Goal: Task Accomplishment & Management: Complete application form

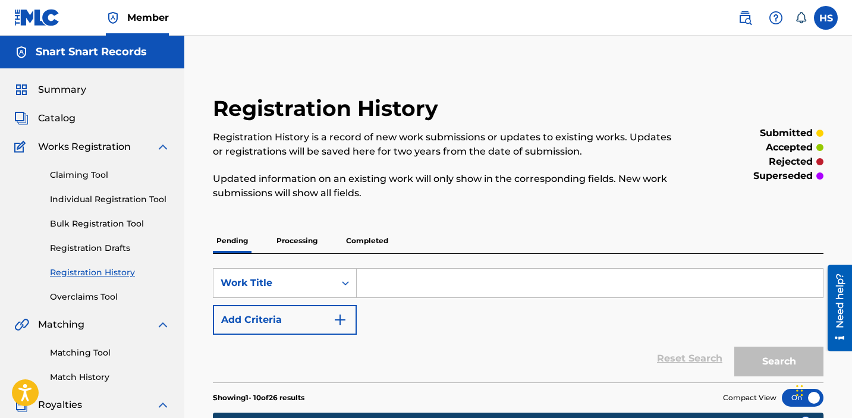
click at [161, 194] on link "Individual Registration Tool" at bounding box center [110, 199] width 120 height 12
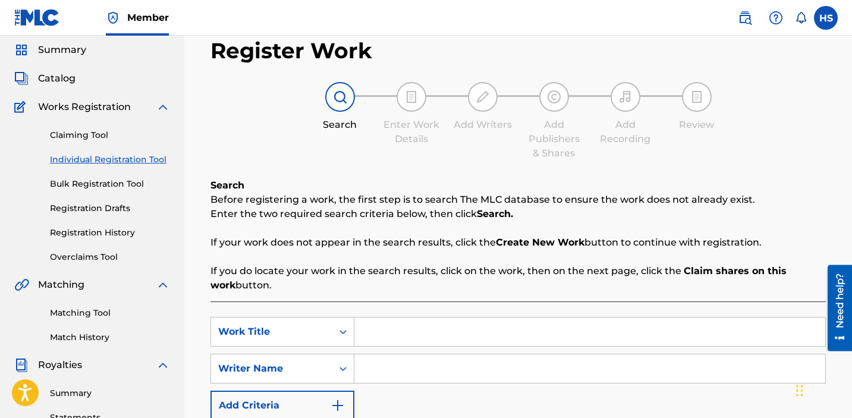
scroll to position [82, 0]
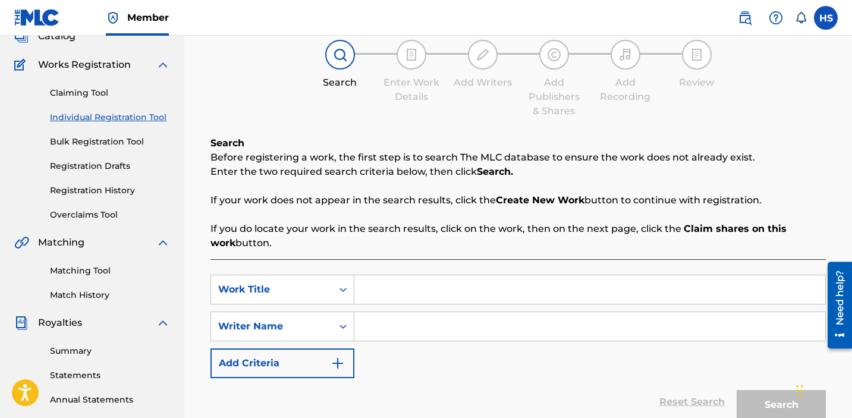
click at [453, 286] on input "Search Form" at bounding box center [589, 289] width 471 height 29
type input "happy"
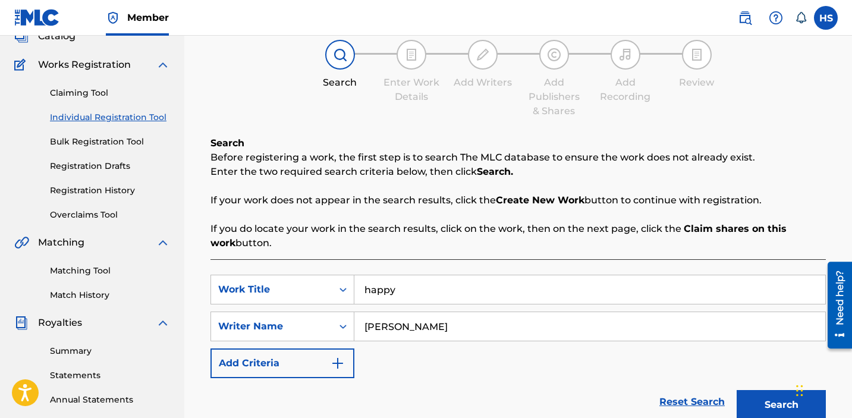
type input "[PERSON_NAME]"
click at [772, 410] on button "Search" at bounding box center [780, 405] width 89 height 30
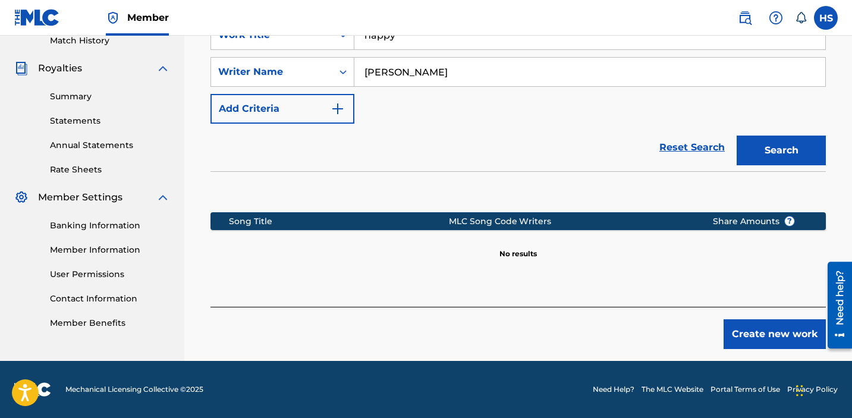
click at [754, 328] on button "Create new work" at bounding box center [774, 334] width 102 height 30
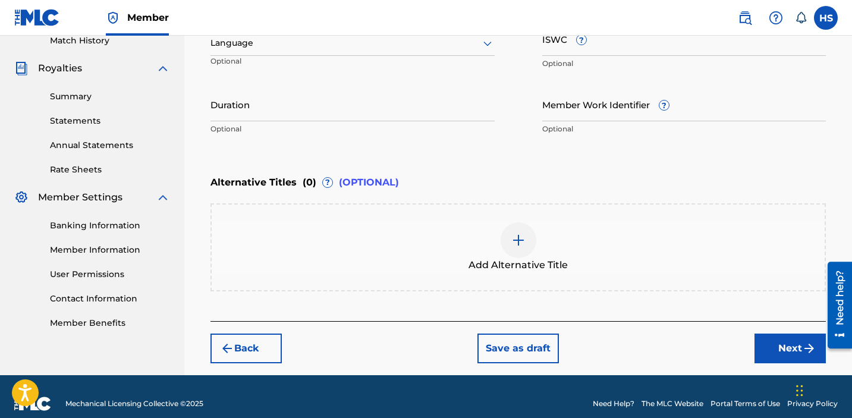
scroll to position [229, 0]
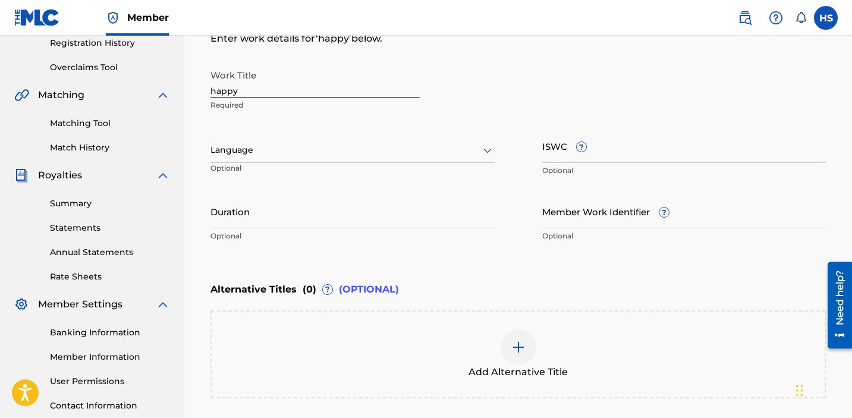
click at [326, 152] on div at bounding box center [352, 150] width 284 height 15
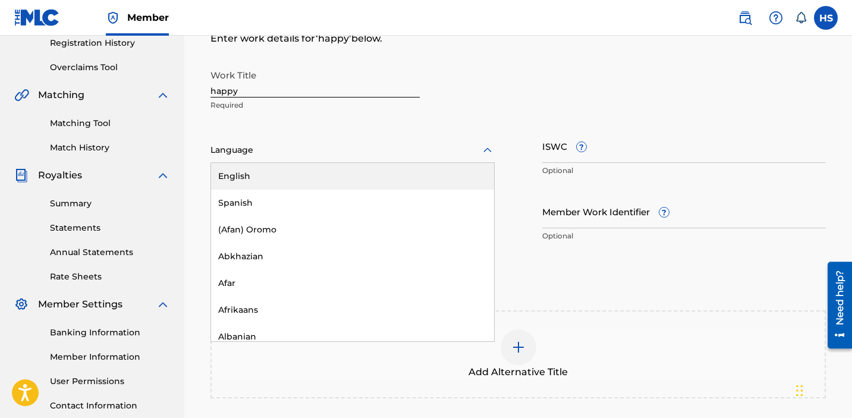
click at [329, 179] on div "English" at bounding box center [352, 176] width 283 height 27
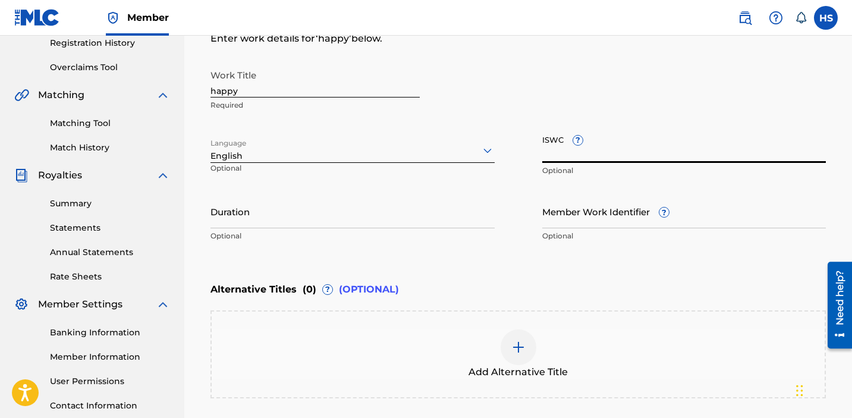
click at [670, 156] on input "ISWC ?" at bounding box center [684, 146] width 284 height 34
paste input "T3076877113"
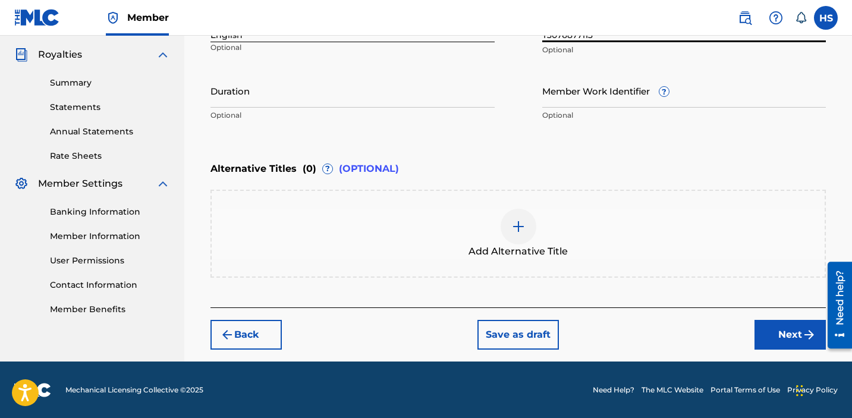
type input "T3076877113"
click at [806, 337] on img "submit" at bounding box center [809, 334] width 14 height 14
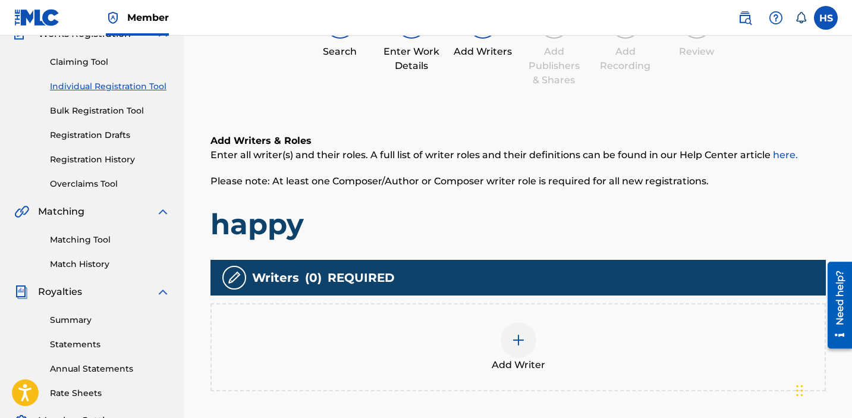
scroll to position [135, 0]
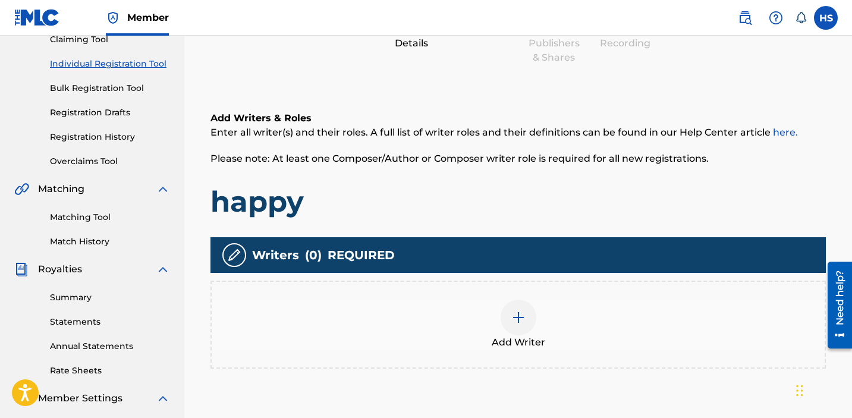
click at [520, 321] on img at bounding box center [518, 317] width 14 height 14
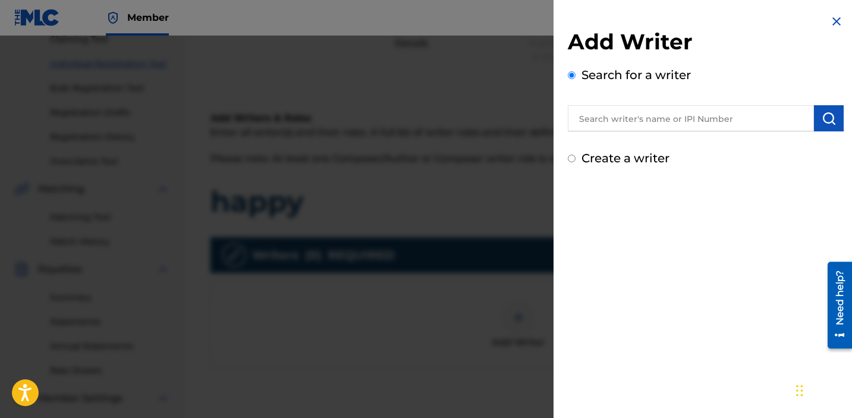
click at [635, 121] on input "text" at bounding box center [690, 118] width 246 height 26
click at [630, 163] on label "Create a writer" at bounding box center [625, 158] width 88 height 14
radio input "true"
click at [575, 162] on input "Create a writer" at bounding box center [571, 158] width 8 height 8
radio input "false"
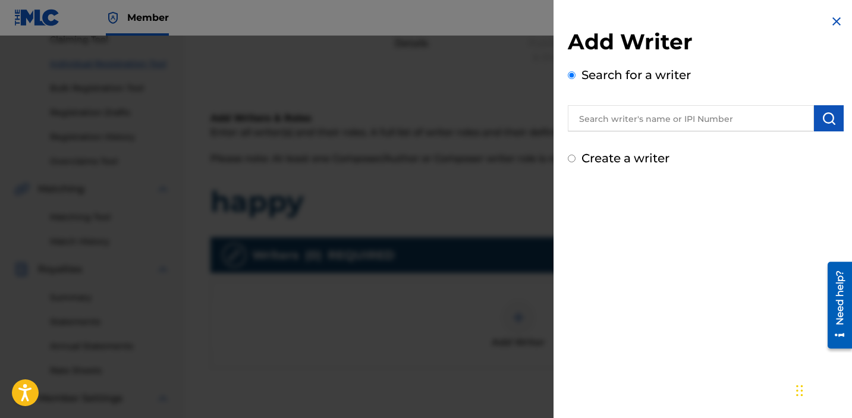
radio input "true"
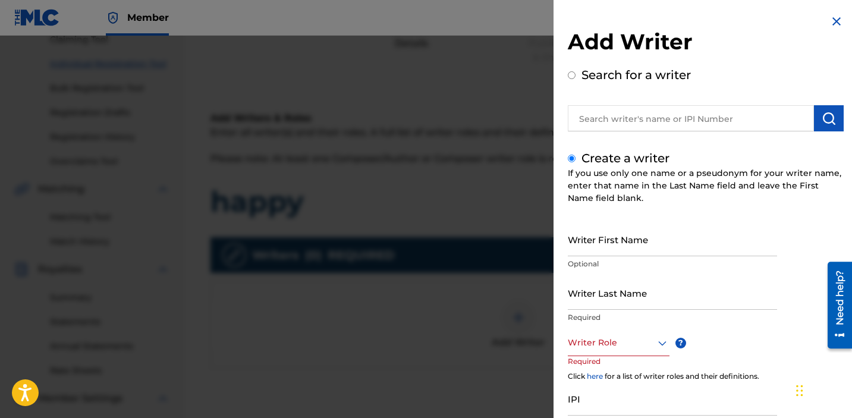
click at [630, 250] on input "Writer First Name" at bounding box center [671, 239] width 209 height 34
type input "[PERSON_NAME]"
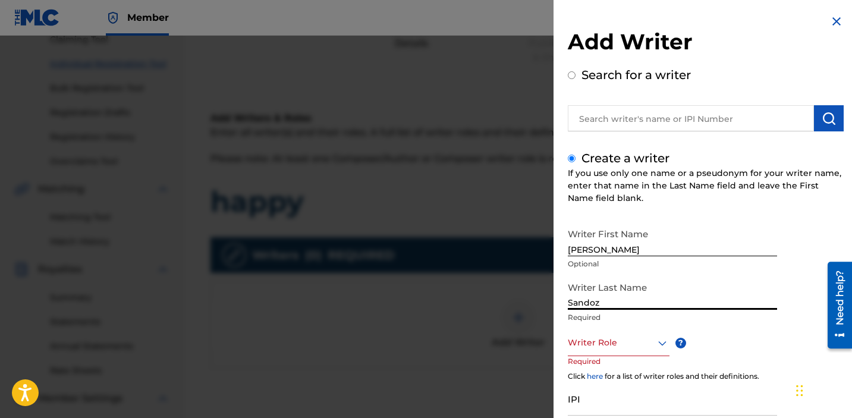
type input "Sandoz"
click at [610, 349] on div at bounding box center [618, 342] width 102 height 15
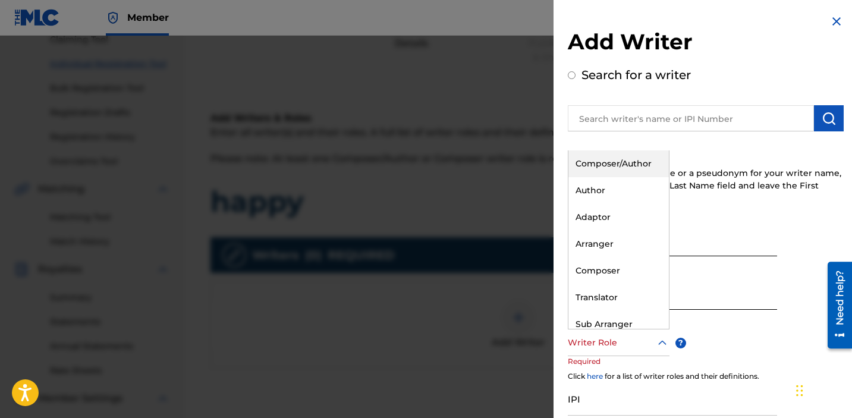
click at [610, 162] on div "Composer/Author" at bounding box center [618, 163] width 100 height 27
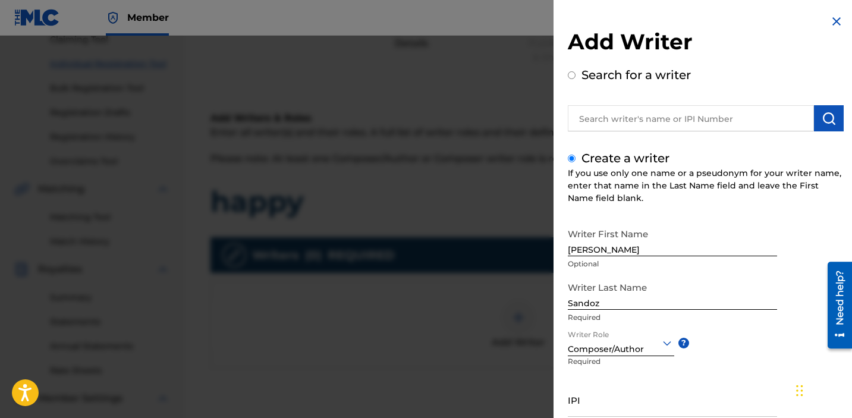
scroll to position [98, 0]
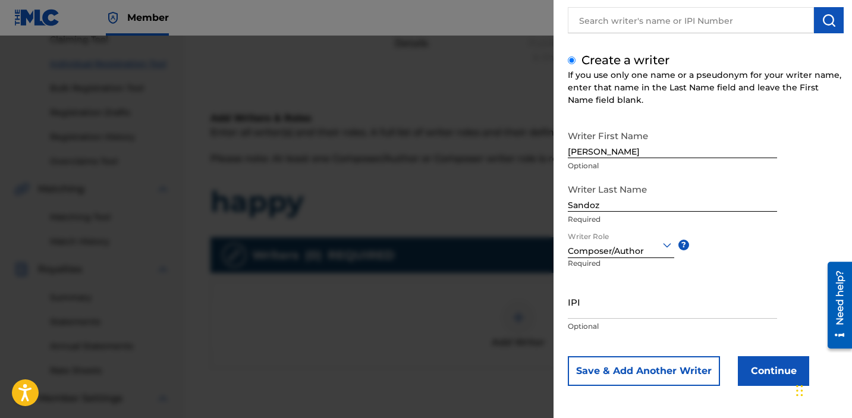
click at [589, 288] on input "IPI" at bounding box center [671, 302] width 209 height 34
paste input "1034865265"
type input "1034865265"
click at [787, 366] on button "Continue" at bounding box center [772, 371] width 71 height 30
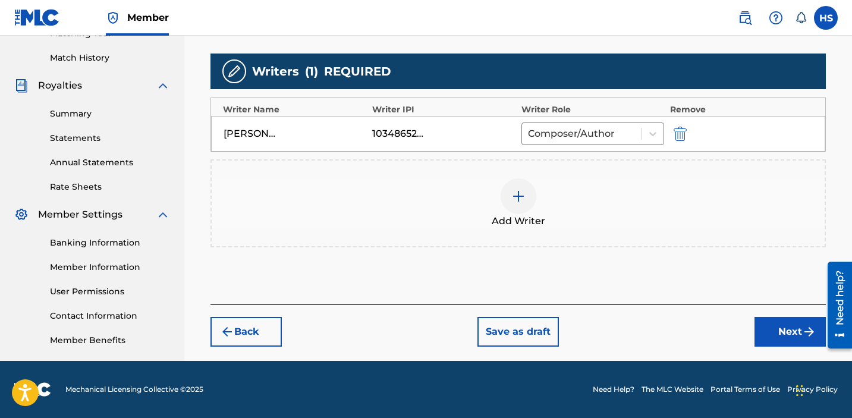
click at [803, 326] on img "submit" at bounding box center [809, 331] width 14 height 14
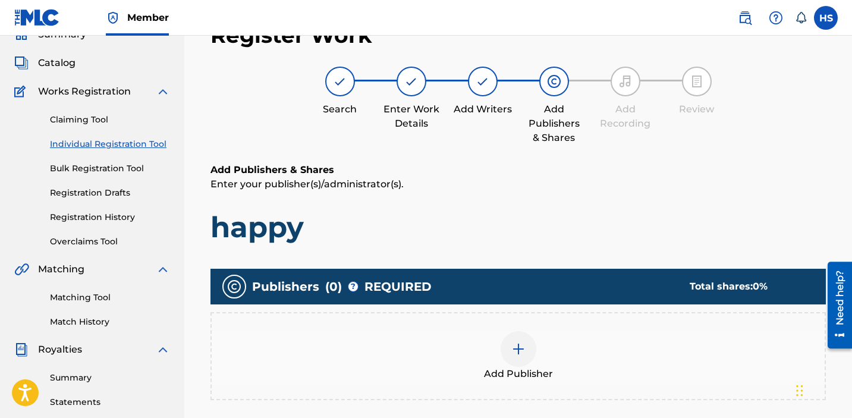
scroll to position [53, 0]
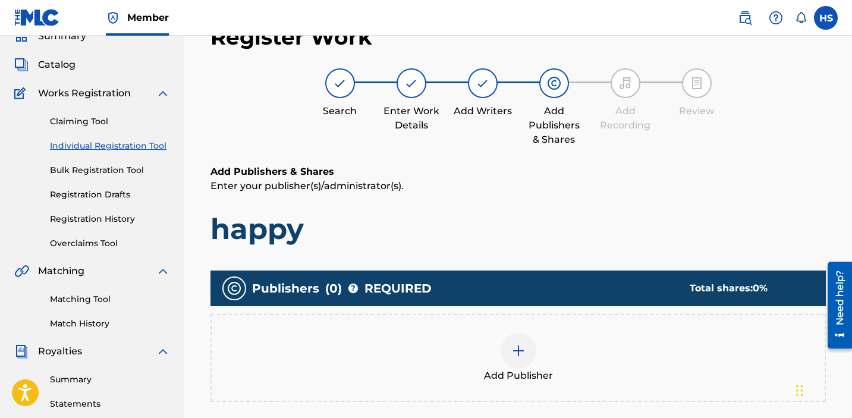
click at [503, 348] on div at bounding box center [518, 351] width 36 height 36
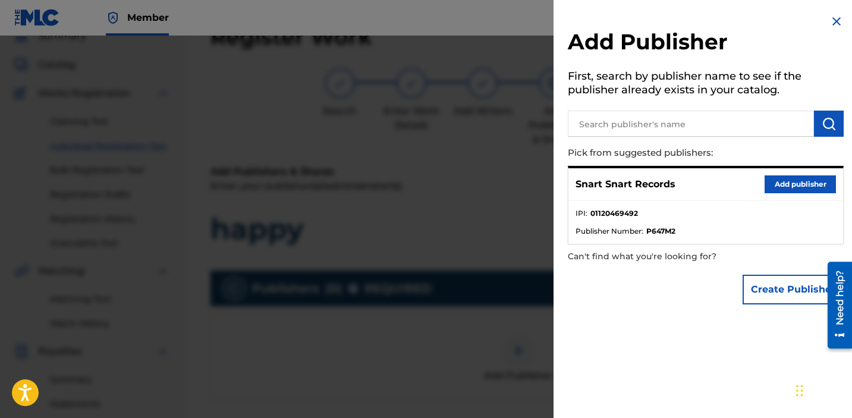
click at [793, 184] on button "Add publisher" at bounding box center [799, 184] width 71 height 18
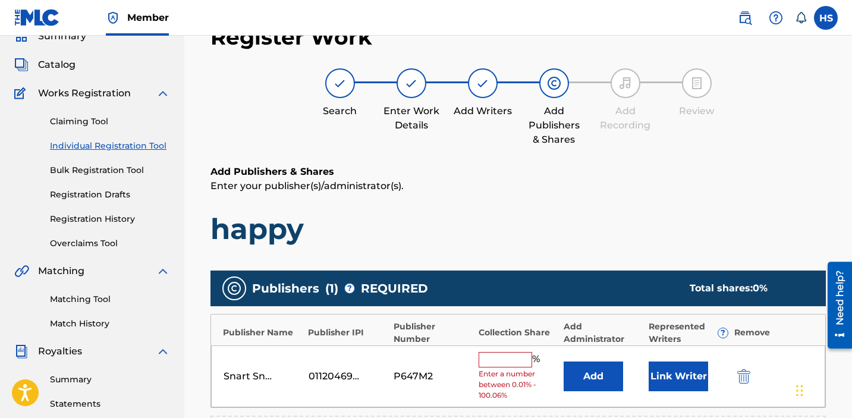
click at [511, 362] on input "text" at bounding box center [504, 359] width 53 height 15
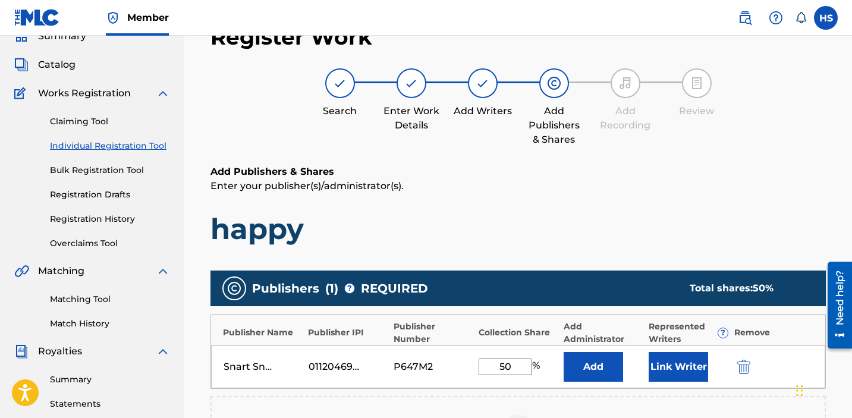
scroll to position [323, 0]
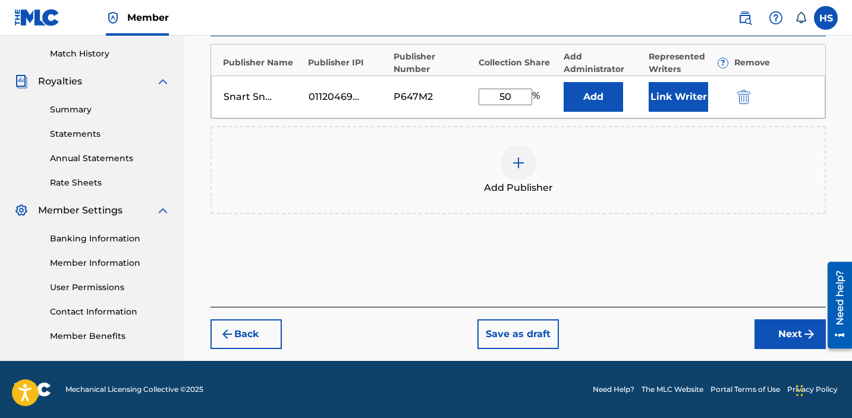
type input "50"
click at [780, 324] on button "Next" at bounding box center [789, 334] width 71 height 30
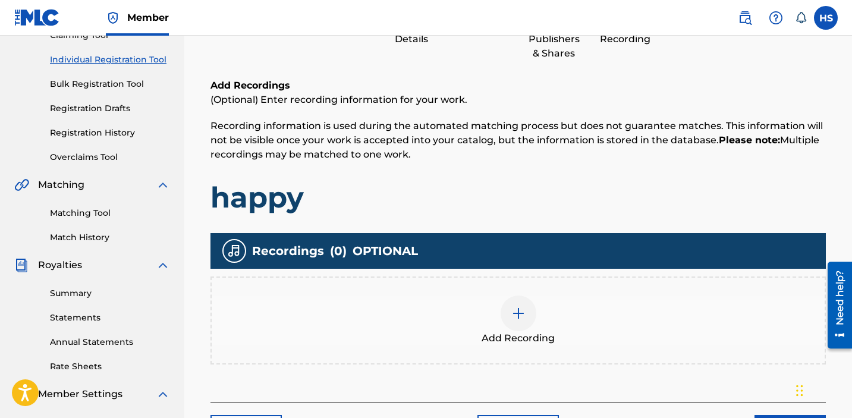
scroll to position [154, 0]
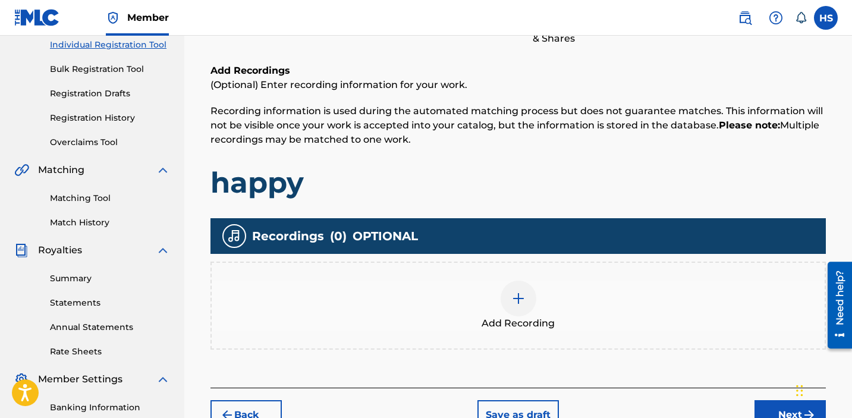
click at [522, 299] on img at bounding box center [518, 298] width 14 height 14
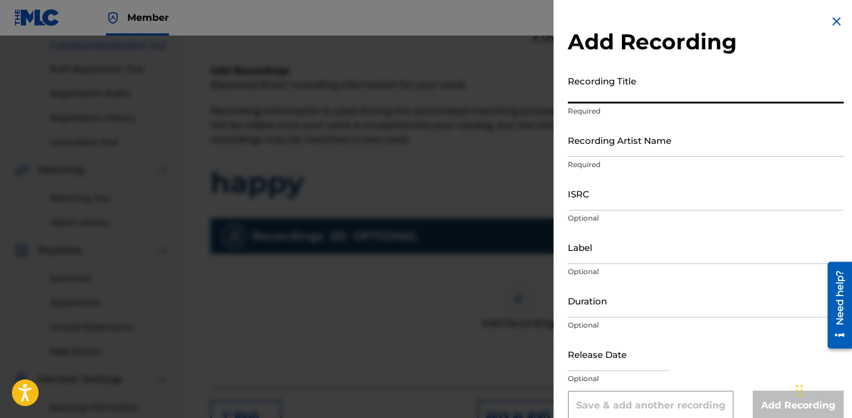
click at [616, 80] on input "Recording Title" at bounding box center [705, 87] width 276 height 34
type input "happy"
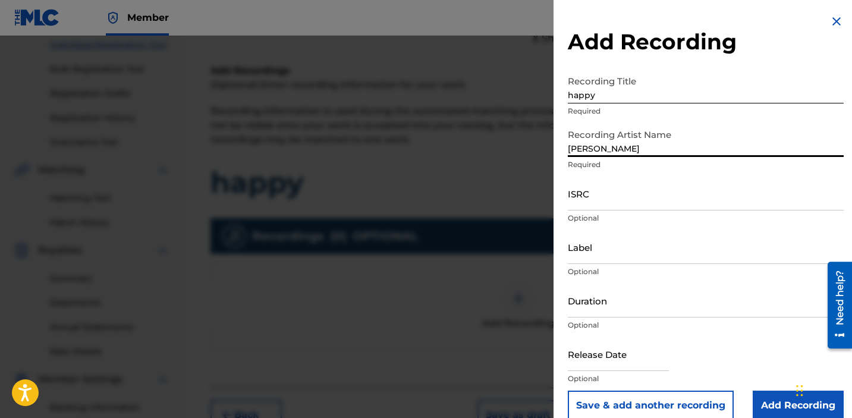
type input "[PERSON_NAME]"
click at [606, 213] on p "Optional" at bounding box center [705, 218] width 276 height 11
click at [582, 195] on input "ISRC" at bounding box center [705, 193] width 276 height 34
paste input "USCGJ1929362"
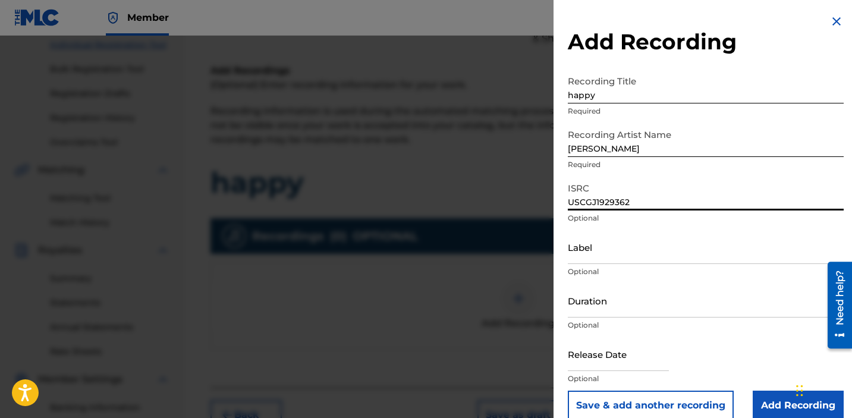
type input "USCGJ1929362"
click at [605, 248] on input "Label" at bounding box center [705, 247] width 276 height 34
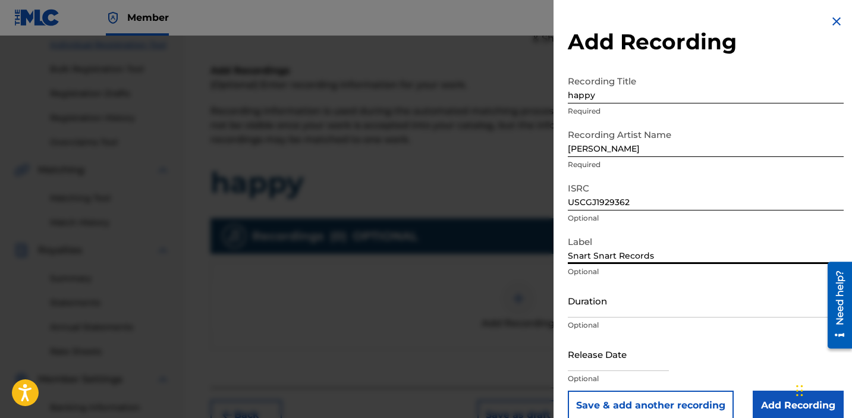
scroll to position [17, 0]
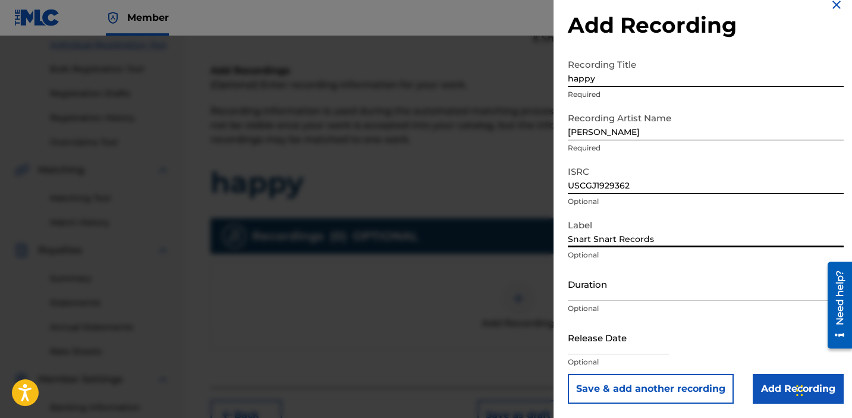
type input "Snart Snart Records"
click at [775, 395] on input "Add Recording" at bounding box center [797, 389] width 91 height 30
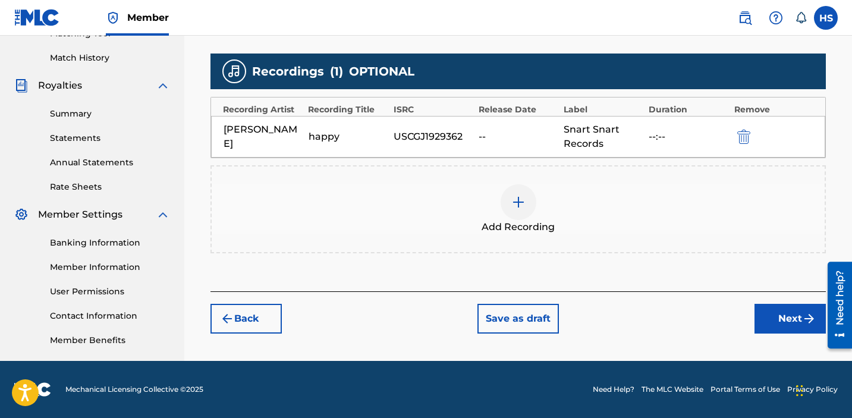
click at [781, 319] on button "Next" at bounding box center [789, 319] width 71 height 30
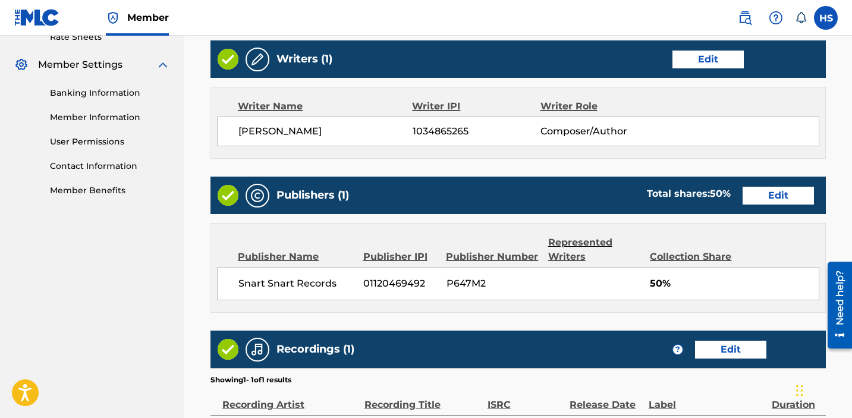
scroll to position [624, 0]
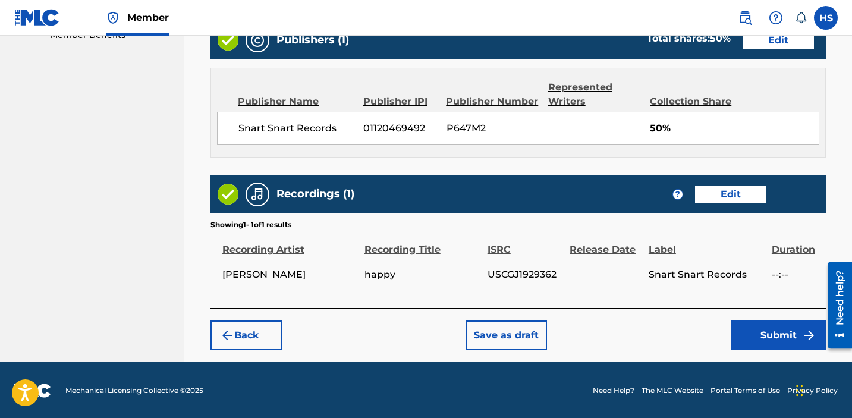
click at [782, 320] on button "Submit" at bounding box center [777, 335] width 95 height 30
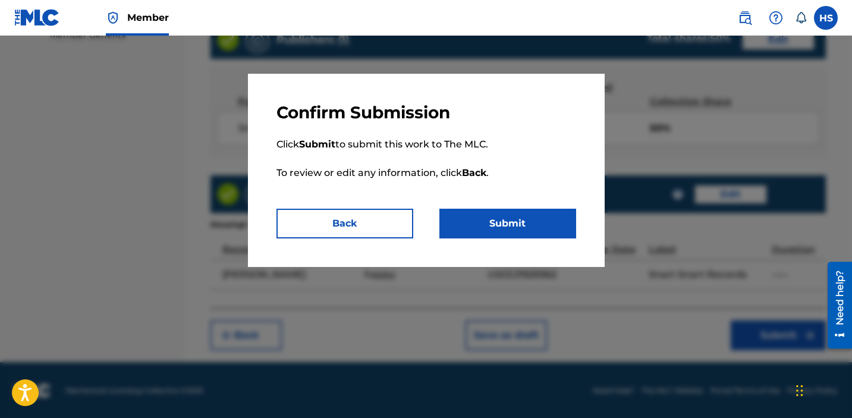
click at [512, 219] on button "Submit" at bounding box center [507, 224] width 137 height 30
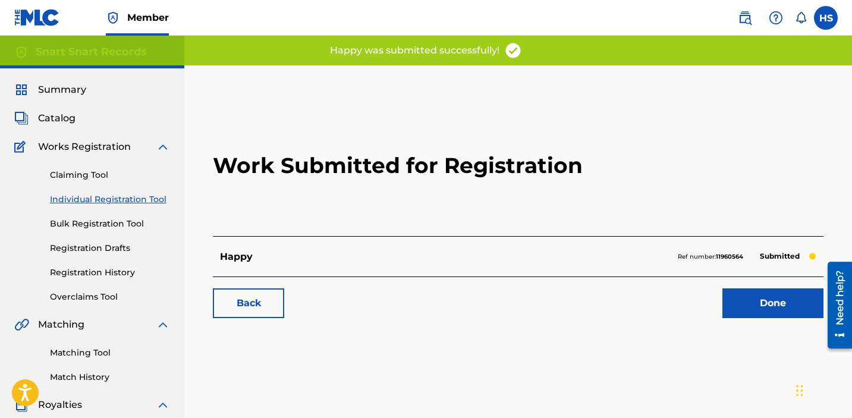
click at [779, 298] on link "Done" at bounding box center [772, 303] width 101 height 30
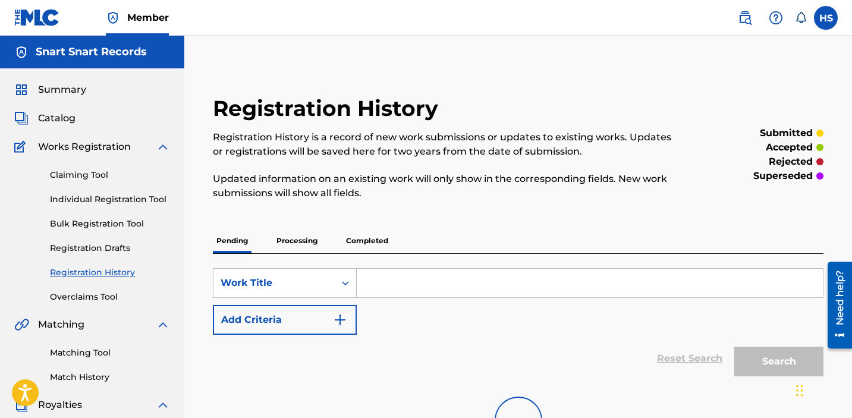
click at [112, 197] on link "Individual Registration Tool" at bounding box center [110, 199] width 120 height 12
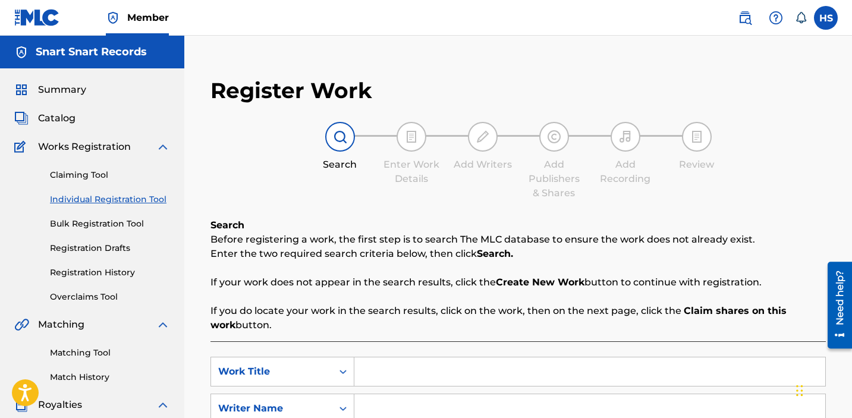
scroll to position [100, 0]
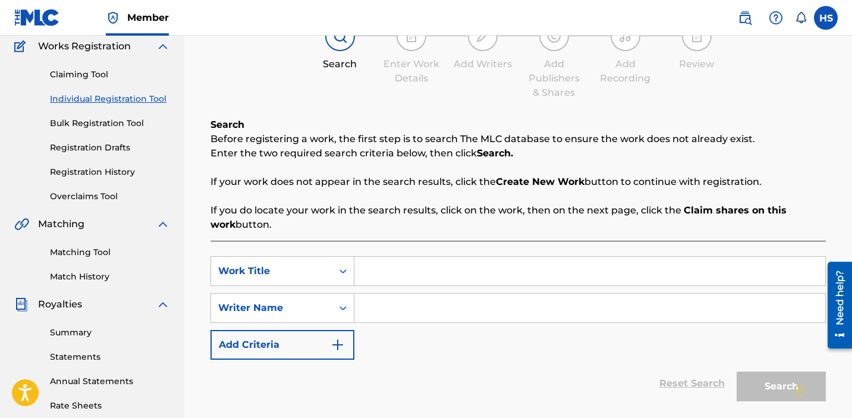
click at [431, 261] on input "Search Form" at bounding box center [589, 271] width 471 height 29
type input "simple thing"
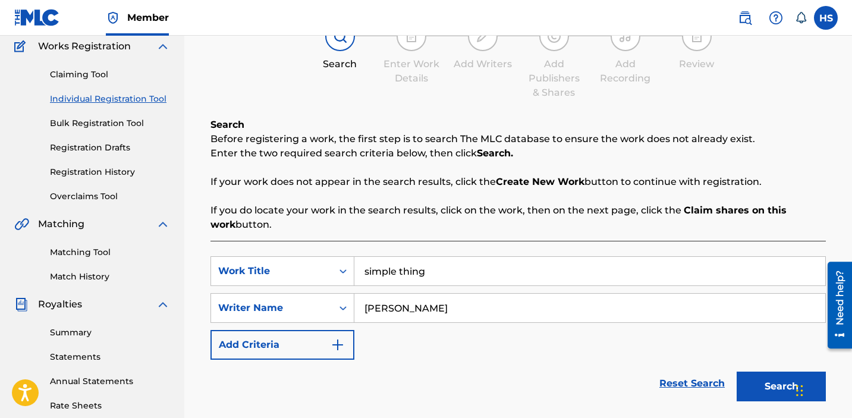
type input "[PERSON_NAME]"
click at [764, 394] on button "Search" at bounding box center [780, 386] width 89 height 30
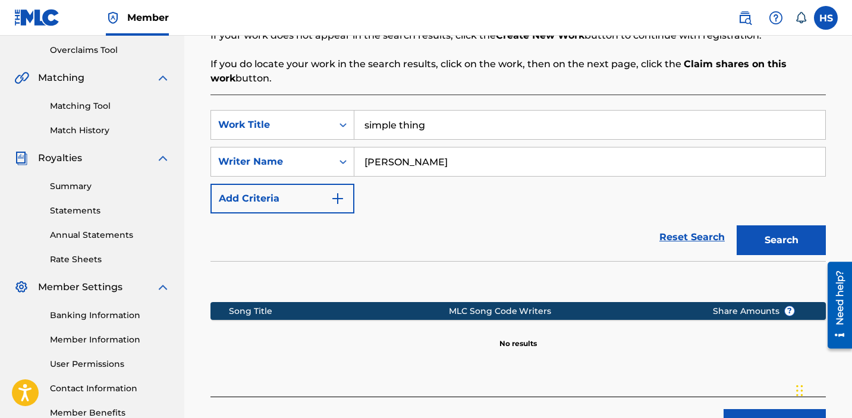
scroll to position [336, 0]
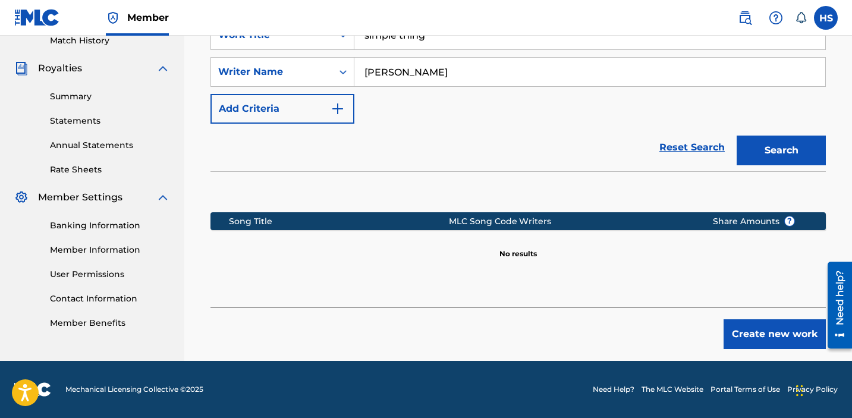
click at [763, 327] on button "Create new work" at bounding box center [774, 334] width 102 height 30
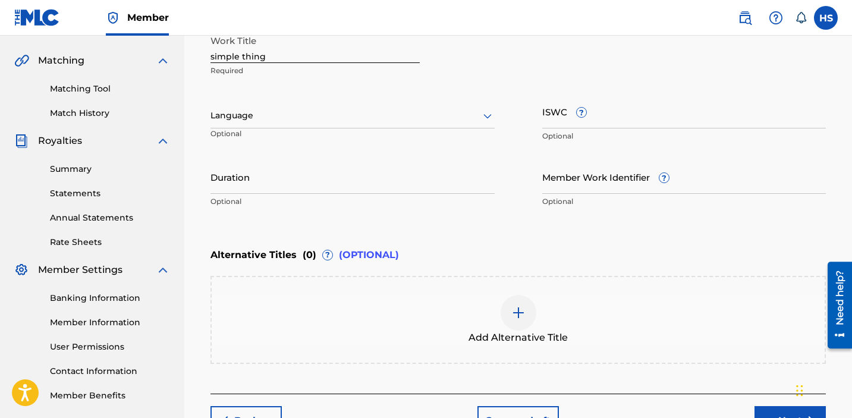
scroll to position [100, 0]
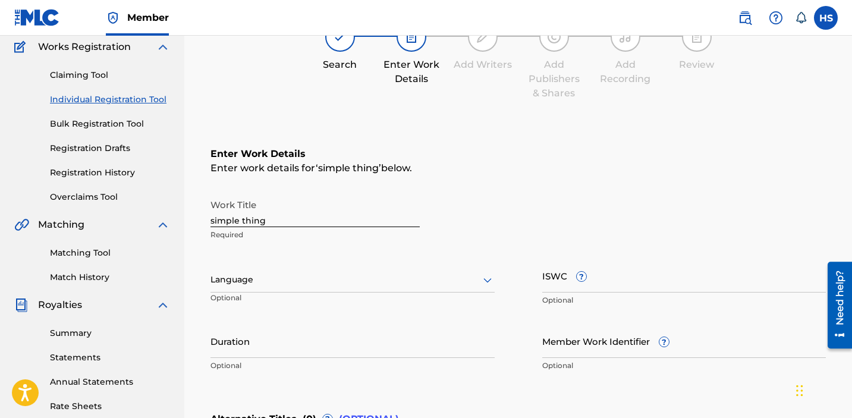
click at [342, 299] on div "Language Optional" at bounding box center [352, 284] width 284 height 53
click at [330, 291] on div "Language" at bounding box center [352, 279] width 284 height 25
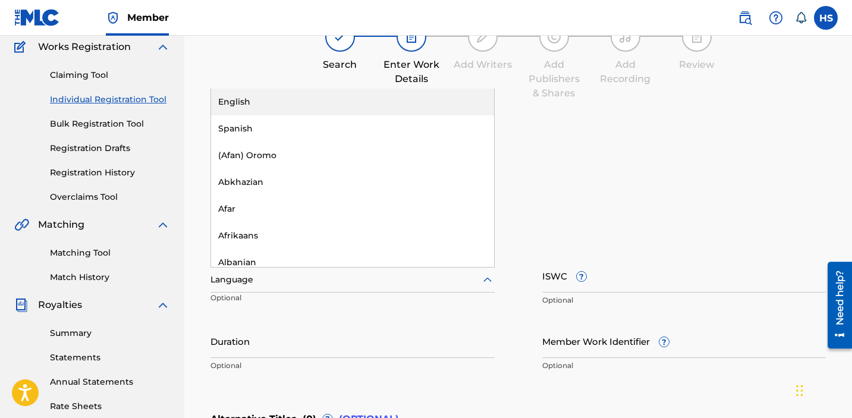
click at [298, 89] on div "English" at bounding box center [352, 102] width 283 height 27
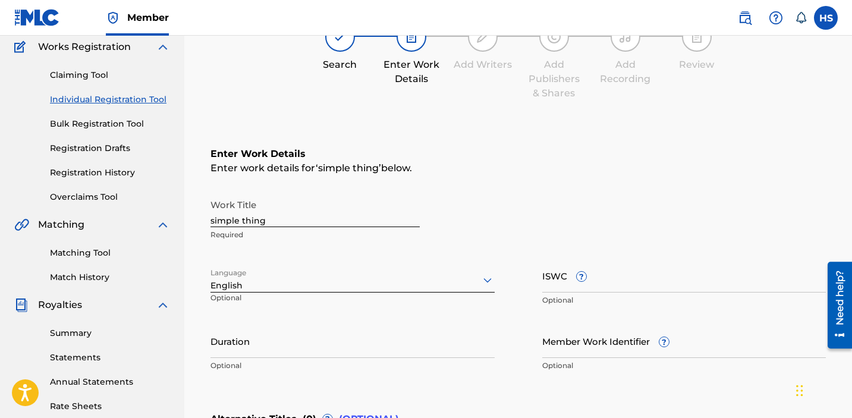
click at [688, 290] on input "ISWC ?" at bounding box center [684, 275] width 284 height 34
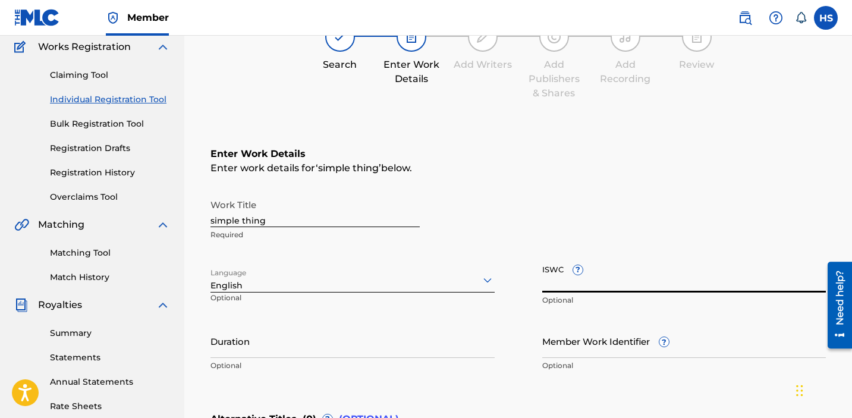
paste input "T3076841453"
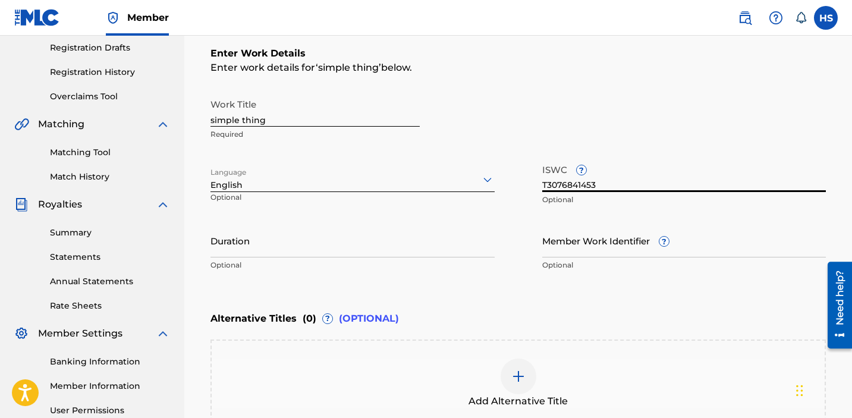
scroll to position [350, 0]
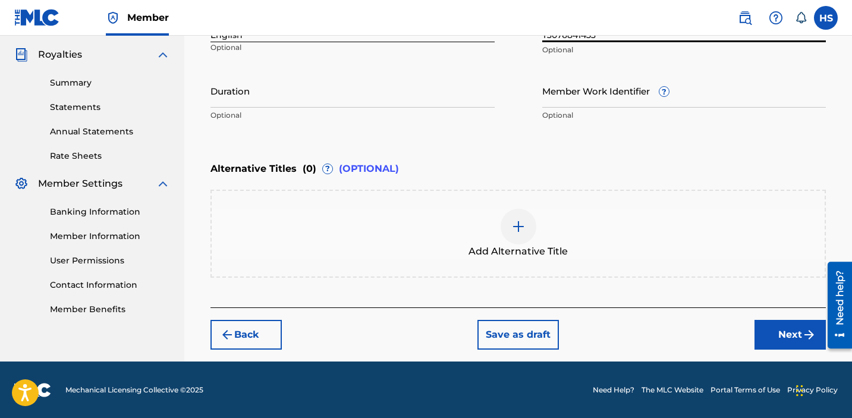
type input "T3076841453"
click at [786, 330] on button "Next" at bounding box center [789, 335] width 71 height 30
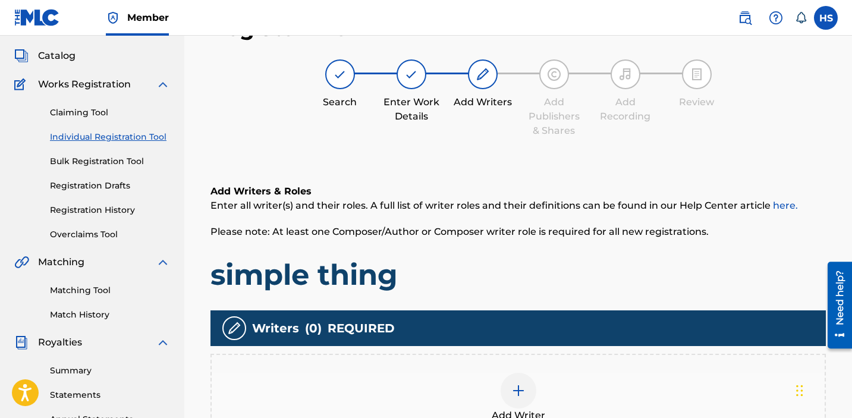
scroll to position [53, 0]
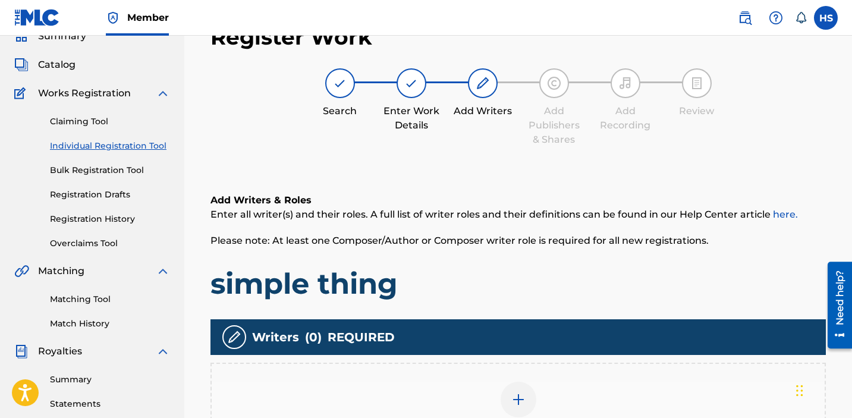
click at [532, 382] on div "Add Writer" at bounding box center [518, 406] width 613 height 50
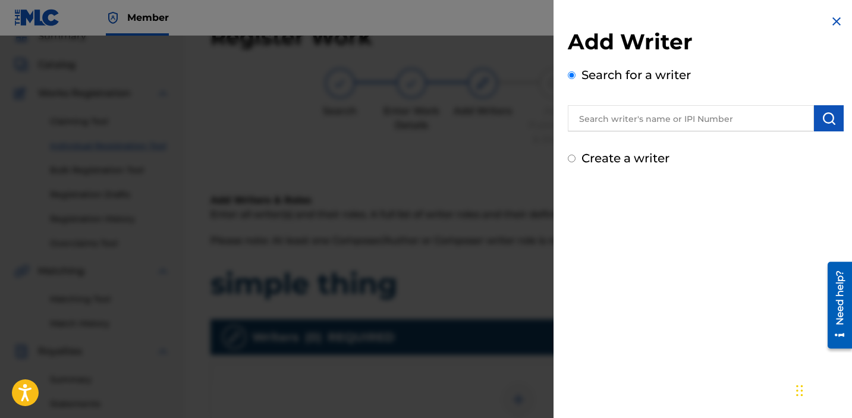
click at [635, 159] on label "Create a writer" at bounding box center [625, 158] width 88 height 14
radio input "true"
click at [575, 159] on input "Create a writer" at bounding box center [571, 158] width 8 height 8
radio input "false"
radio input "true"
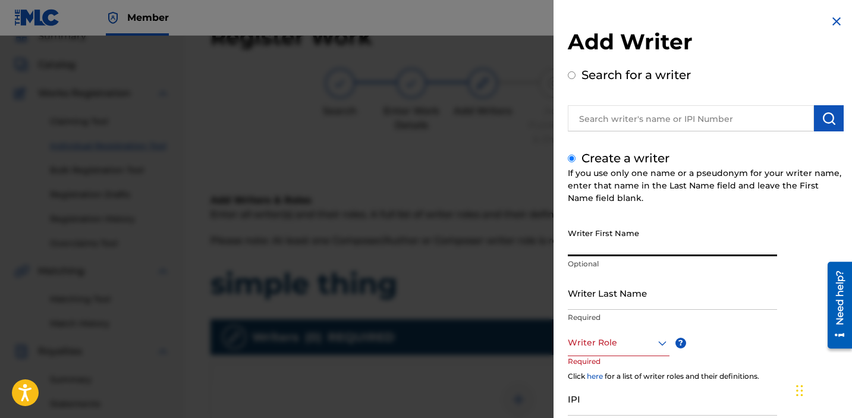
click at [629, 244] on input "Writer First Name" at bounding box center [671, 239] width 209 height 34
type input "[PERSON_NAME]"
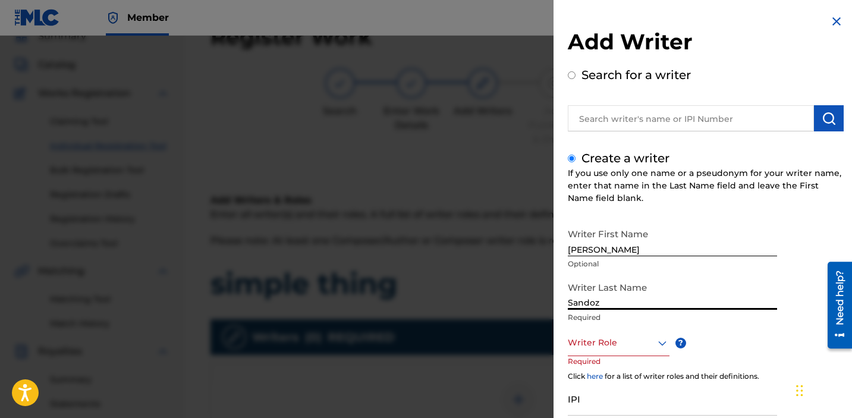
type input "Sandoz"
click at [630, 348] on div at bounding box center [618, 342] width 102 height 15
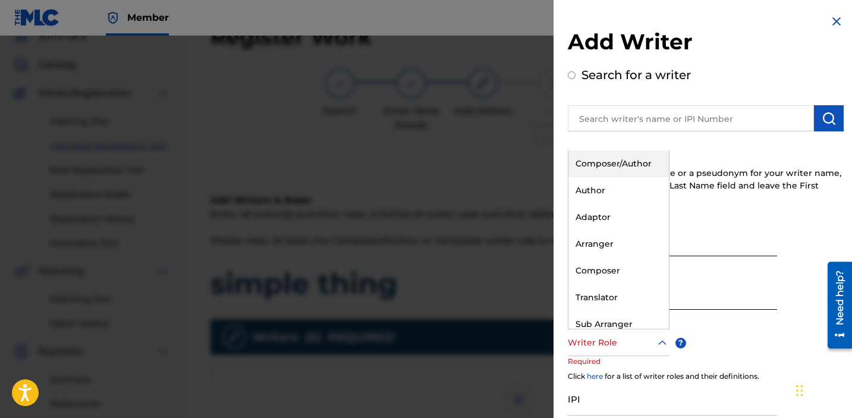
click at [625, 168] on div "Composer/Author" at bounding box center [618, 163] width 100 height 27
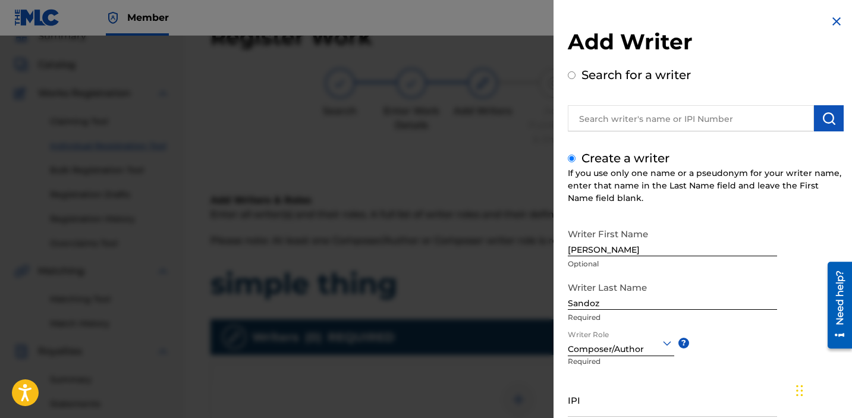
scroll to position [98, 0]
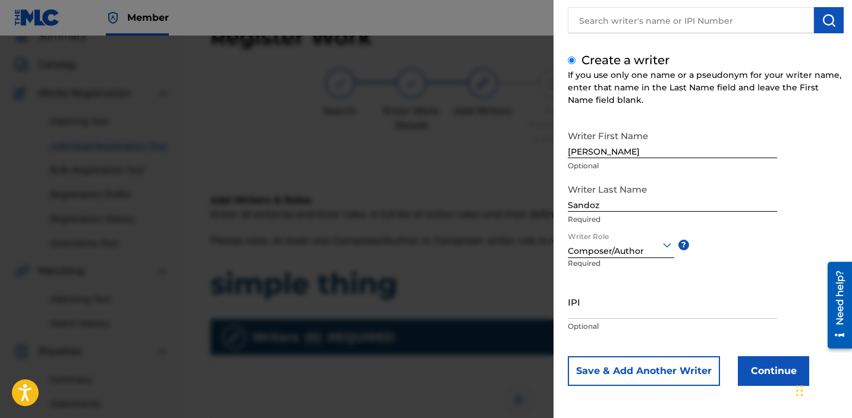
click at [610, 320] on div "IPI Optional" at bounding box center [671, 311] width 209 height 53
click at [603, 313] on input "IPI" at bounding box center [671, 302] width 209 height 34
paste input "1034865265"
type input "1034865265"
click at [777, 374] on button "Continue" at bounding box center [772, 371] width 71 height 30
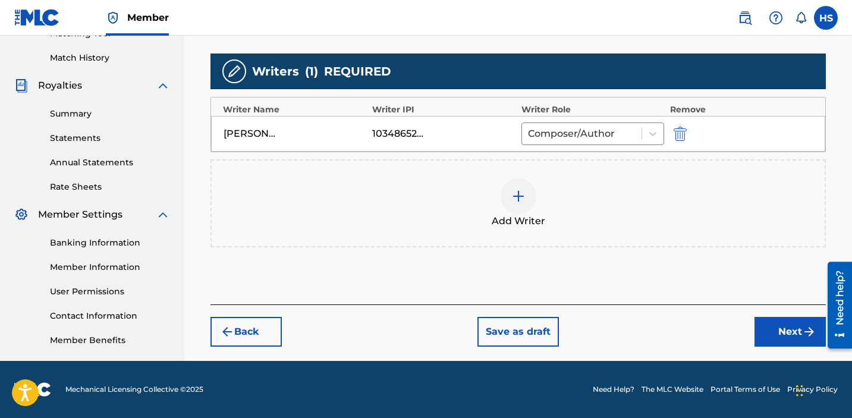
click at [782, 327] on button "Next" at bounding box center [789, 332] width 71 height 30
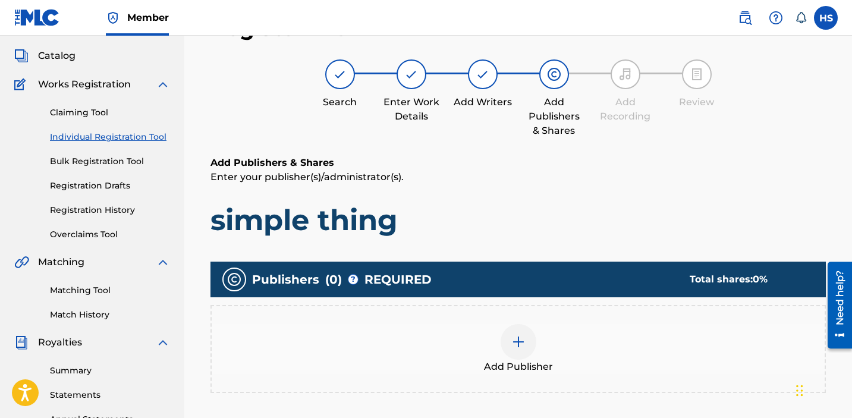
scroll to position [53, 0]
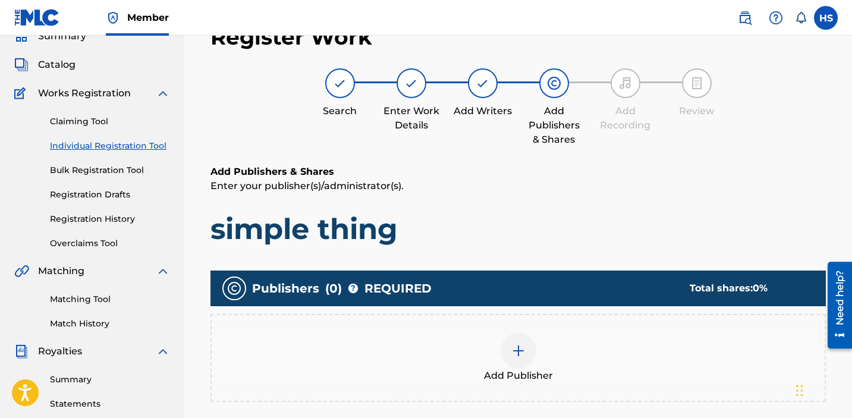
click at [521, 348] on img at bounding box center [518, 350] width 14 height 14
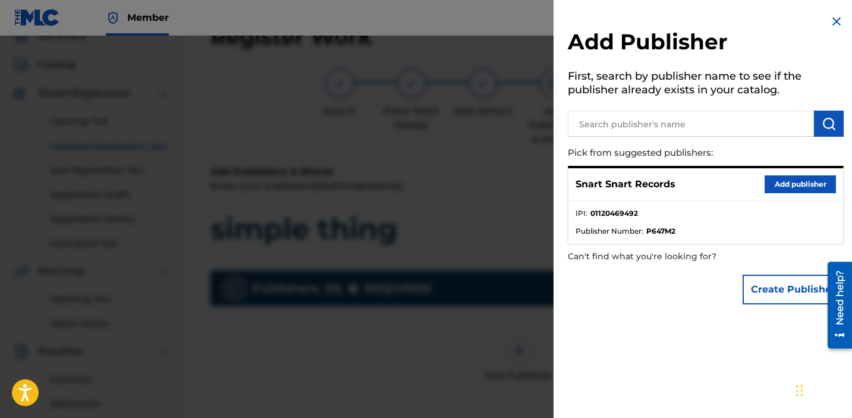
click at [793, 187] on button "Add publisher" at bounding box center [799, 184] width 71 height 18
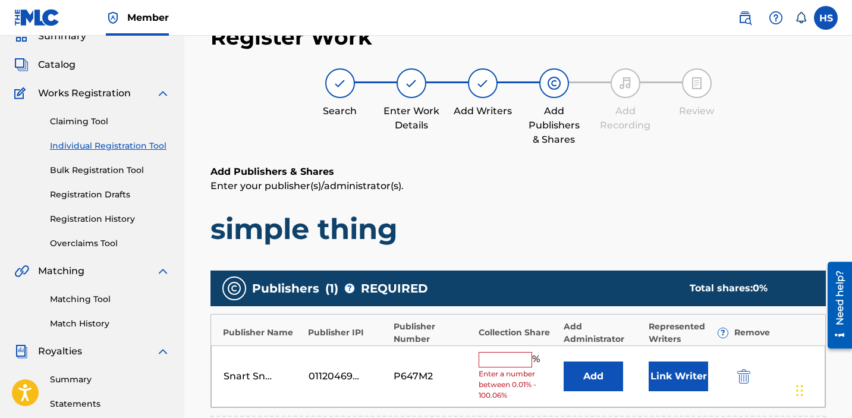
click at [490, 360] on input "text" at bounding box center [504, 359] width 53 height 15
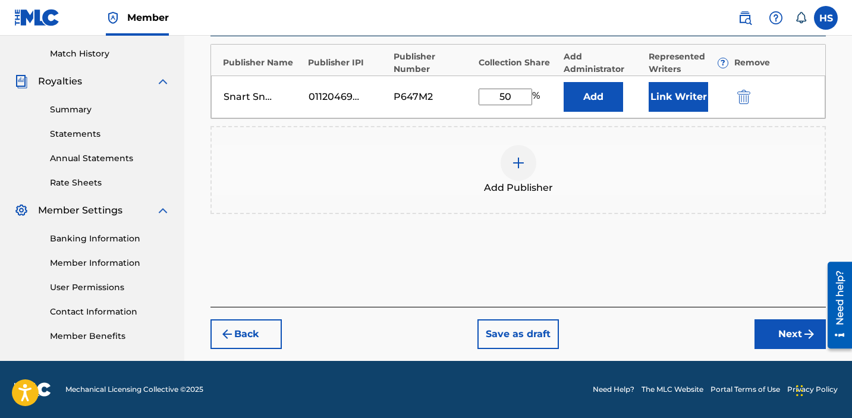
type input "50"
click at [775, 342] on button "Next" at bounding box center [789, 334] width 71 height 30
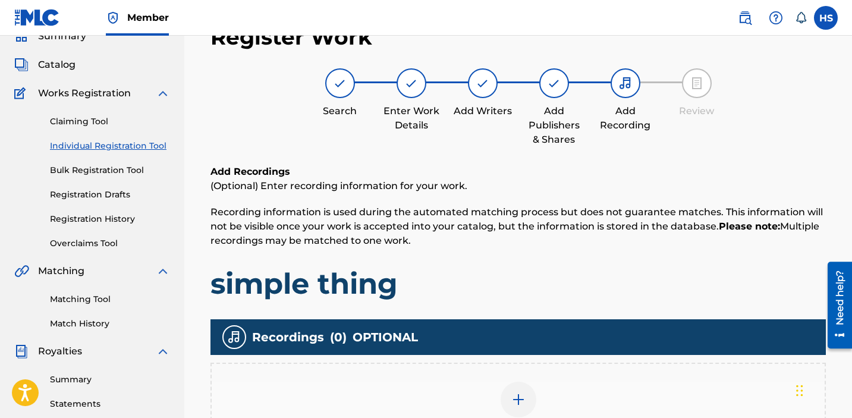
click at [468, 398] on div "Add Recording" at bounding box center [518, 406] width 613 height 50
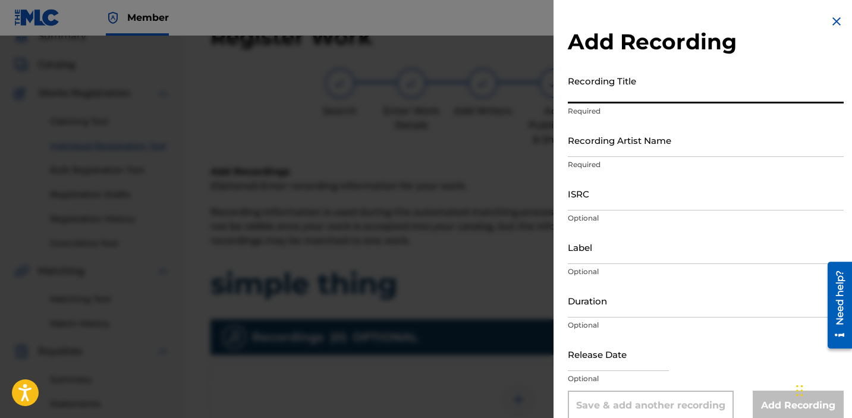
click at [627, 82] on input "Recording Title" at bounding box center [705, 87] width 276 height 34
type input "simple thing"
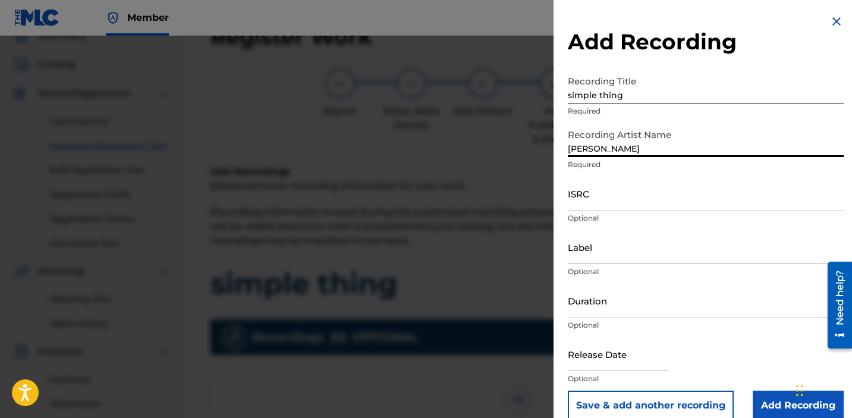
type input "[PERSON_NAME]"
click at [591, 197] on input "ISRC" at bounding box center [705, 193] width 276 height 34
paste input "USCGJ1929363"
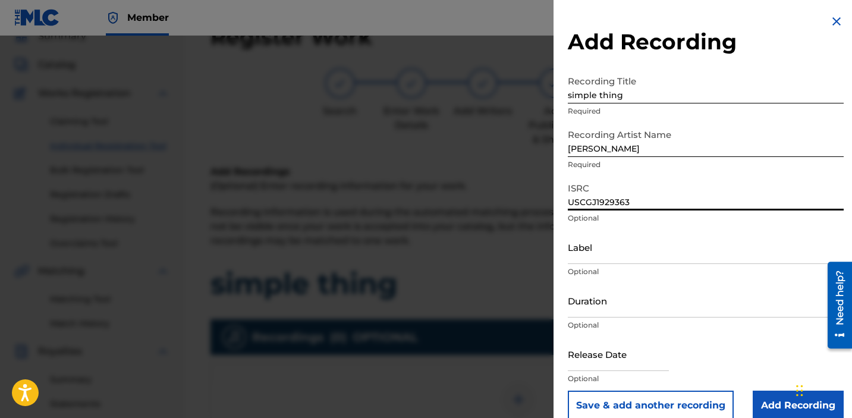
type input "USCGJ1929363"
click at [603, 250] on input "Label" at bounding box center [705, 247] width 276 height 34
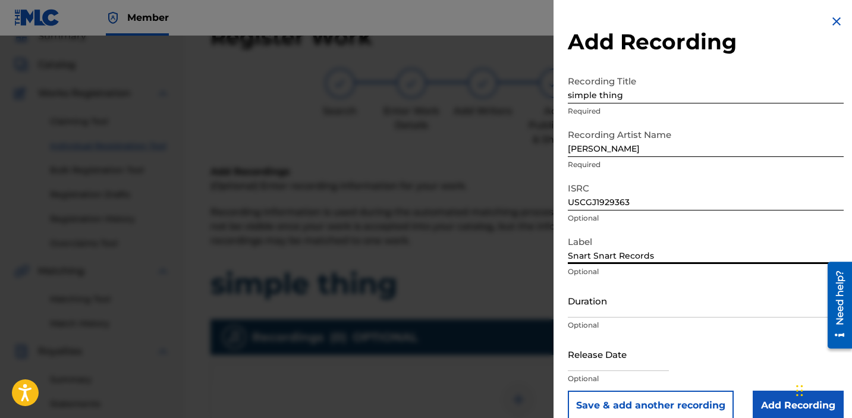
type input "Snart Snart Records"
click at [789, 406] on input "Add Recording" at bounding box center [797, 405] width 91 height 30
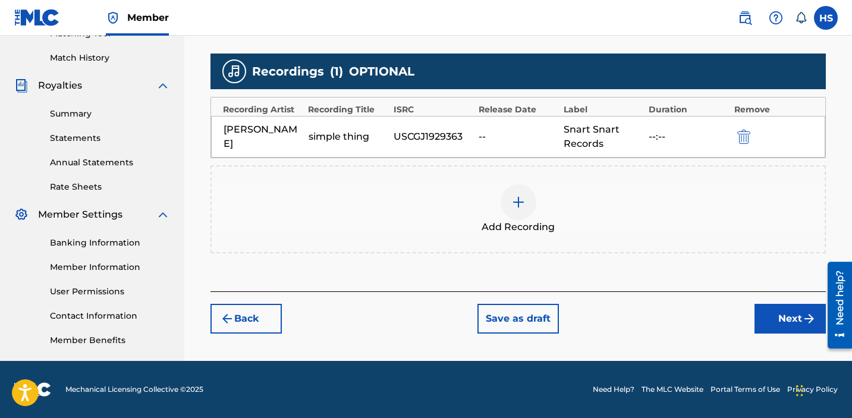
click at [803, 317] on img "submit" at bounding box center [809, 318] width 14 height 14
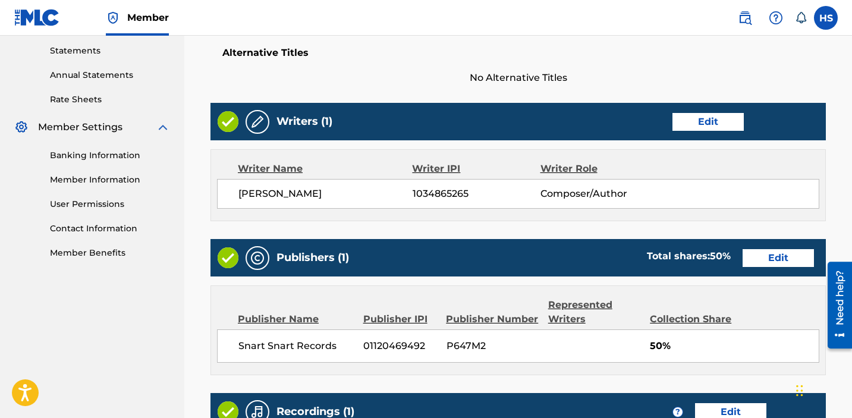
scroll to position [624, 0]
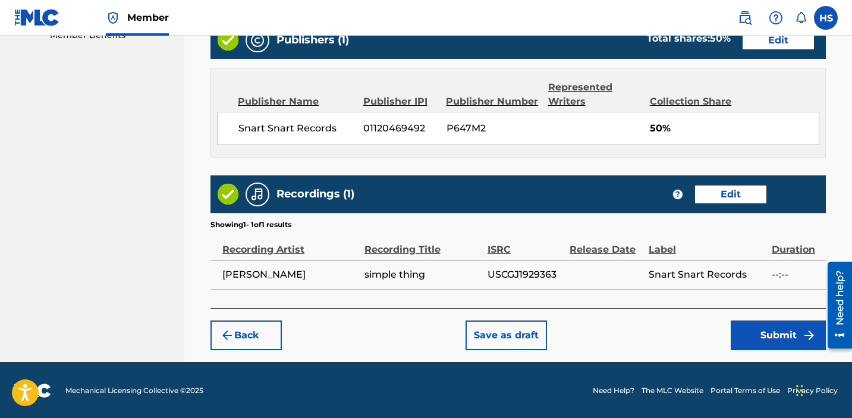
click at [790, 336] on button "Submit" at bounding box center [777, 335] width 95 height 30
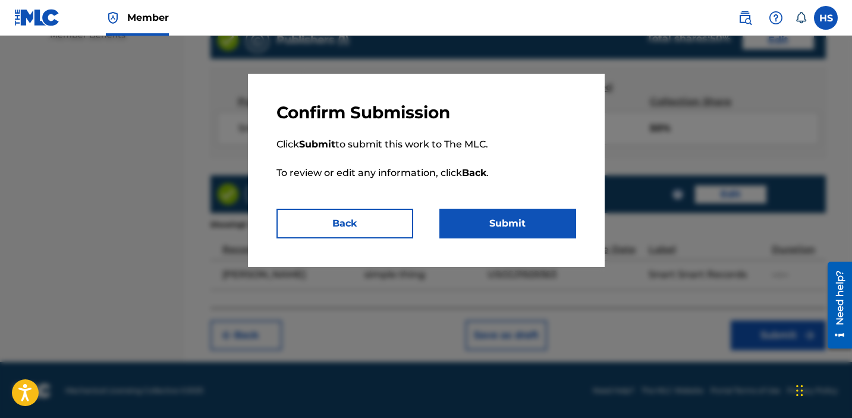
click at [469, 216] on button "Submit" at bounding box center [507, 224] width 137 height 30
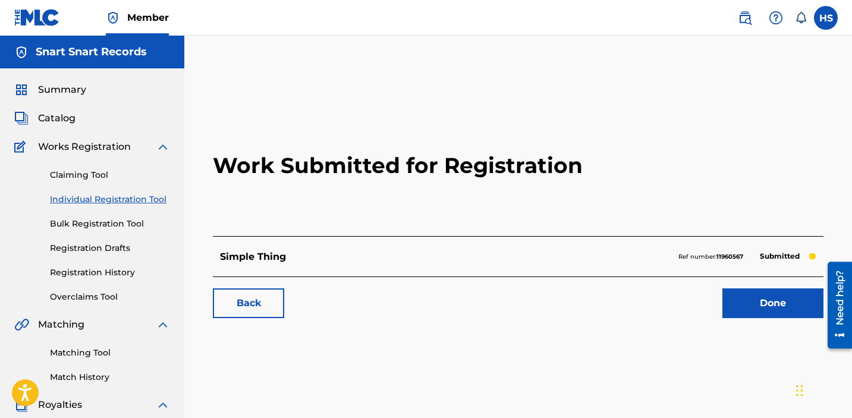
click at [784, 308] on link "Done" at bounding box center [772, 303] width 101 height 30
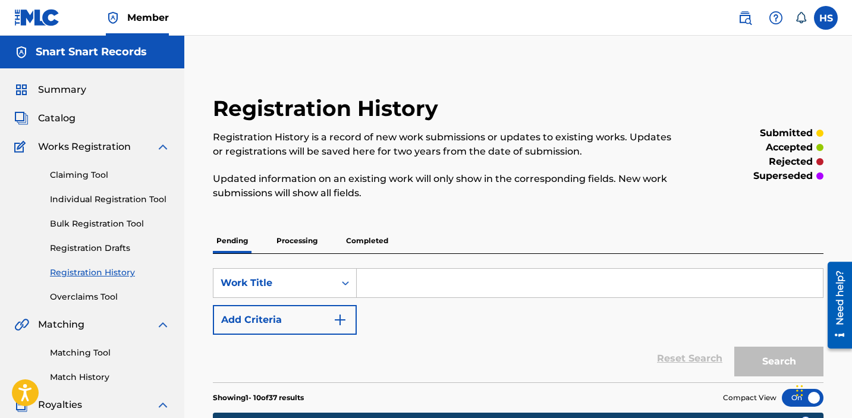
click at [100, 197] on link "Individual Registration Tool" at bounding box center [110, 199] width 120 height 12
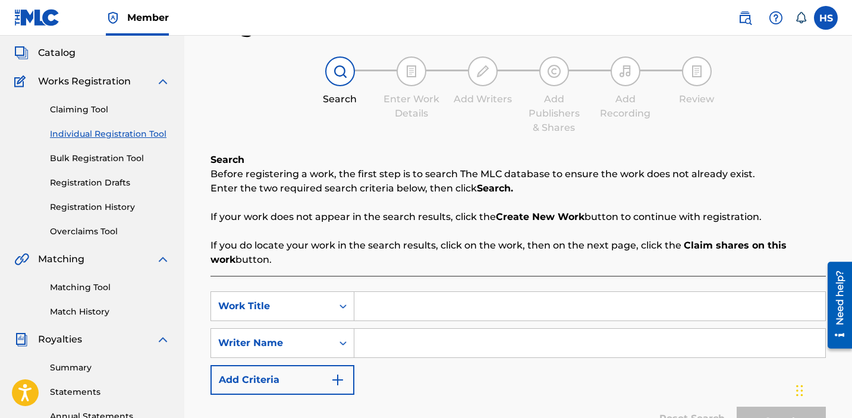
scroll to position [121, 0]
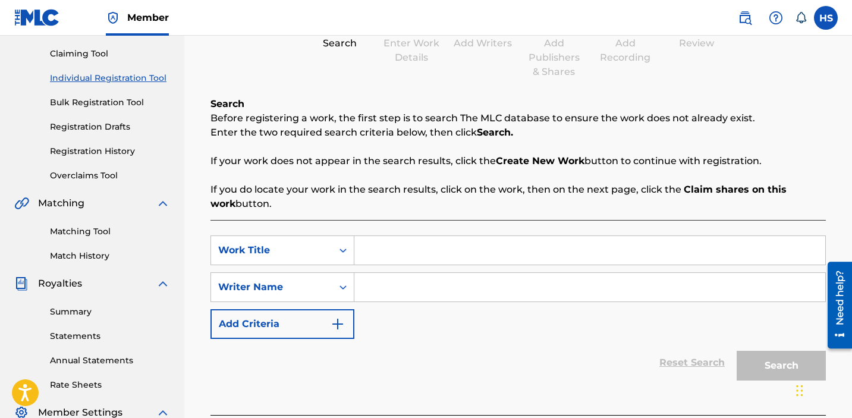
click at [579, 254] on input "Search Form" at bounding box center [589, 250] width 471 height 29
type input "ode to longing"
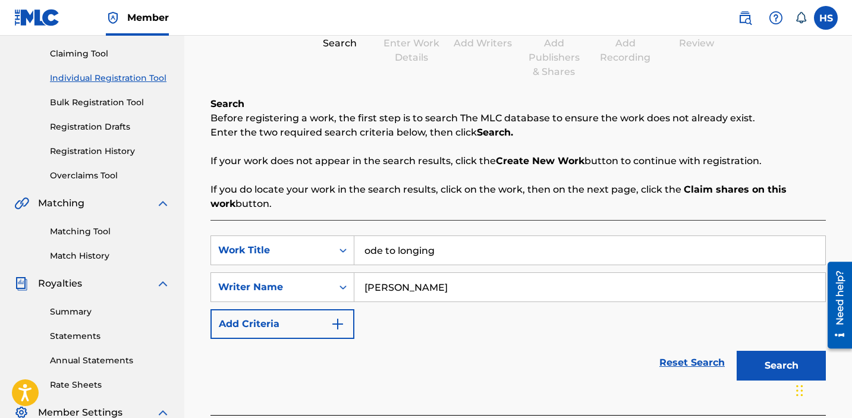
type input "[PERSON_NAME]"
click at [761, 352] on button "Search" at bounding box center [780, 366] width 89 height 30
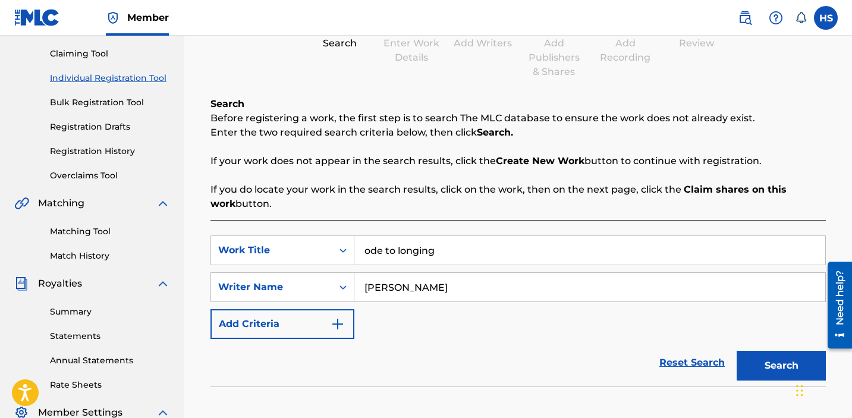
scroll to position [336, 0]
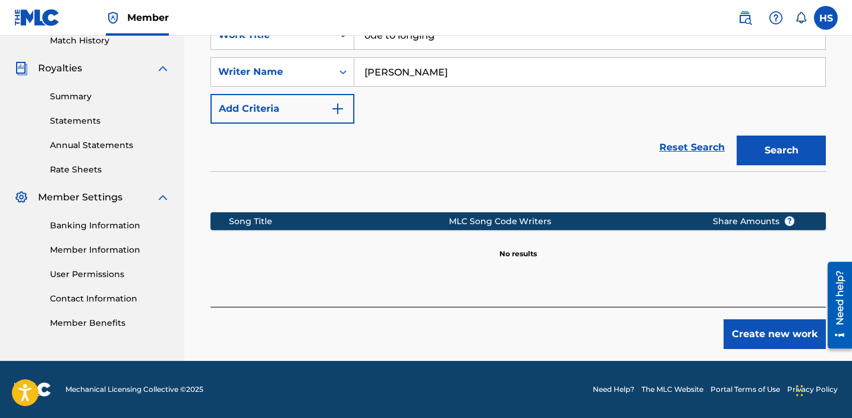
click at [762, 334] on button "Create new work" at bounding box center [774, 334] width 102 height 30
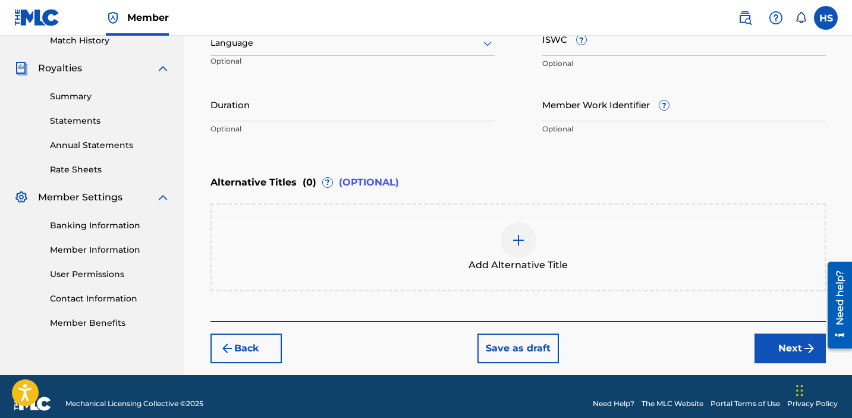
scroll to position [182, 0]
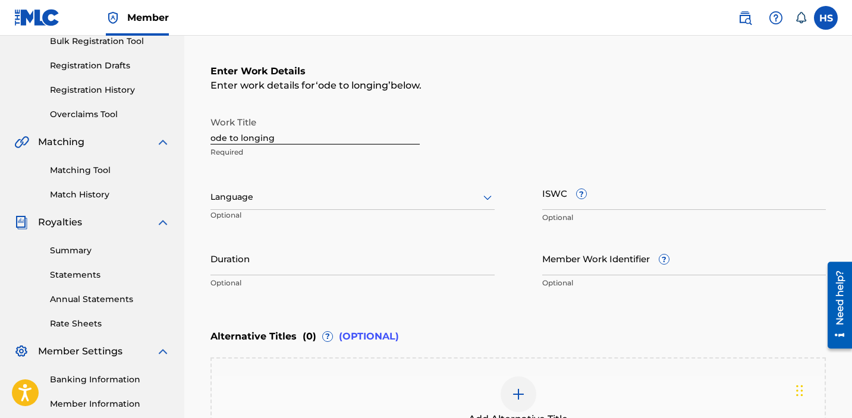
click at [226, 205] on div "Language" at bounding box center [352, 197] width 284 height 25
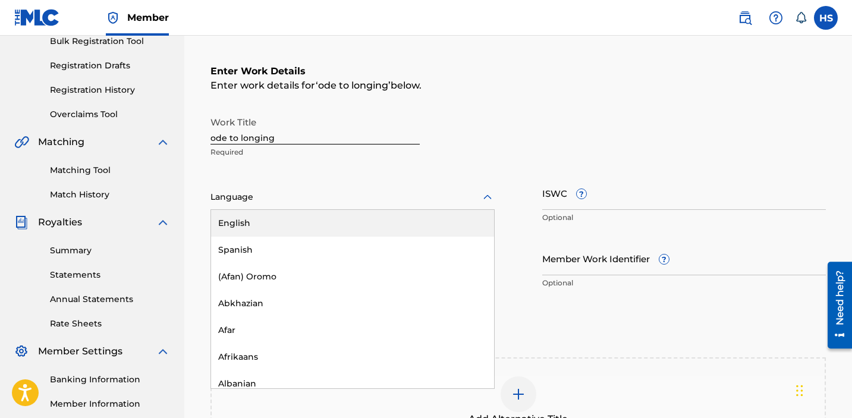
click at [238, 219] on div "English" at bounding box center [352, 223] width 283 height 27
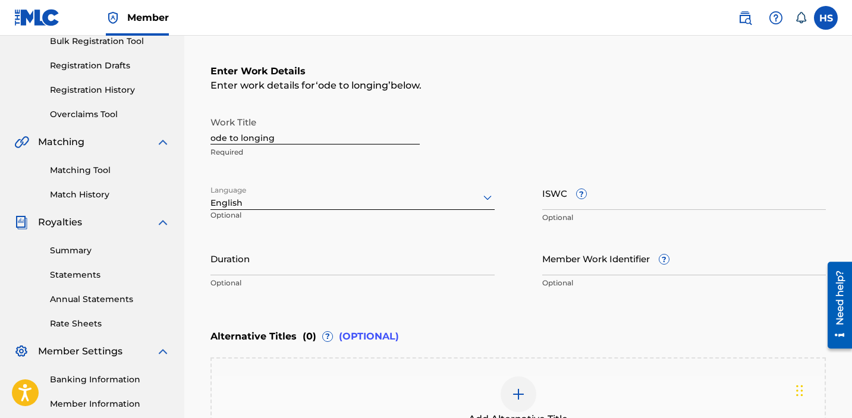
click at [580, 212] on p "Optional" at bounding box center [684, 217] width 284 height 11
click at [568, 204] on input "ISWC ?" at bounding box center [684, 193] width 284 height 34
paste input "T3076841339"
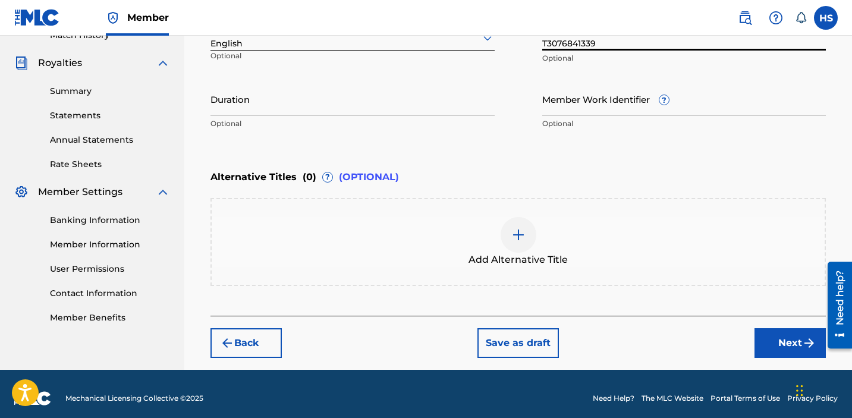
scroll to position [350, 0]
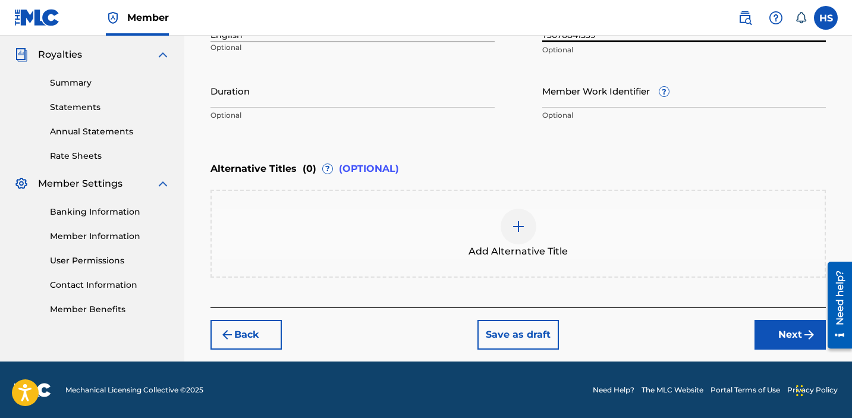
type input "T3076841339"
click at [798, 298] on div "Enter Work Details Enter work details for ‘ ode to longing ’ below. Work Title …" at bounding box center [517, 87] width 615 height 439
click at [794, 323] on button "Next" at bounding box center [789, 335] width 71 height 30
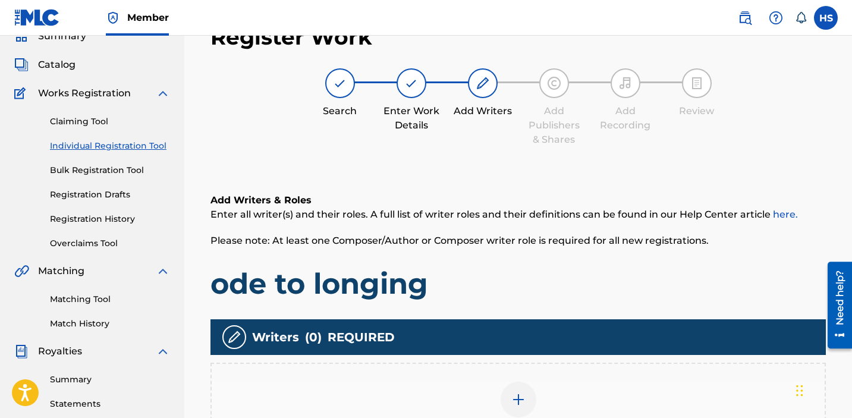
scroll to position [194, 0]
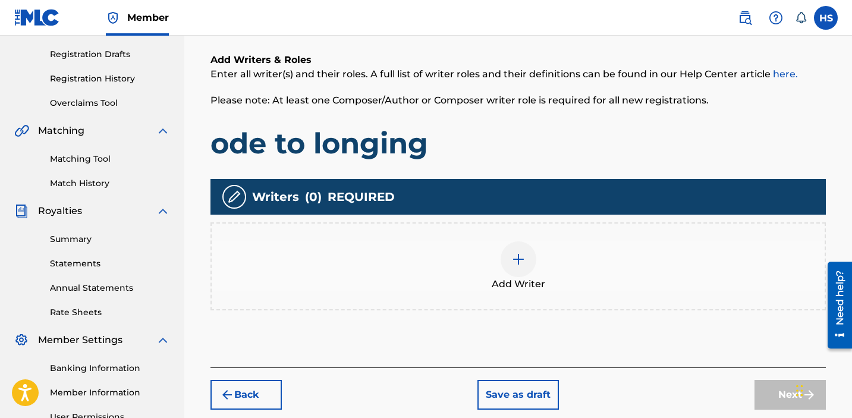
click at [504, 297] on div "Add Writer" at bounding box center [517, 266] width 615 height 88
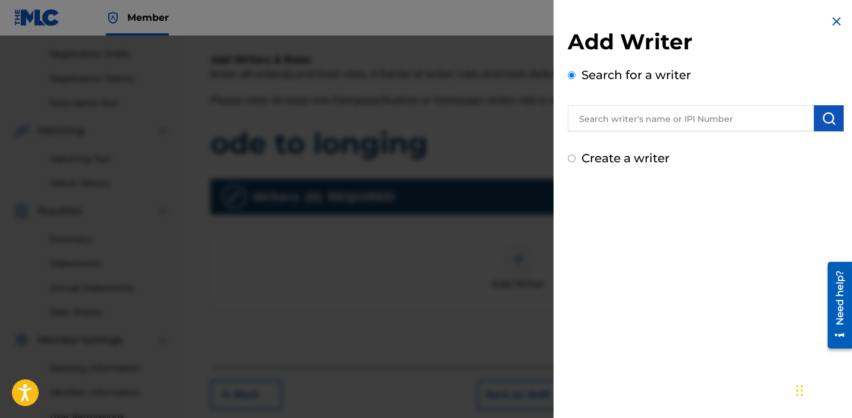
click at [690, 128] on input "text" at bounding box center [690, 118] width 246 height 26
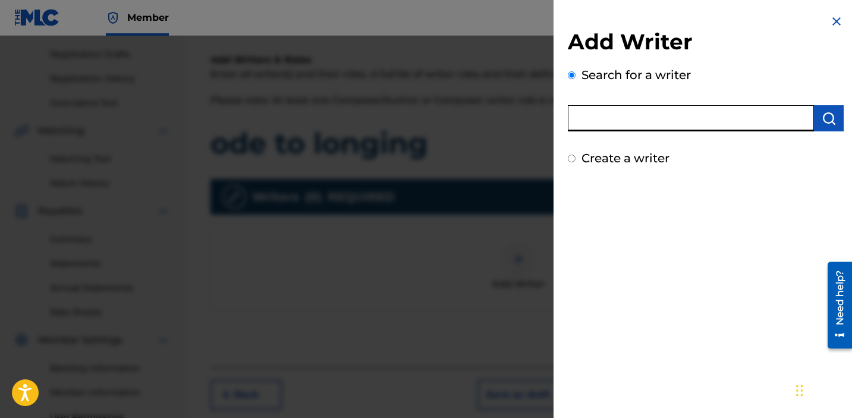
click at [617, 160] on label "Create a writer" at bounding box center [625, 158] width 88 height 14
radio input "true"
click at [575, 160] on input "Create a writer" at bounding box center [571, 158] width 8 height 8
radio input "false"
radio input "true"
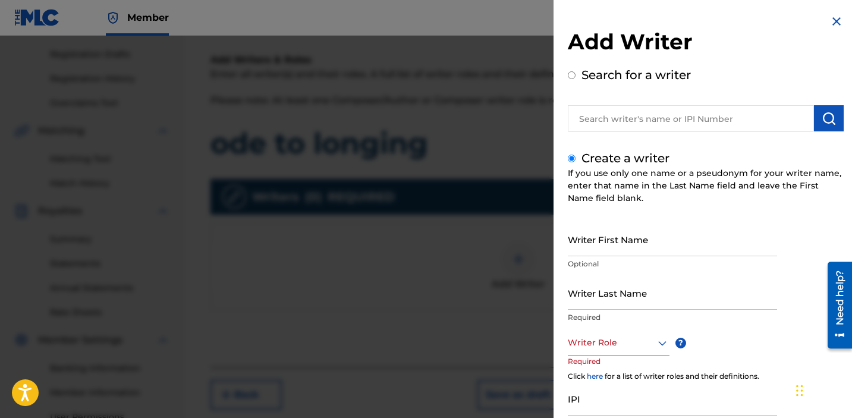
click at [622, 245] on input "Writer First Name" at bounding box center [671, 239] width 209 height 34
type input "[PERSON_NAME]"
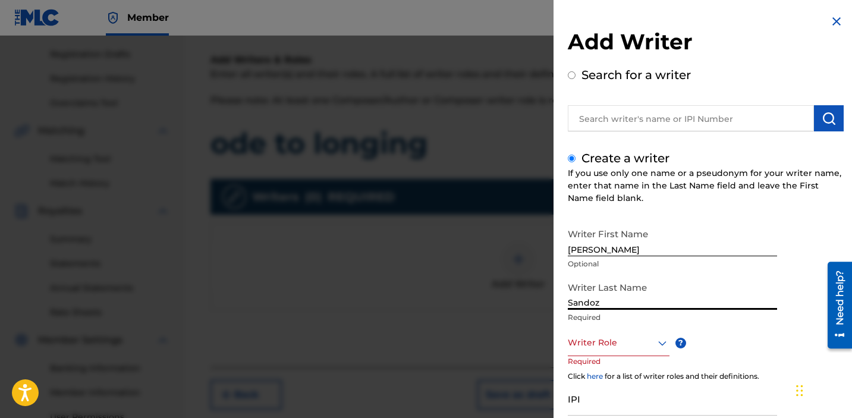
type input "Sandoz"
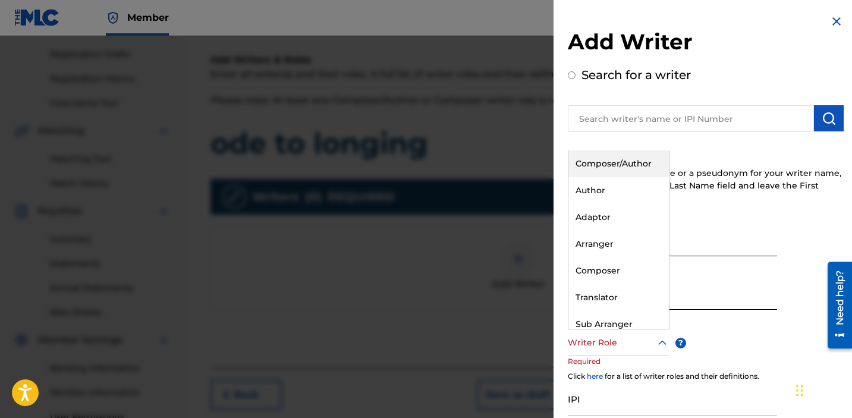
click at [589, 338] on div at bounding box center [618, 342] width 102 height 15
click at [601, 165] on div "Composer/Author" at bounding box center [618, 163] width 100 height 27
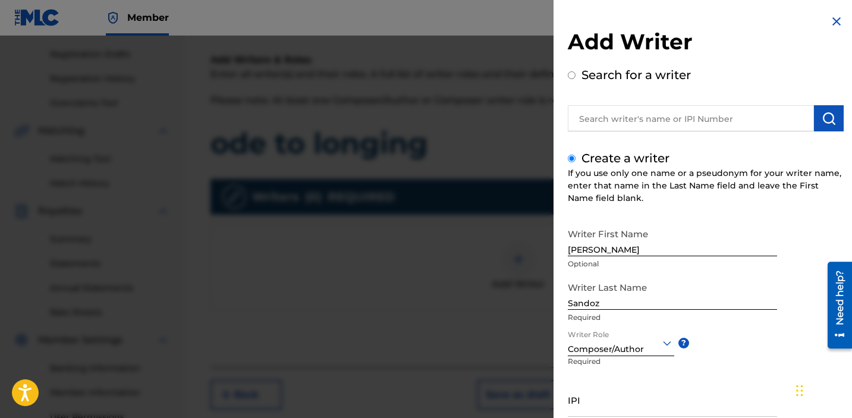
scroll to position [98, 0]
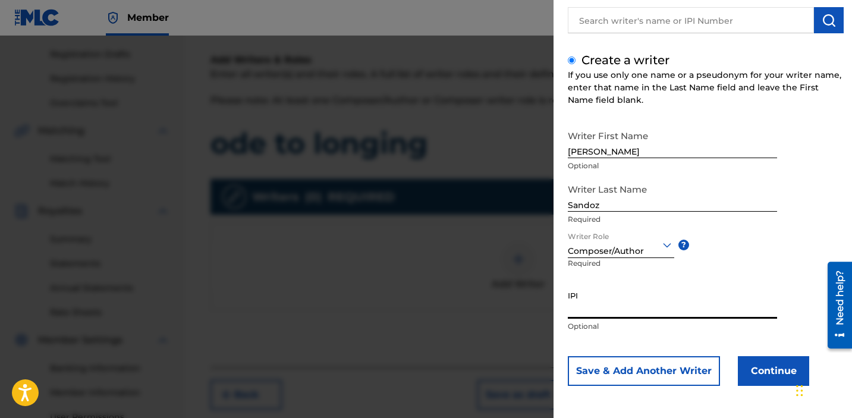
click at [625, 308] on input "IPI" at bounding box center [671, 302] width 209 height 34
paste input "1034865265"
type input "1034865265"
click at [781, 367] on button "Continue" at bounding box center [772, 371] width 71 height 30
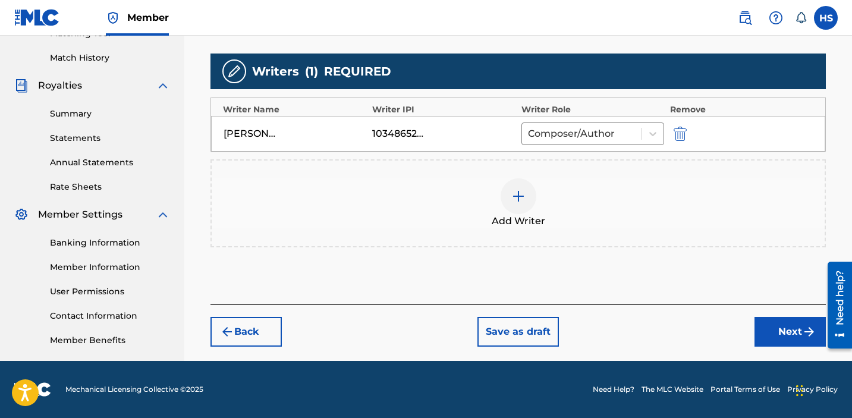
click at [786, 333] on button "Next" at bounding box center [789, 332] width 71 height 30
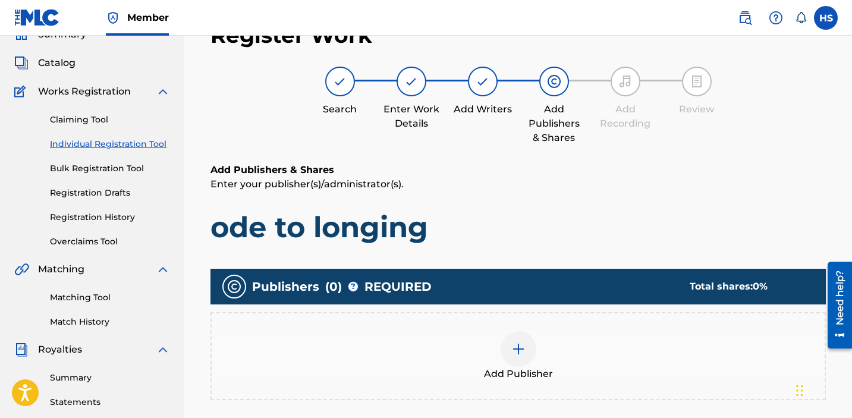
scroll to position [53, 0]
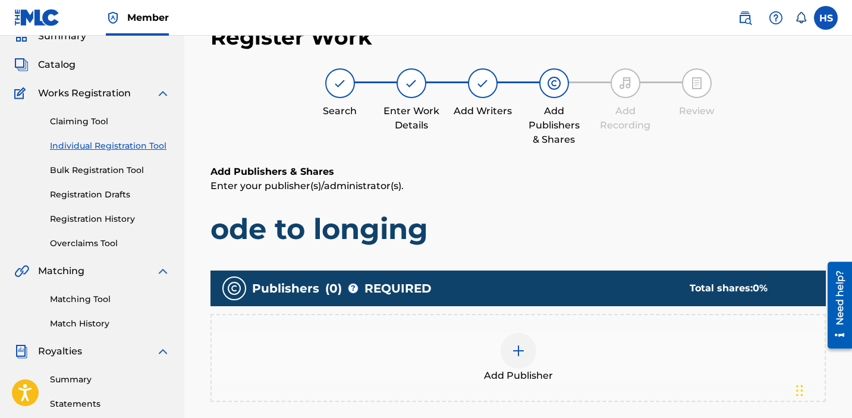
click at [525, 357] on div at bounding box center [518, 351] width 36 height 36
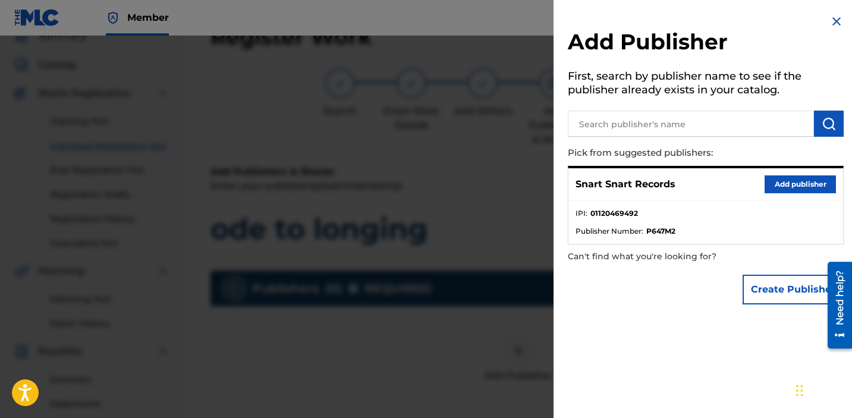
click at [767, 179] on button "Add publisher" at bounding box center [799, 184] width 71 height 18
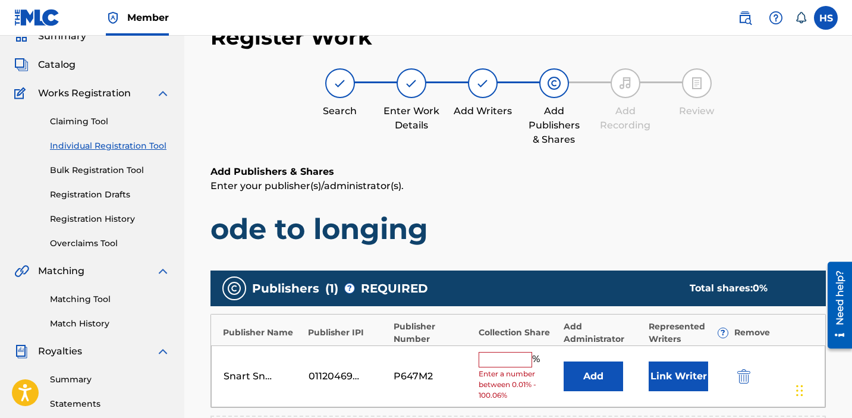
click at [496, 357] on input "text" at bounding box center [504, 359] width 53 height 15
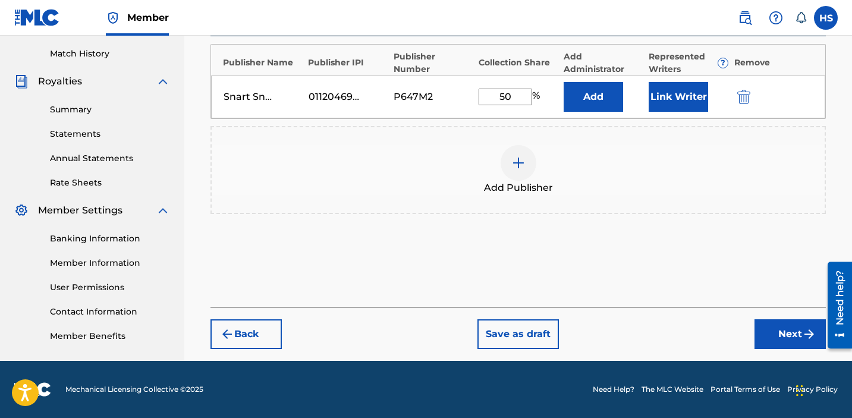
type input "50"
click at [808, 327] on img "submit" at bounding box center [809, 334] width 14 height 14
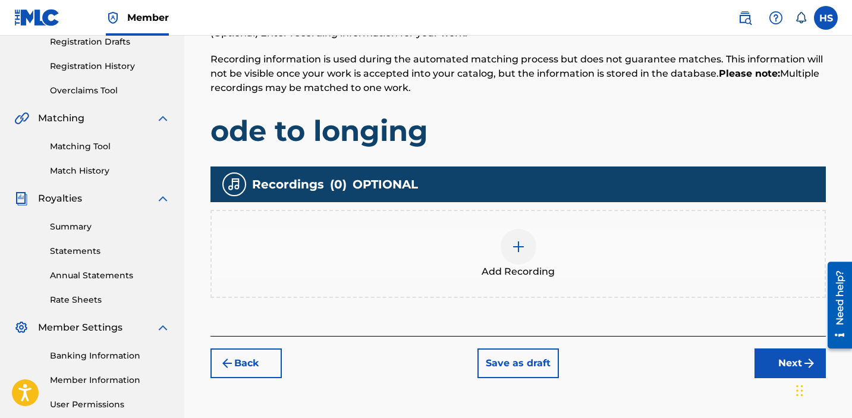
scroll to position [319, 0]
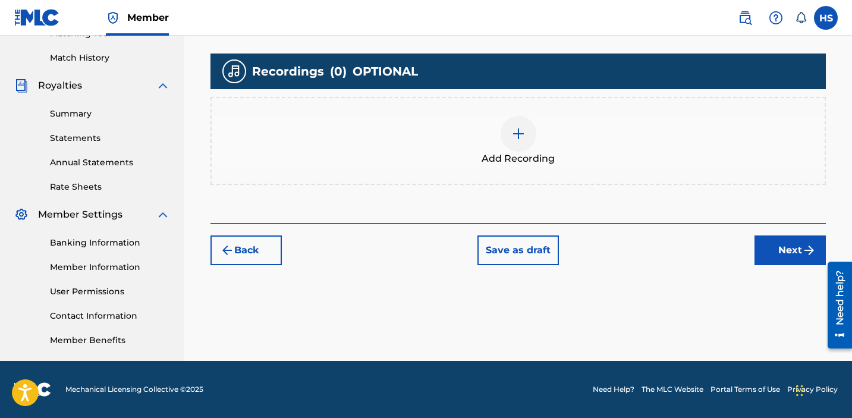
click at [535, 145] on div "Add Recording" at bounding box center [518, 141] width 613 height 50
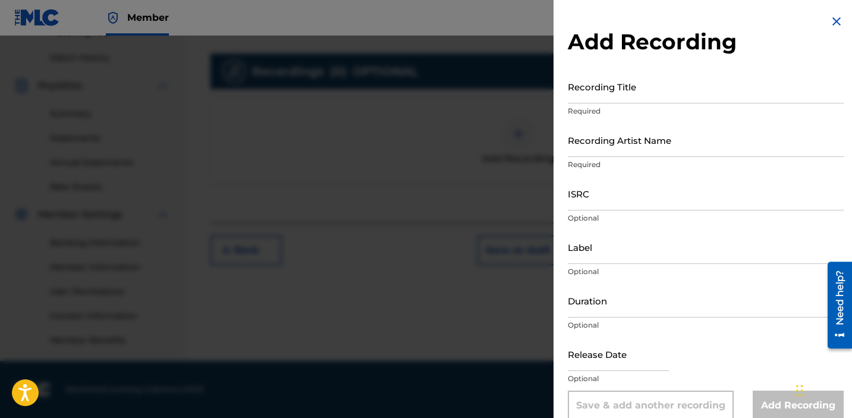
click at [626, 90] on input "Recording Title" at bounding box center [705, 87] width 276 height 34
paste input "1034865265"
type input "1034865265"
drag, startPoint x: 572, startPoint y: 99, endPoint x: 515, endPoint y: 93, distance: 56.7
click at [519, 93] on div "Add Recording Recording Title ode to longing Required Recording Artist Name Req…" at bounding box center [426, 227] width 852 height 382
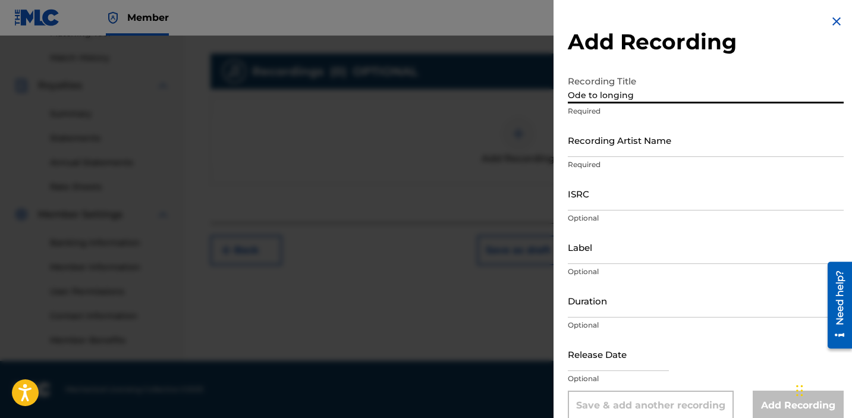
type input "Ode to longing"
click at [661, 150] on input "Recording Artist Name" at bounding box center [705, 140] width 276 height 34
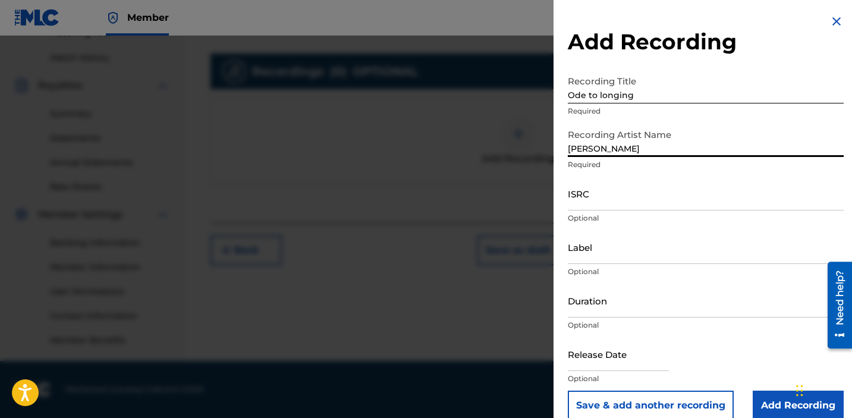
type input "[PERSON_NAME]"
paste input "USCGJ1929364"
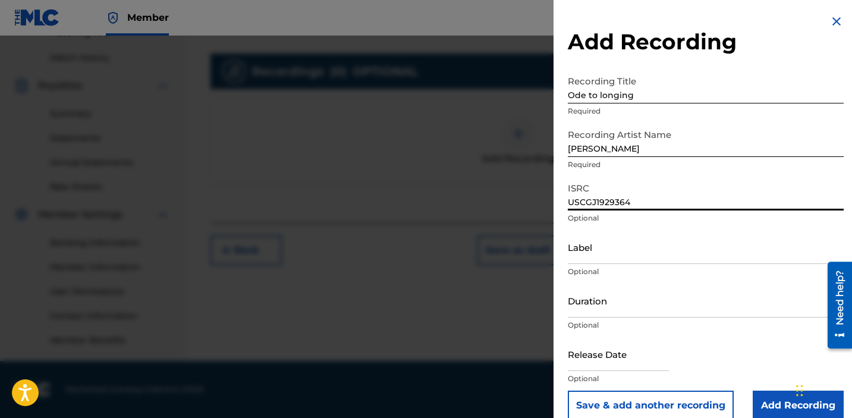
type input "USCGJ1929364"
click at [637, 259] on input "Label" at bounding box center [705, 247] width 276 height 34
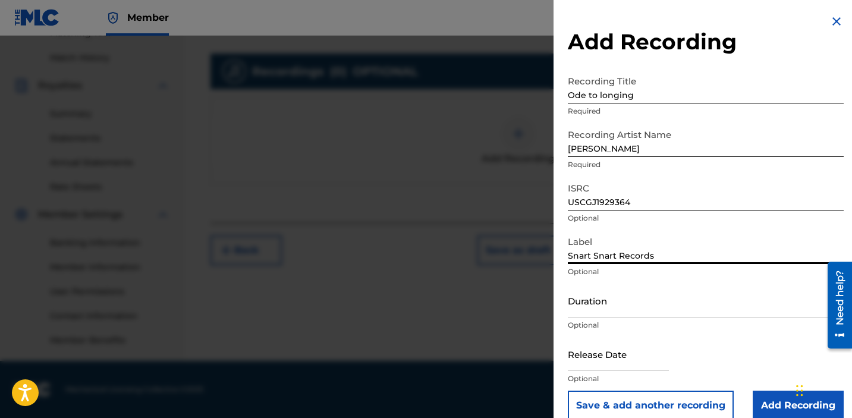
type input "Snart Snart Records"
click at [758, 397] on input "Add Recording" at bounding box center [797, 405] width 91 height 30
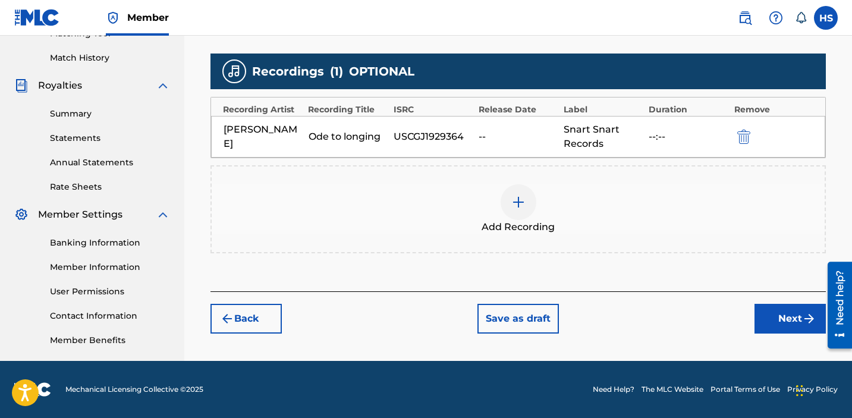
click at [777, 315] on button "Next" at bounding box center [789, 319] width 71 height 30
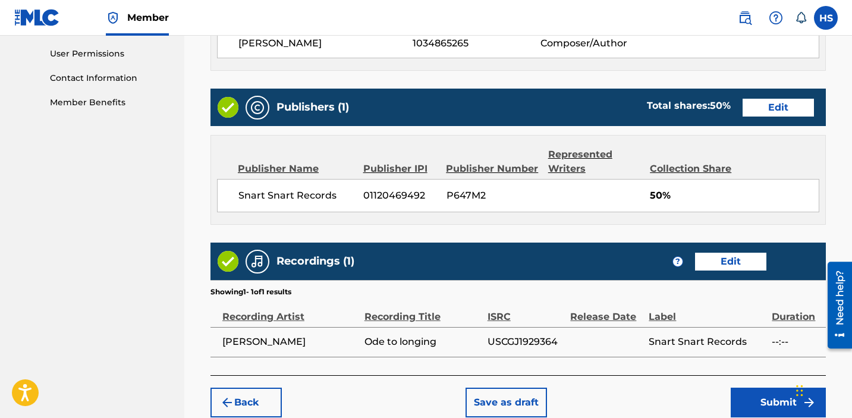
scroll to position [624, 0]
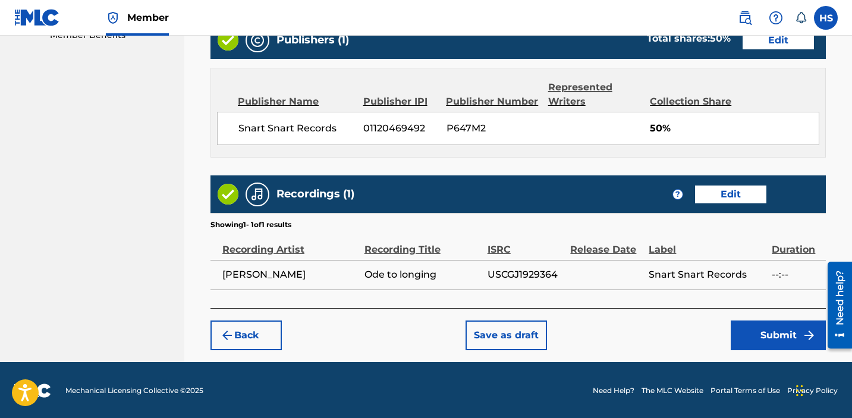
click at [777, 316] on div "Back Save as draft Submit" at bounding box center [517, 329] width 615 height 42
click at [761, 330] on button "Submit" at bounding box center [777, 335] width 95 height 30
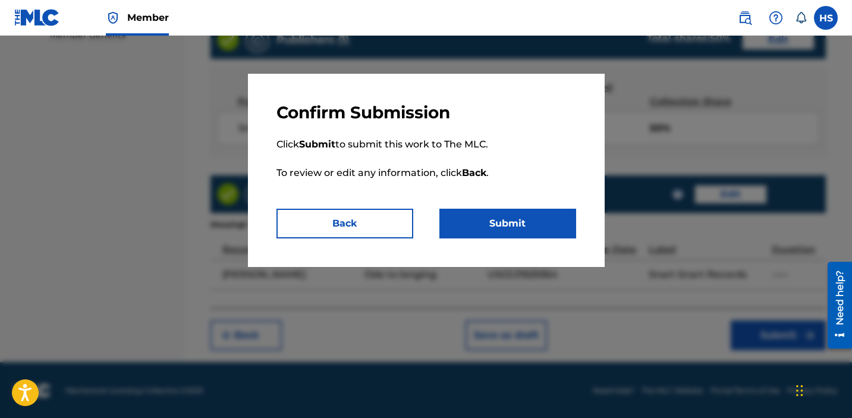
click at [530, 227] on button "Submit" at bounding box center [507, 224] width 137 height 30
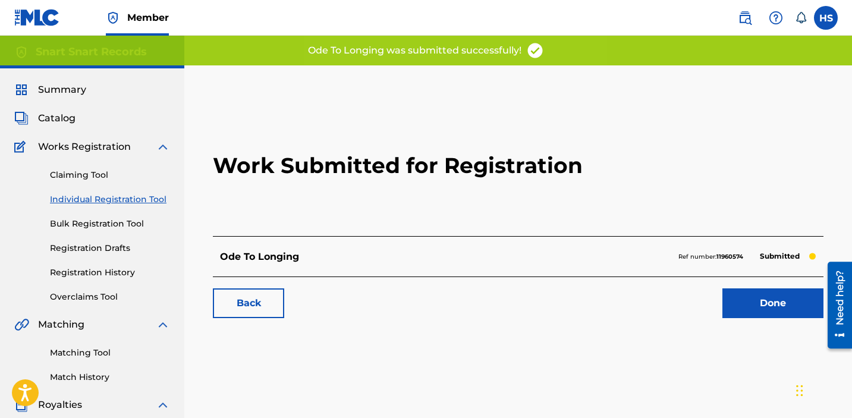
click at [764, 304] on link "Done" at bounding box center [772, 303] width 101 height 30
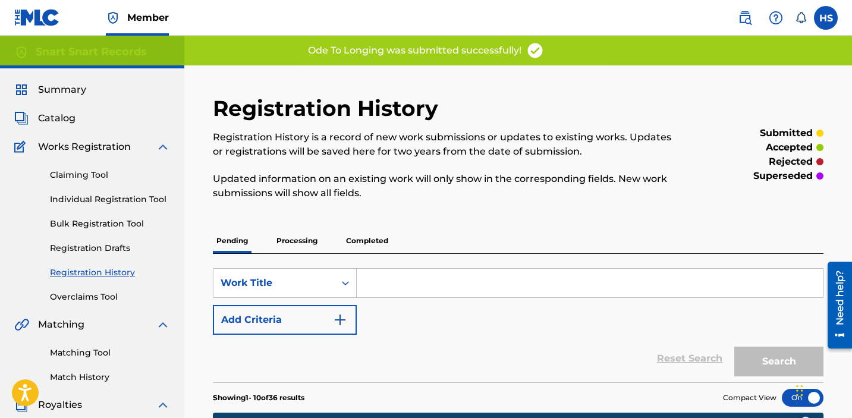
click at [74, 203] on link "Individual Registration Tool" at bounding box center [110, 199] width 120 height 12
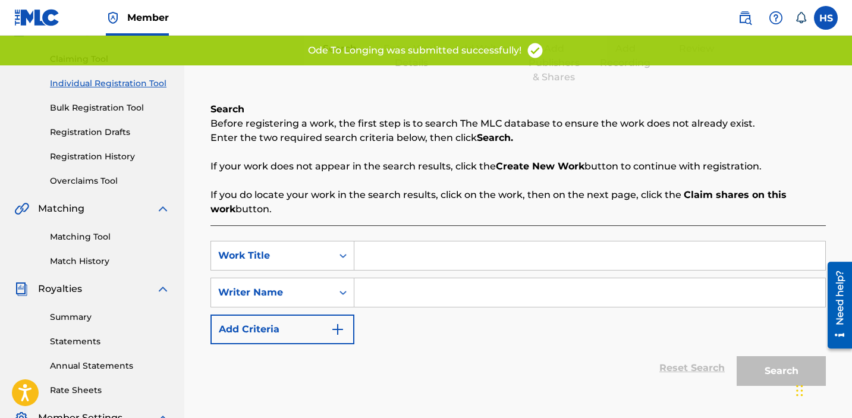
scroll to position [156, 0]
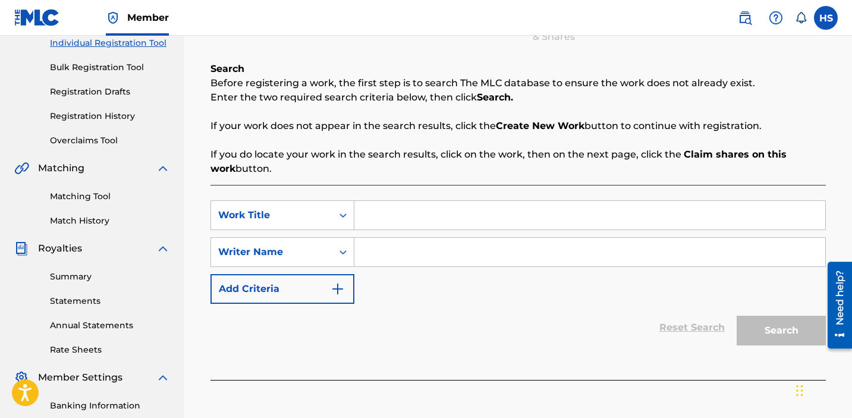
click at [488, 220] on input "Search Form" at bounding box center [589, 215] width 471 height 29
paste input "grand-mère"
type input "grand-mère"
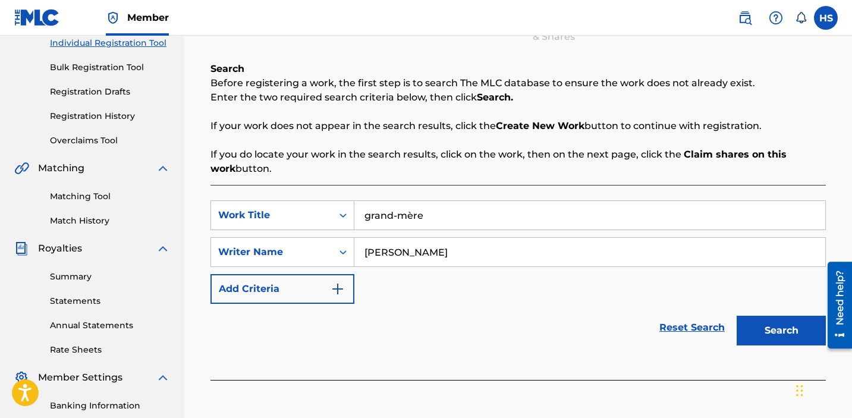
type input "[PERSON_NAME]"
click at [784, 340] on button "Search" at bounding box center [780, 331] width 89 height 30
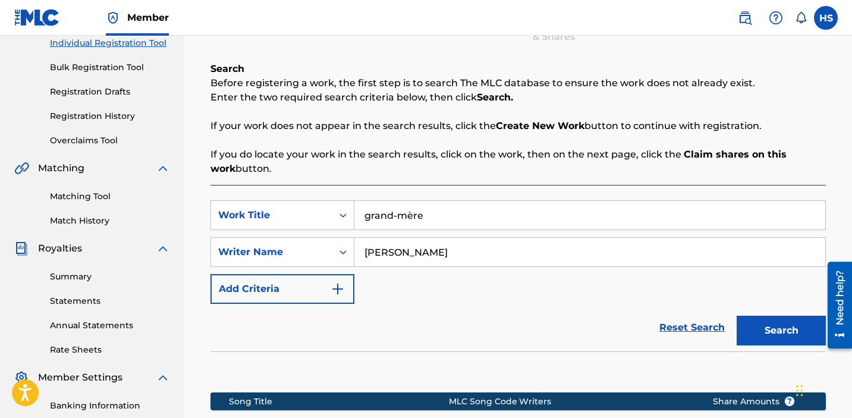
scroll to position [336, 0]
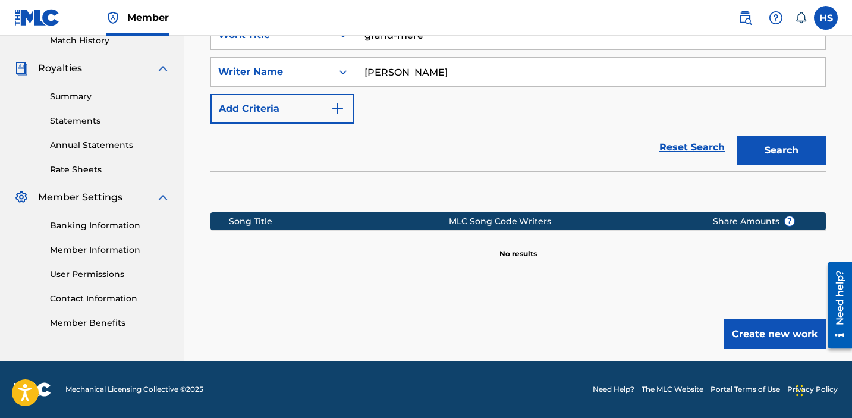
click at [740, 323] on button "Create new work" at bounding box center [774, 334] width 102 height 30
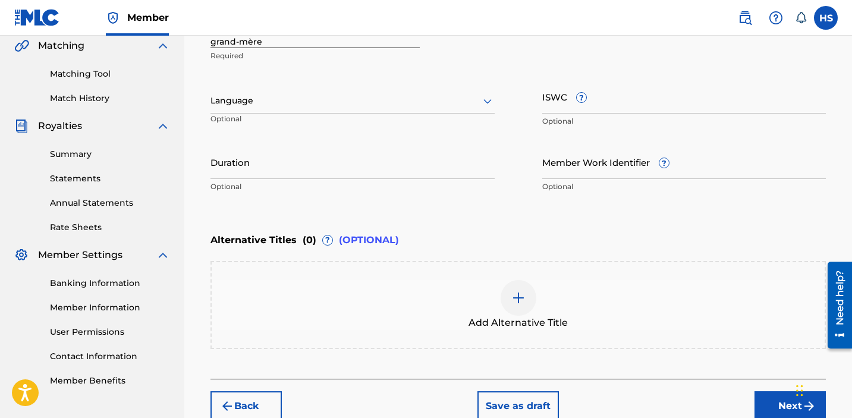
scroll to position [223, 0]
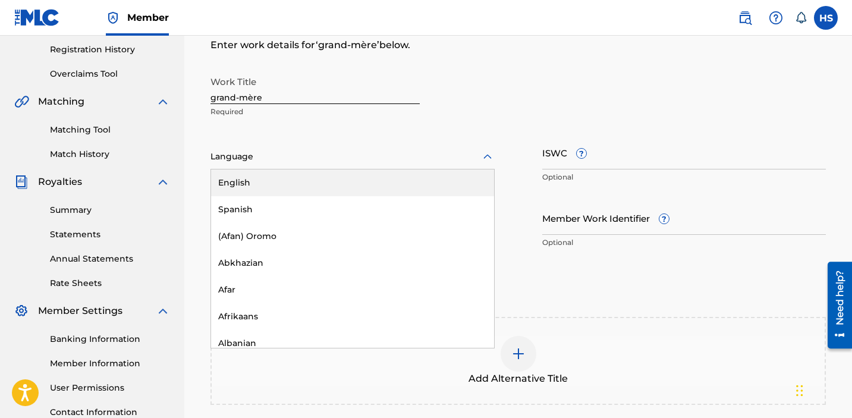
click at [304, 150] on div at bounding box center [352, 156] width 284 height 15
click at [304, 192] on div "English" at bounding box center [352, 182] width 283 height 27
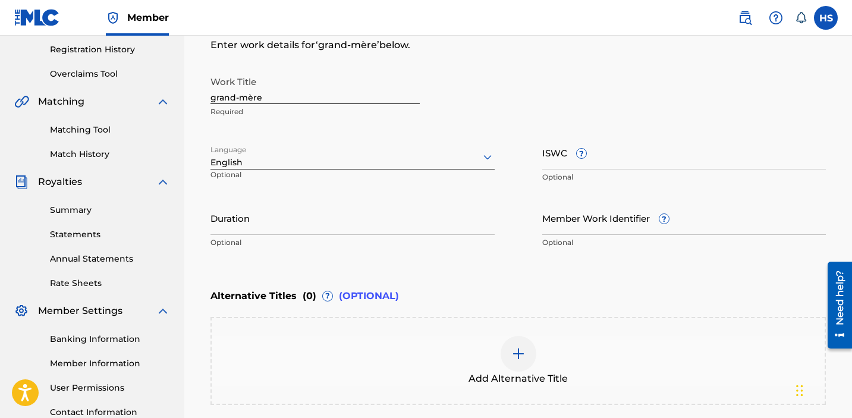
click at [625, 151] on input "ISWC ?" at bounding box center [684, 152] width 284 height 34
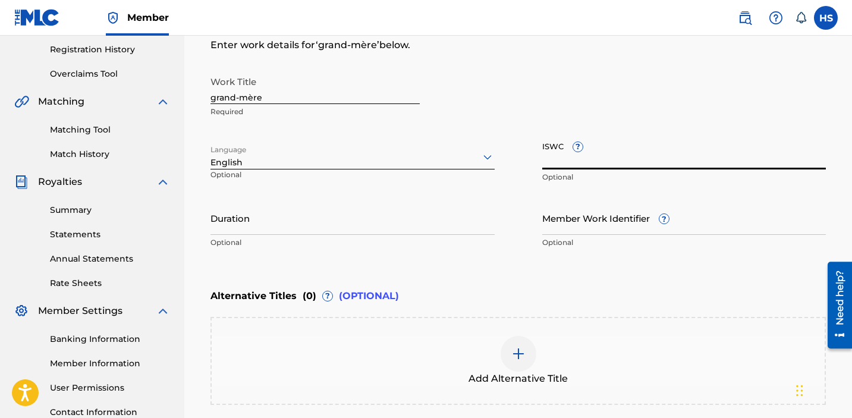
paste input "T3076841442"
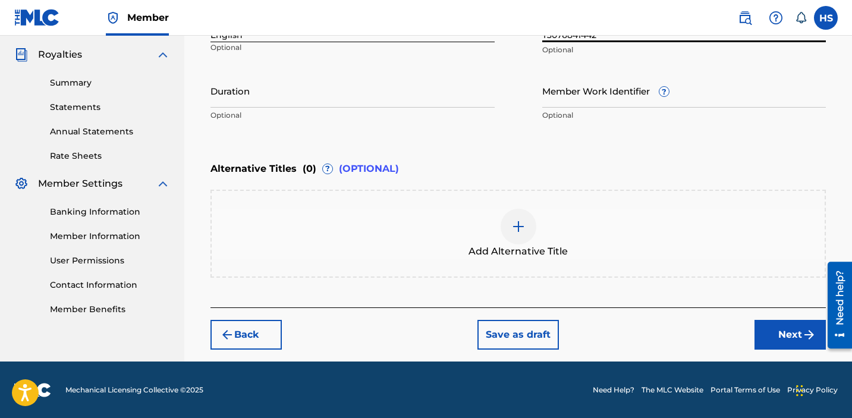
type input "T3076841442"
click at [767, 340] on button "Next" at bounding box center [789, 335] width 71 height 30
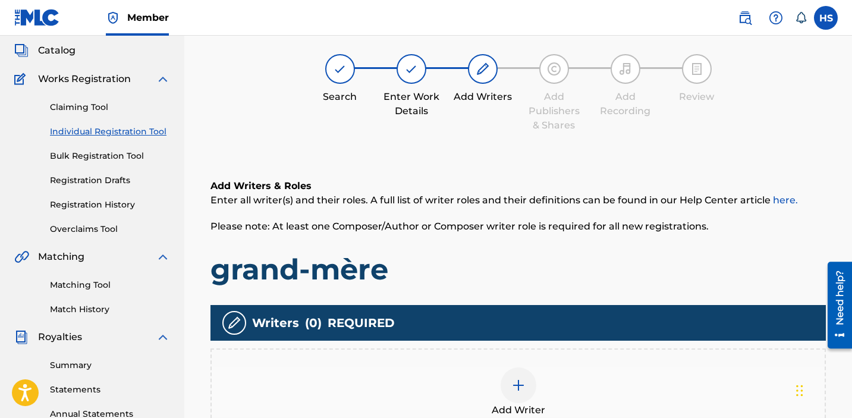
scroll to position [53, 0]
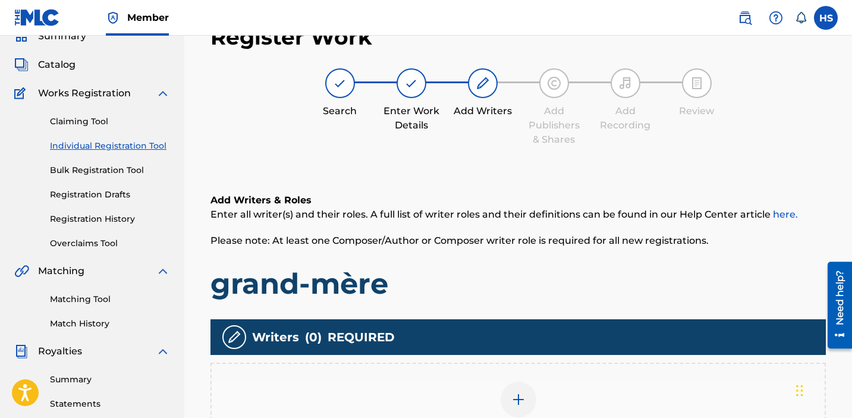
click at [519, 393] on img at bounding box center [518, 399] width 14 height 14
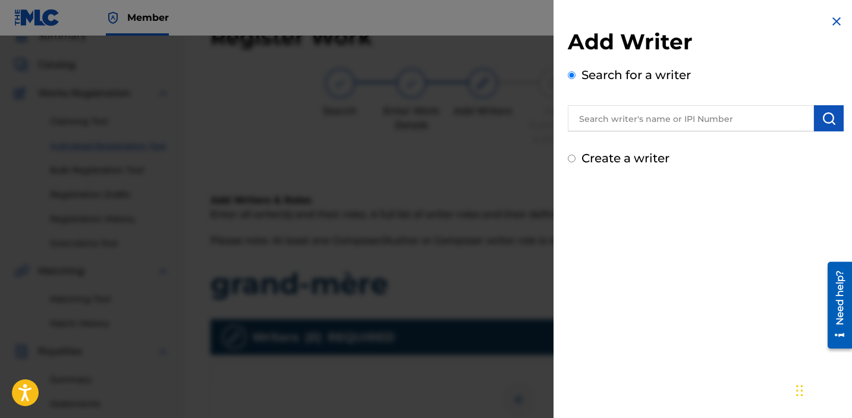
click at [642, 154] on label "Create a writer" at bounding box center [625, 158] width 88 height 14
radio input "true"
click at [575, 154] on input "Create a writer" at bounding box center [571, 158] width 8 height 8
radio input "false"
radio input "true"
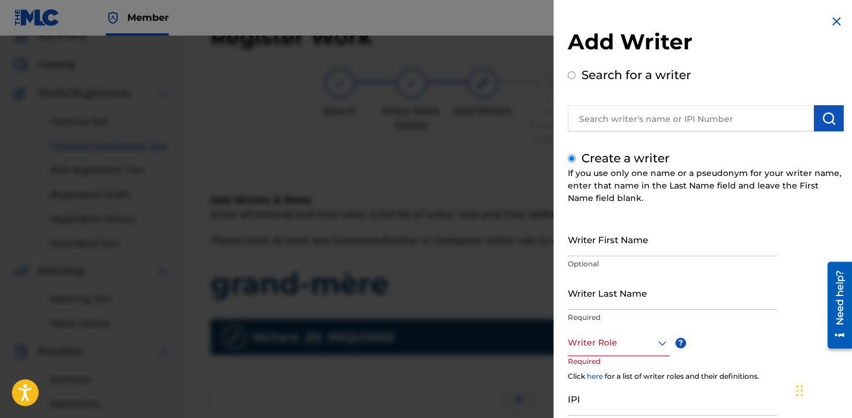
click at [632, 258] on p "Optional" at bounding box center [671, 263] width 209 height 11
click at [624, 249] on input "Writer First Name" at bounding box center [671, 239] width 209 height 34
type input "[PERSON_NAME]"
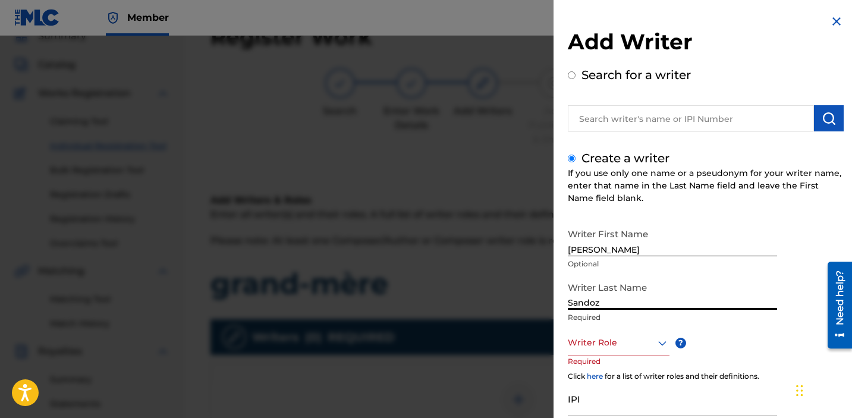
type input "Sandoz"
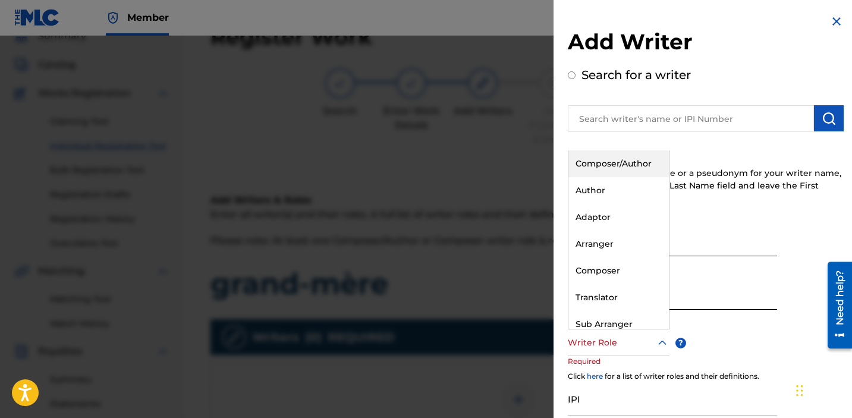
click at [597, 342] on div at bounding box center [618, 342] width 102 height 15
click at [595, 168] on div "Composer/Author" at bounding box center [618, 163] width 100 height 27
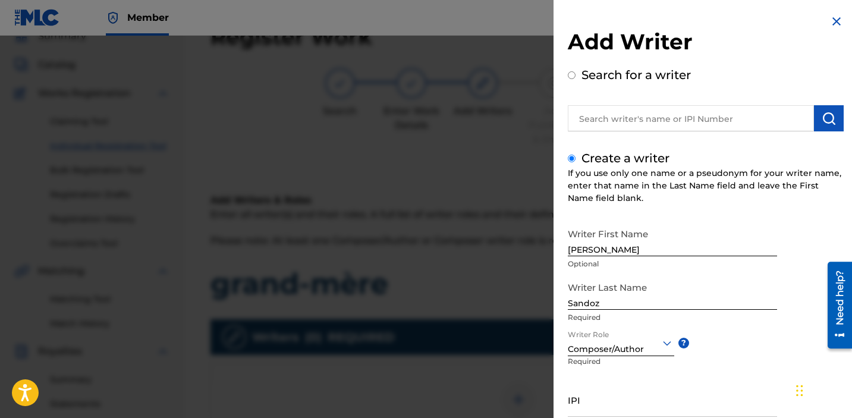
scroll to position [98, 0]
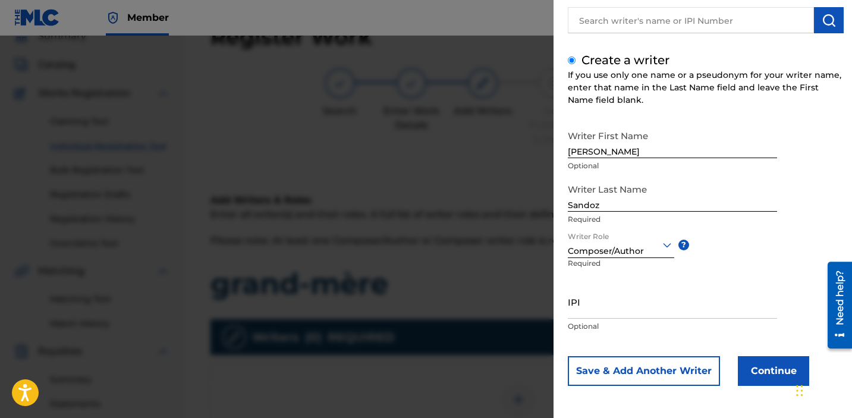
click at [628, 297] on input "IPI" at bounding box center [671, 302] width 209 height 34
paste input "1034865265"
type input "1034865265"
click at [763, 378] on button "Continue" at bounding box center [772, 371] width 71 height 30
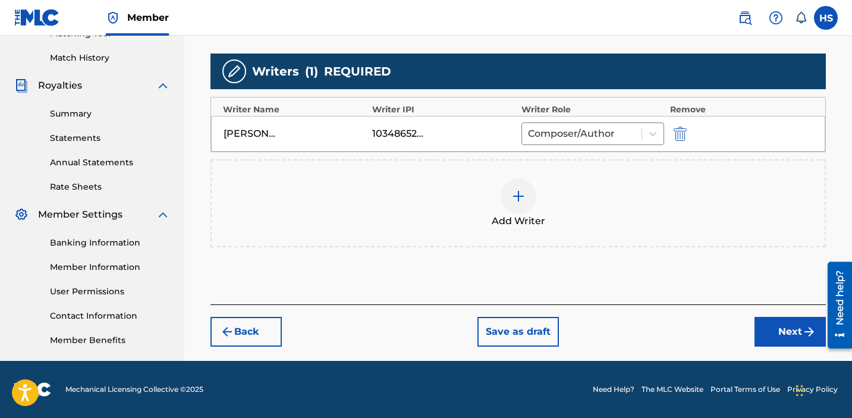
click at [784, 337] on button "Next" at bounding box center [789, 332] width 71 height 30
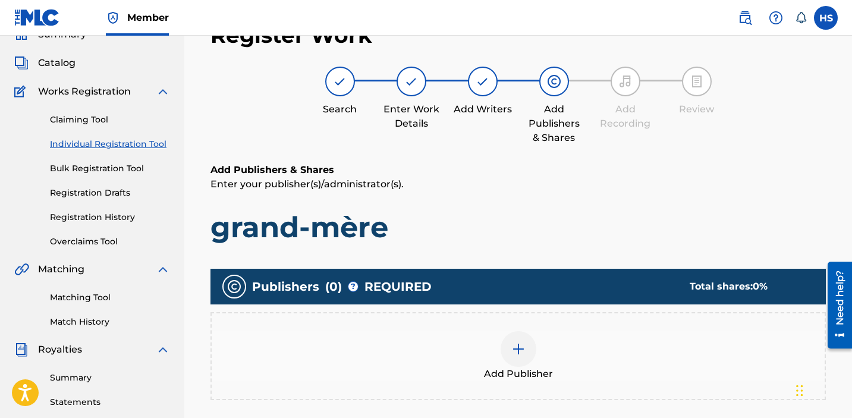
scroll to position [53, 0]
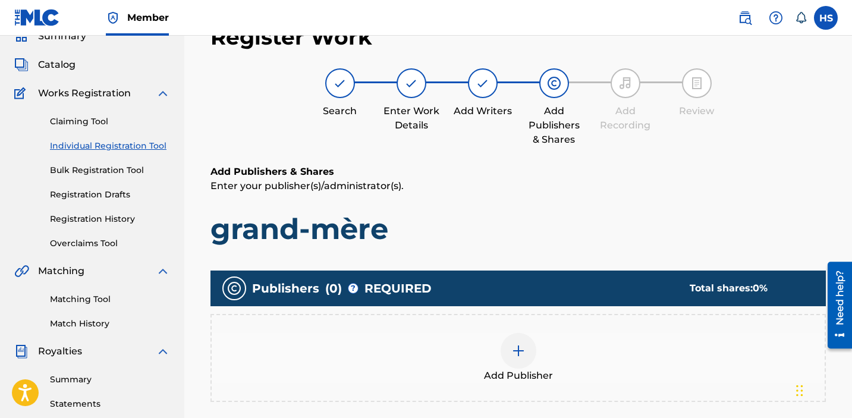
click at [516, 365] on div at bounding box center [518, 351] width 36 height 36
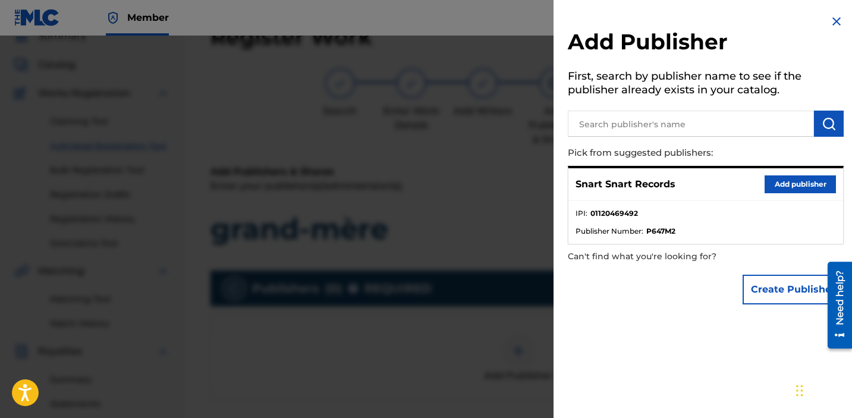
click at [787, 181] on button "Add publisher" at bounding box center [799, 184] width 71 height 18
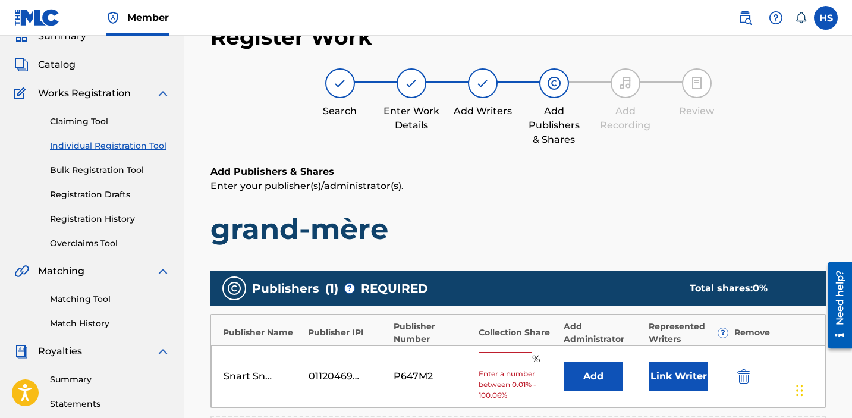
click at [491, 360] on input "text" at bounding box center [504, 359] width 53 height 15
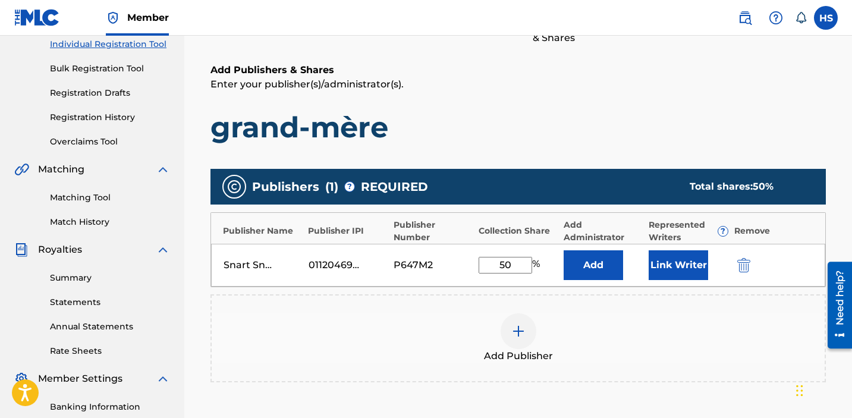
scroll to position [323, 0]
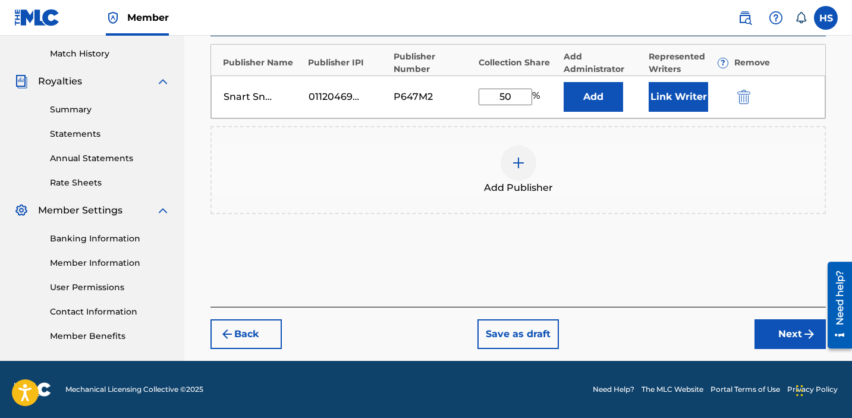
type input "50"
click at [811, 357] on div "Register Work Search Enter Work Details Add Writers Add Publishers & Shares Add…" at bounding box center [517, 51] width 639 height 619
click at [787, 343] on button "Next" at bounding box center [789, 334] width 71 height 30
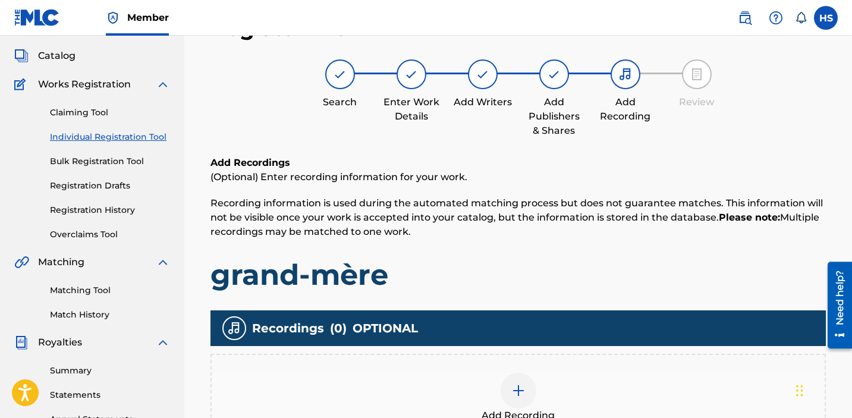
scroll to position [53, 0]
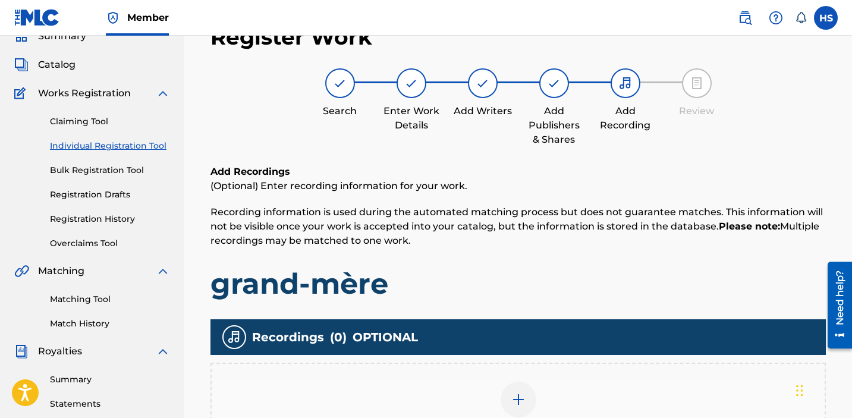
click at [529, 395] on div at bounding box center [518, 399] width 36 height 36
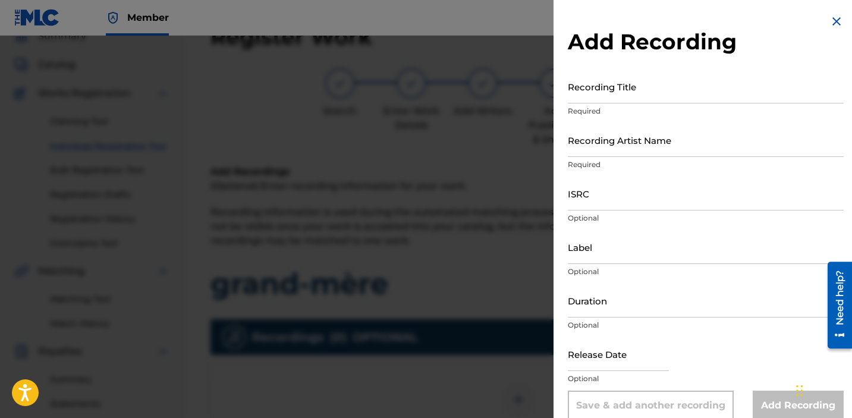
click at [603, 90] on input "Recording Title" at bounding box center [705, 87] width 276 height 34
paste input "1034865265"
type input "1034865265"
paste input "grand-mère"
type input "grand-mère"
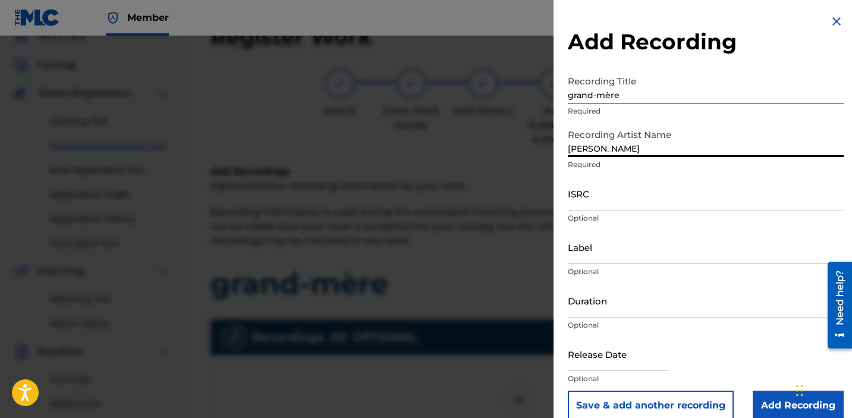
type input "[PERSON_NAME]"
paste input "USCGJ1929365"
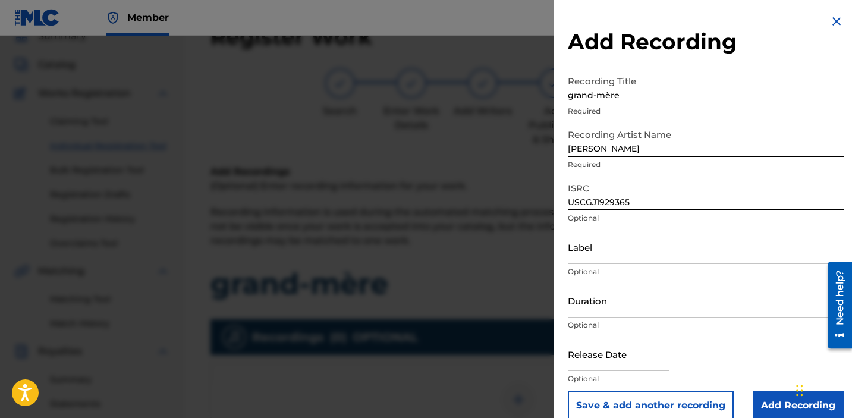
type input "USCGJ1929365"
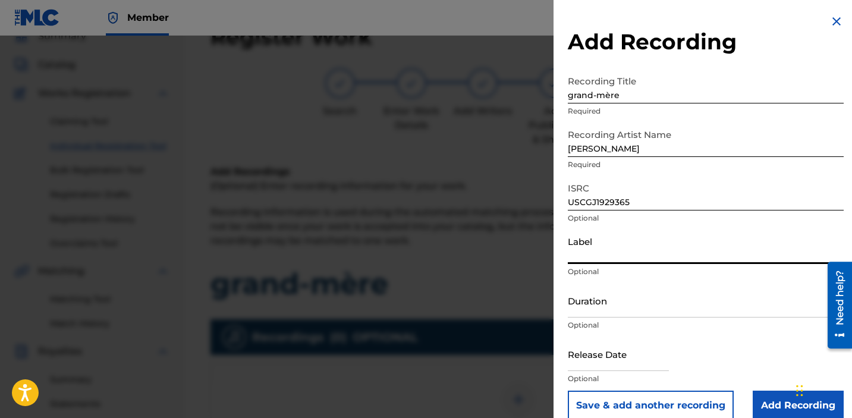
click at [626, 256] on input "Label" at bounding box center [705, 247] width 276 height 34
type input "Snart Snart Records"
click at [768, 403] on input "Add Recording" at bounding box center [797, 405] width 91 height 30
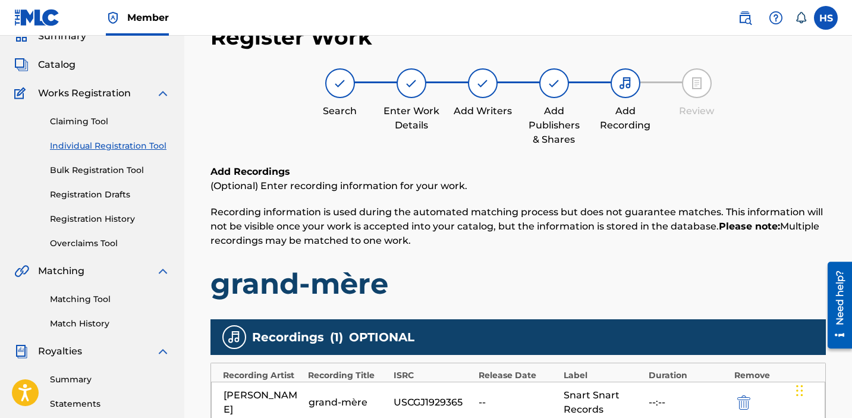
scroll to position [319, 0]
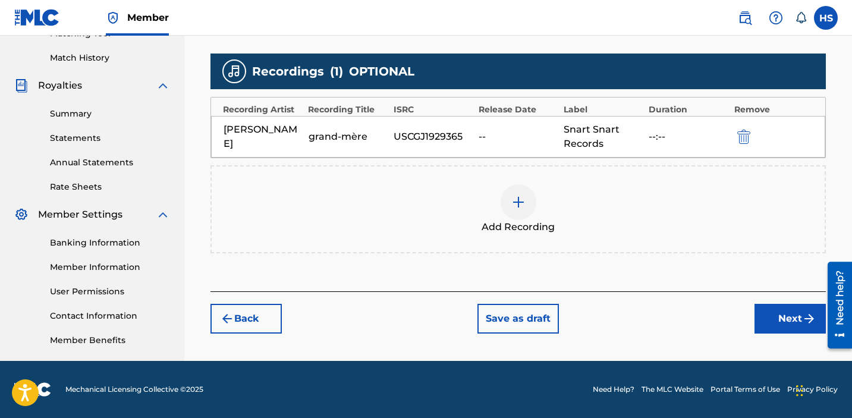
click at [775, 314] on button "Next" at bounding box center [789, 319] width 71 height 30
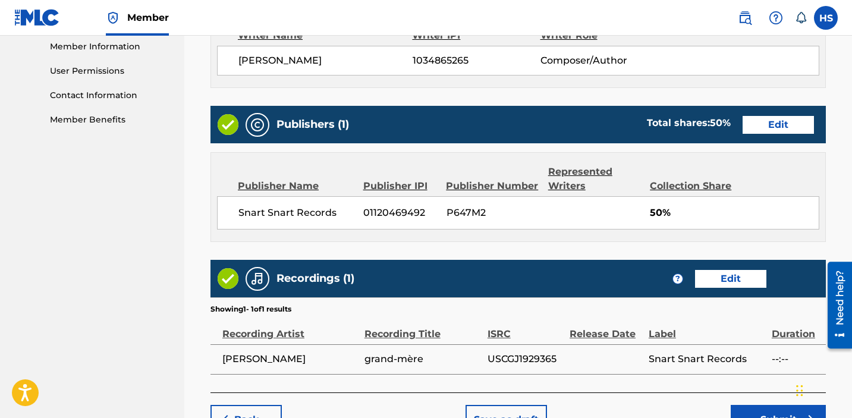
scroll to position [624, 0]
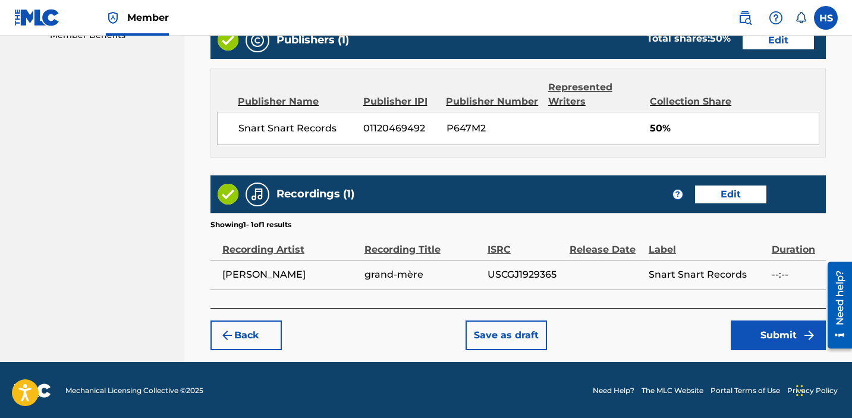
click at [774, 345] on button "Submit" at bounding box center [777, 335] width 95 height 30
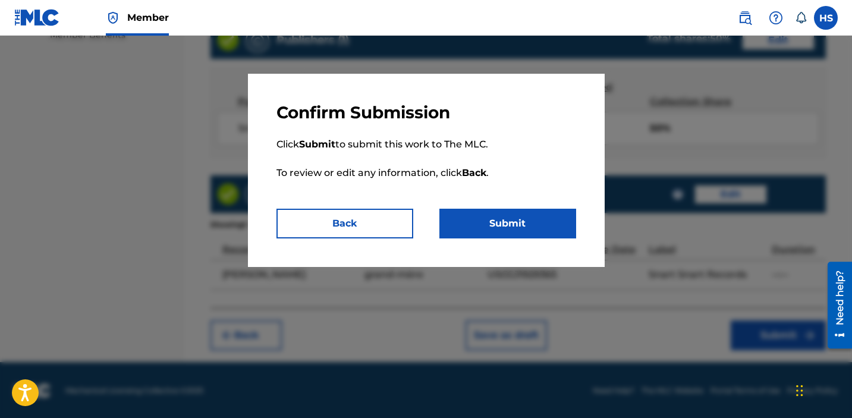
click at [475, 218] on button "Submit" at bounding box center [507, 224] width 137 height 30
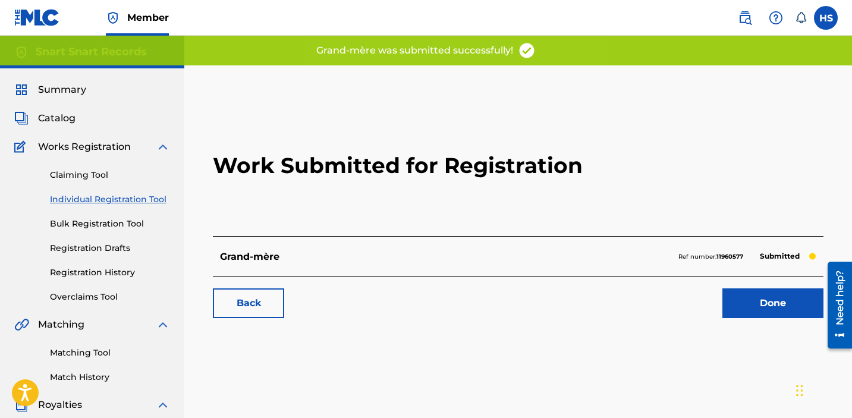
click at [768, 305] on link "Done" at bounding box center [772, 303] width 101 height 30
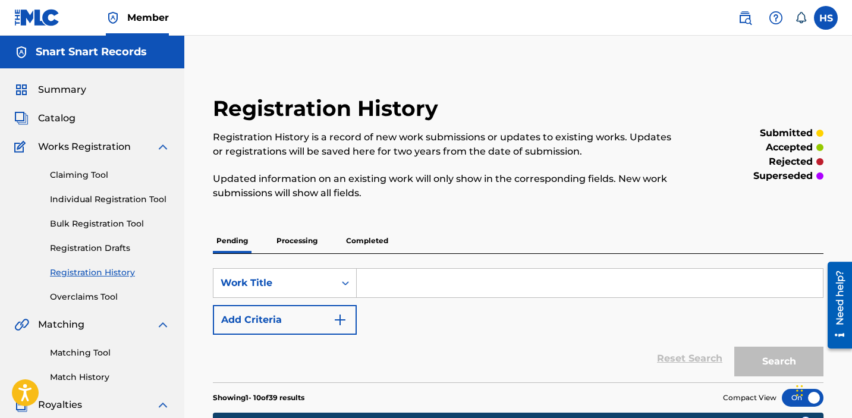
click at [117, 200] on link "Individual Registration Tool" at bounding box center [110, 199] width 120 height 12
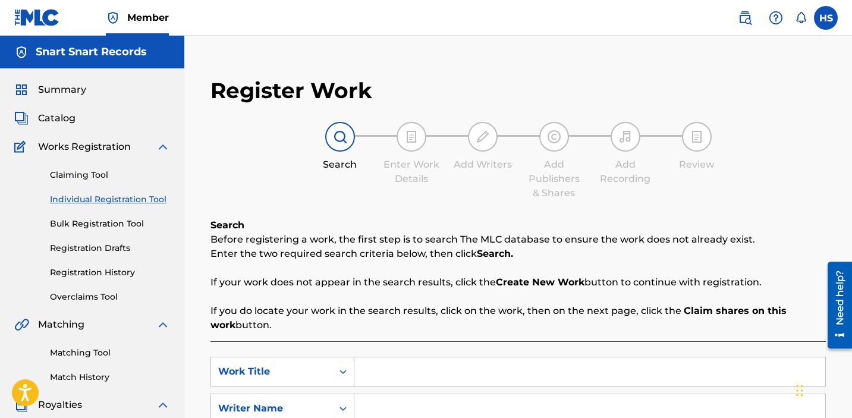
scroll to position [124, 0]
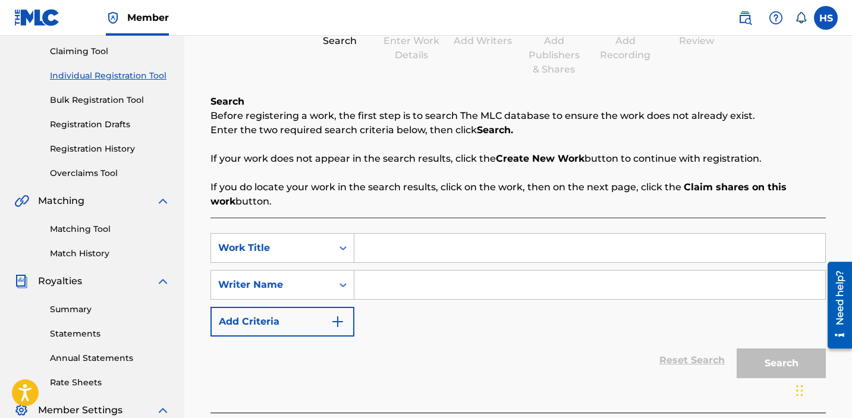
click at [430, 250] on input "Search Form" at bounding box center [589, 248] width 471 height 29
type input "sorry"
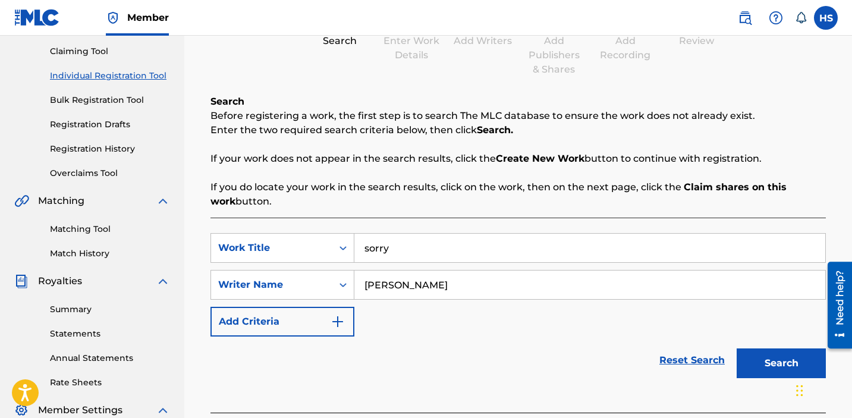
type input "[PERSON_NAME]"
click at [780, 367] on button "Search" at bounding box center [780, 363] width 89 height 30
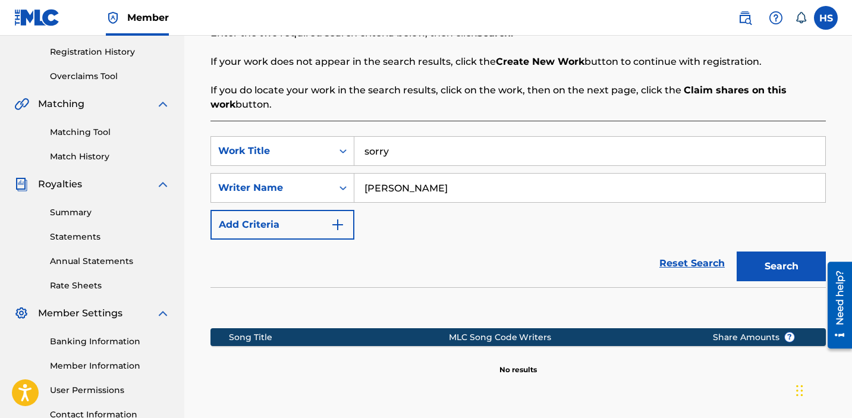
scroll to position [336, 0]
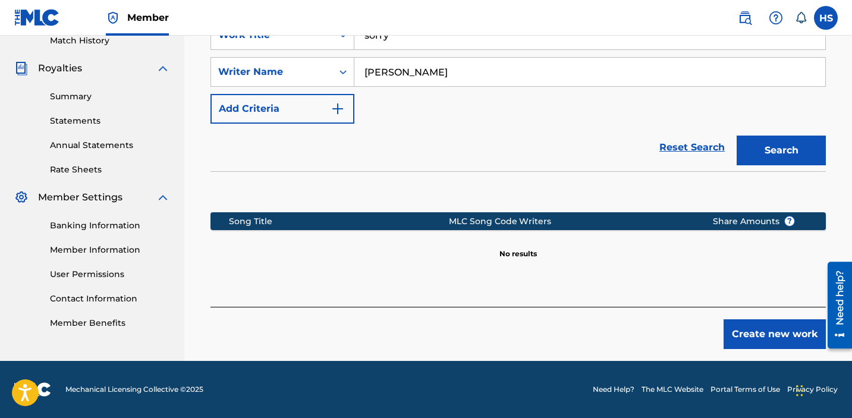
click at [761, 339] on button "Create new work" at bounding box center [774, 334] width 102 height 30
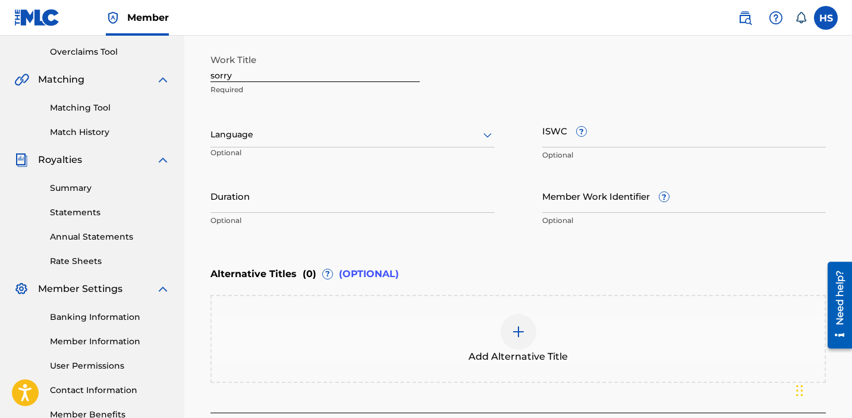
scroll to position [146, 0]
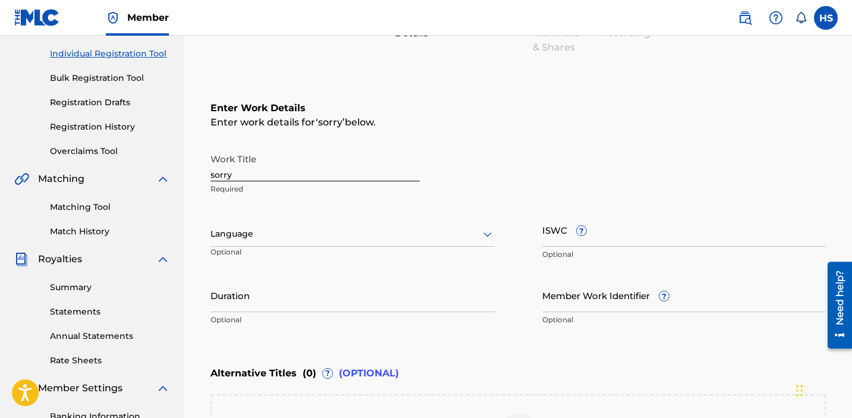
click at [276, 234] on div at bounding box center [352, 233] width 284 height 15
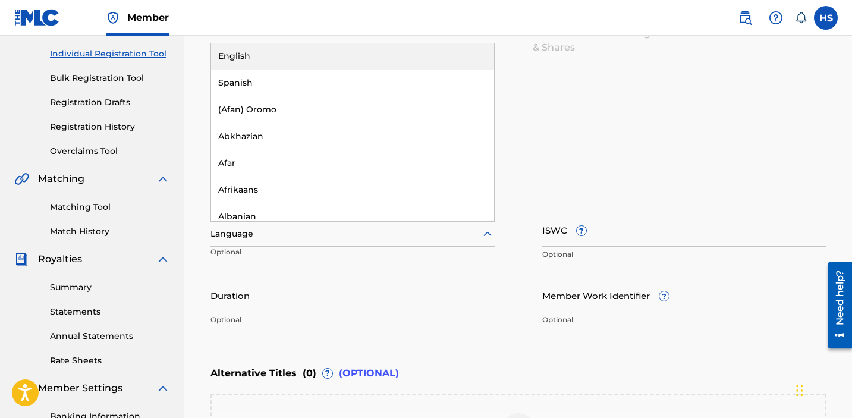
click at [272, 51] on div "English" at bounding box center [352, 56] width 283 height 27
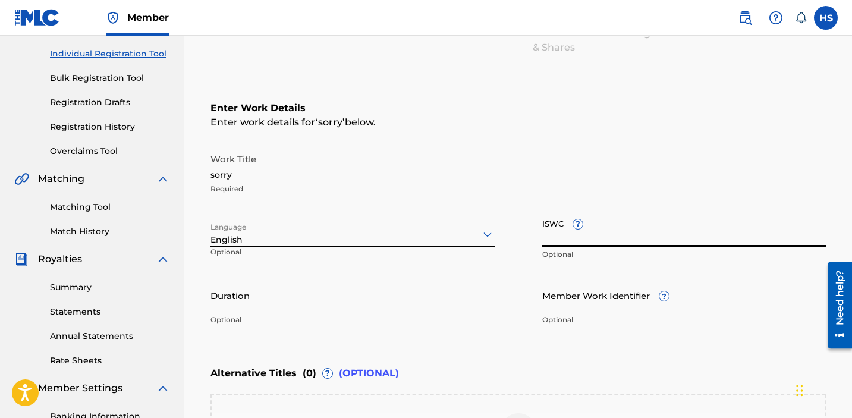
click at [662, 238] on input "ISWC ?" at bounding box center [684, 230] width 284 height 34
paste input "T3076841384"
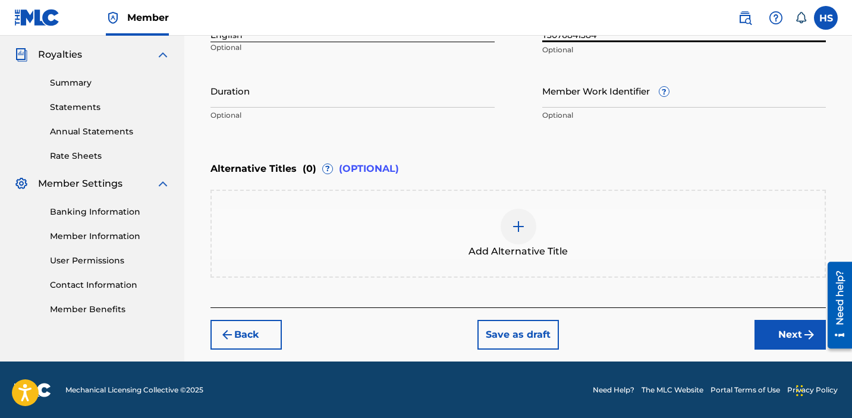
type input "T3076841384"
click at [780, 340] on button "Next" at bounding box center [789, 335] width 71 height 30
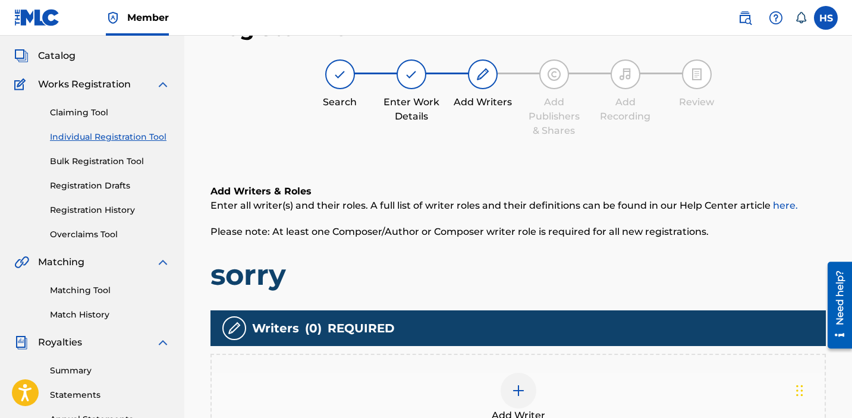
scroll to position [53, 0]
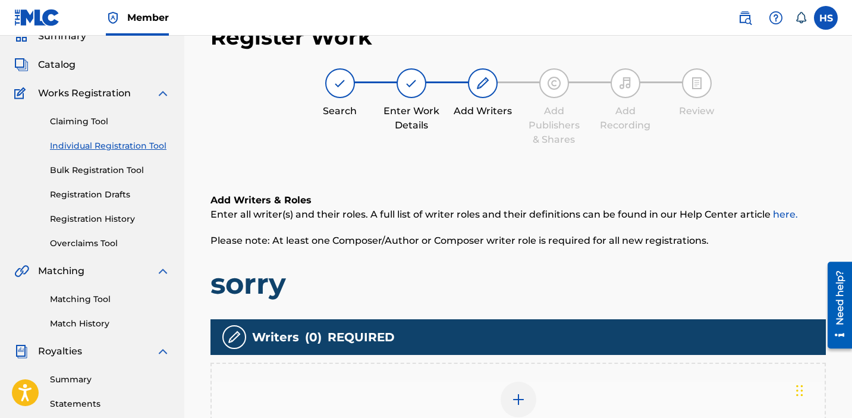
click at [519, 383] on div at bounding box center [518, 399] width 36 height 36
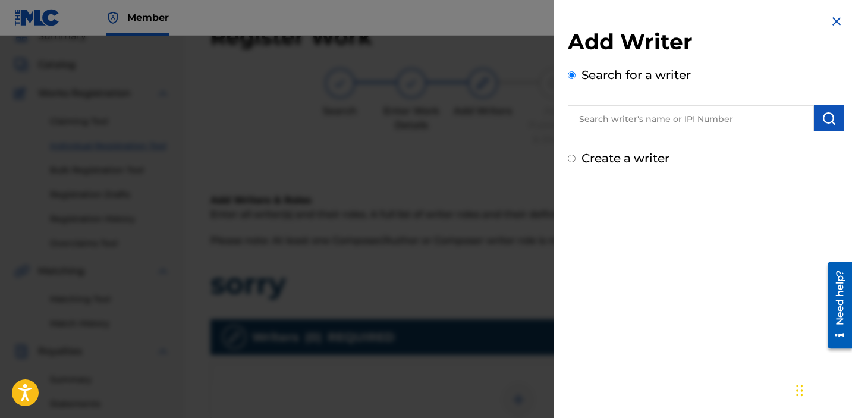
click at [613, 156] on label "Create a writer" at bounding box center [625, 158] width 88 height 14
radio input "true"
click at [575, 156] on input "Create a writer" at bounding box center [571, 158] width 8 height 8
radio input "false"
radio input "true"
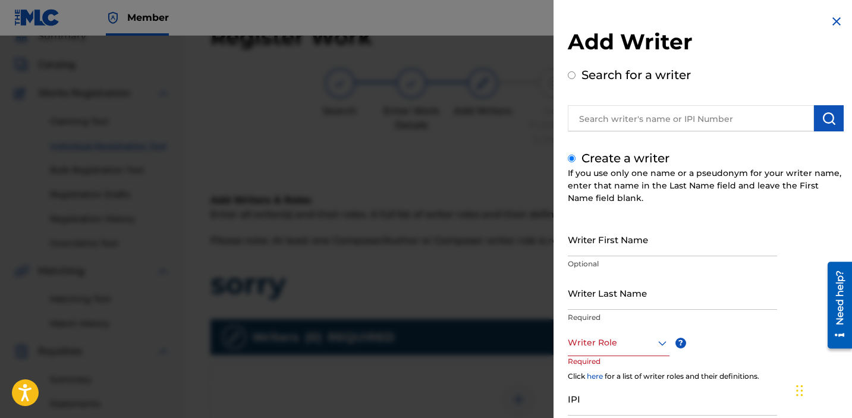
click at [633, 243] on input "Writer First Name" at bounding box center [671, 239] width 209 height 34
type input "[PERSON_NAME]"
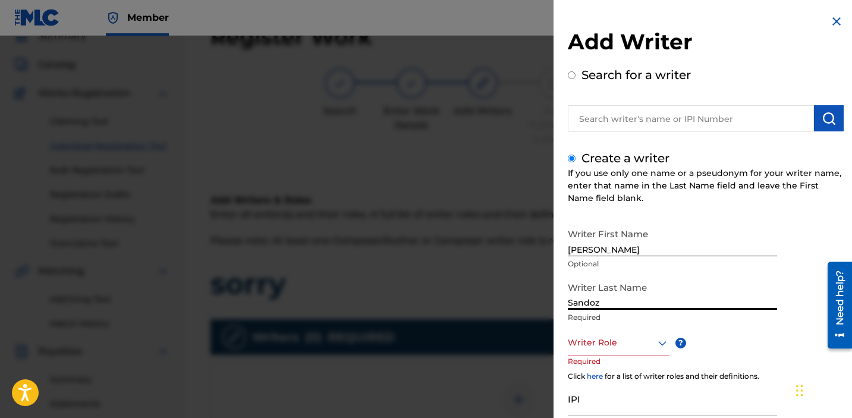
type input "Sandoz"
click at [630, 348] on div at bounding box center [618, 342] width 102 height 15
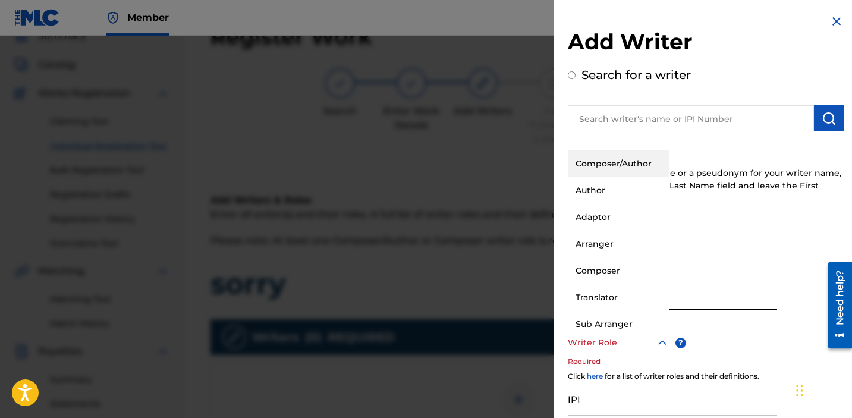
click at [614, 168] on div "Composer/Author" at bounding box center [618, 163] width 100 height 27
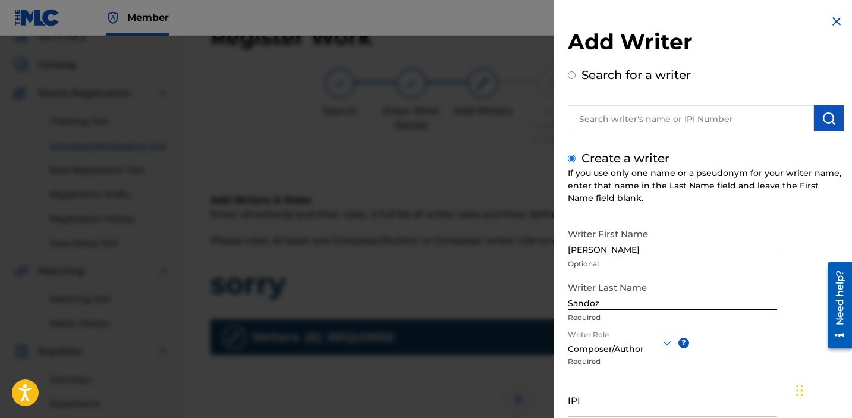
scroll to position [98, 0]
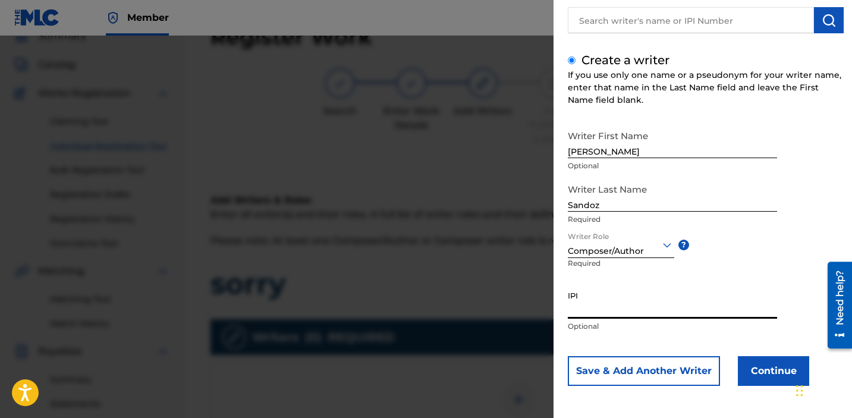
click at [617, 291] on input "IPI" at bounding box center [671, 302] width 209 height 34
paste input "1034865265"
type input "1034865265"
click at [750, 378] on button "Continue" at bounding box center [772, 371] width 71 height 30
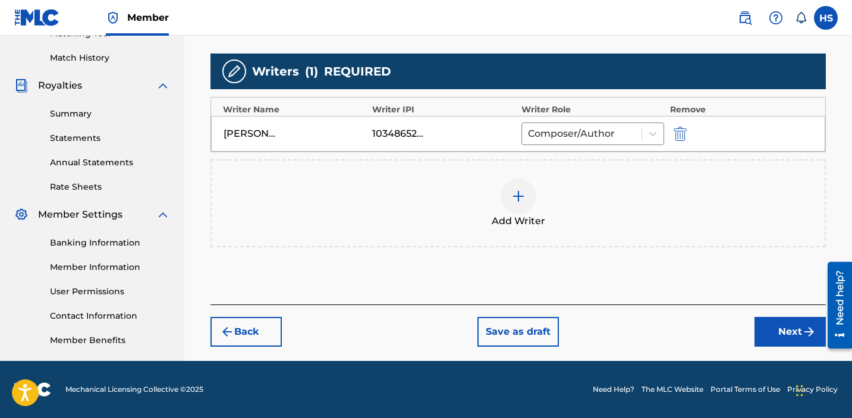
click at [776, 335] on button "Next" at bounding box center [789, 332] width 71 height 30
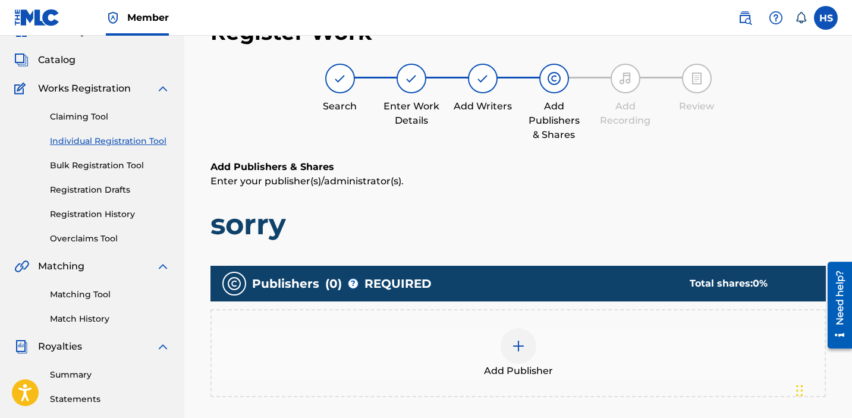
scroll to position [53, 0]
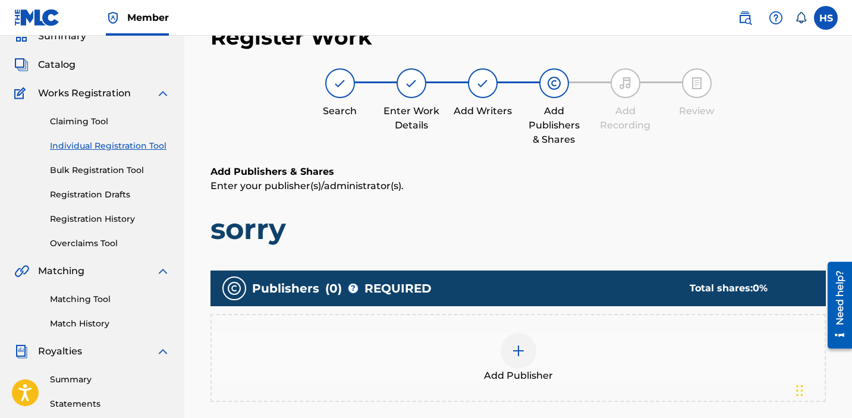
click at [494, 360] on div "Add Publisher" at bounding box center [518, 358] width 613 height 50
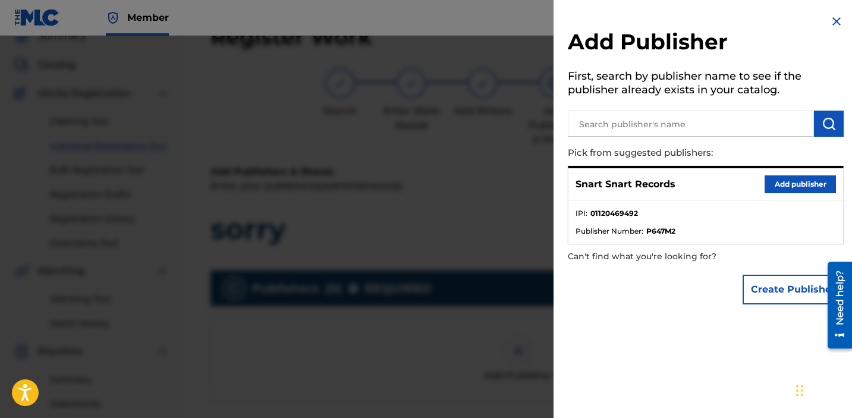
click at [794, 187] on button "Add publisher" at bounding box center [799, 184] width 71 height 18
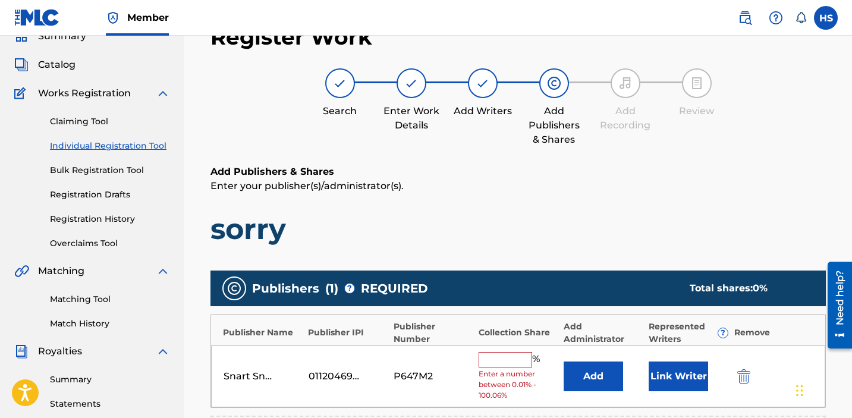
click at [499, 363] on input "text" at bounding box center [504, 359] width 53 height 15
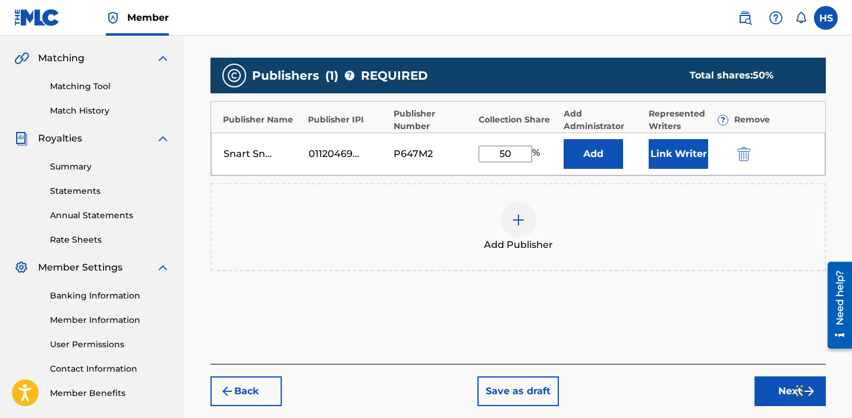
type input "50"
click at [785, 391] on button "Next" at bounding box center [789, 391] width 71 height 30
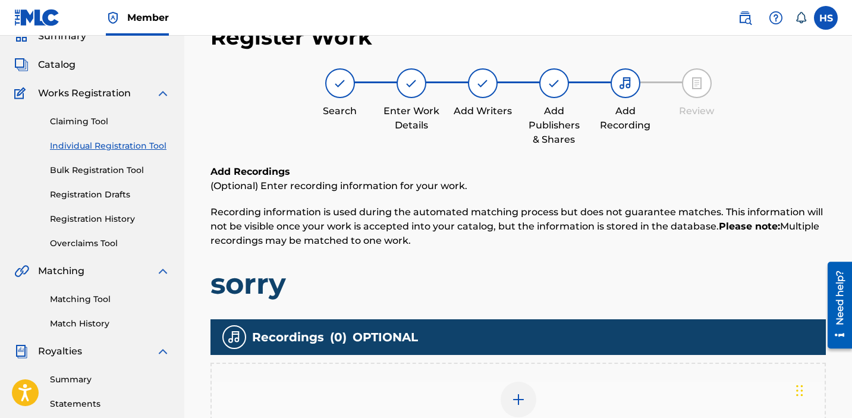
click at [518, 397] on img at bounding box center [518, 399] width 14 height 14
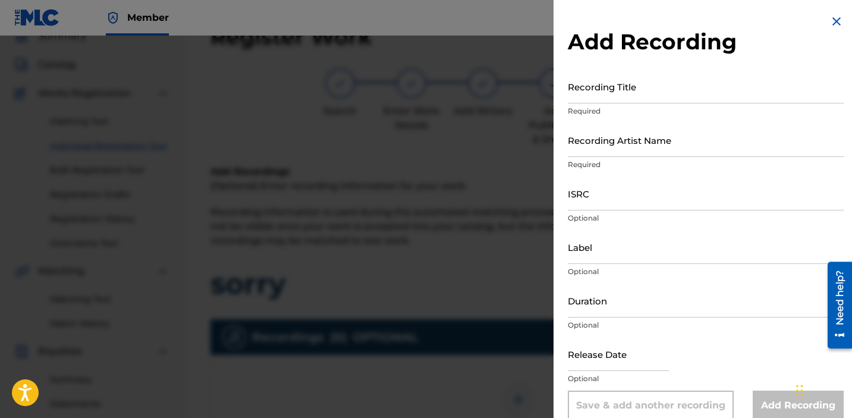
click at [608, 94] on input "Recording Title" at bounding box center [705, 87] width 276 height 34
type input "sorry"
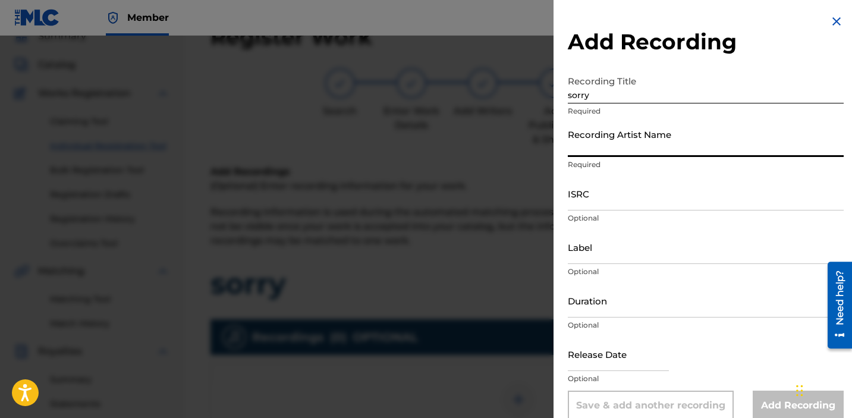
type input "a"
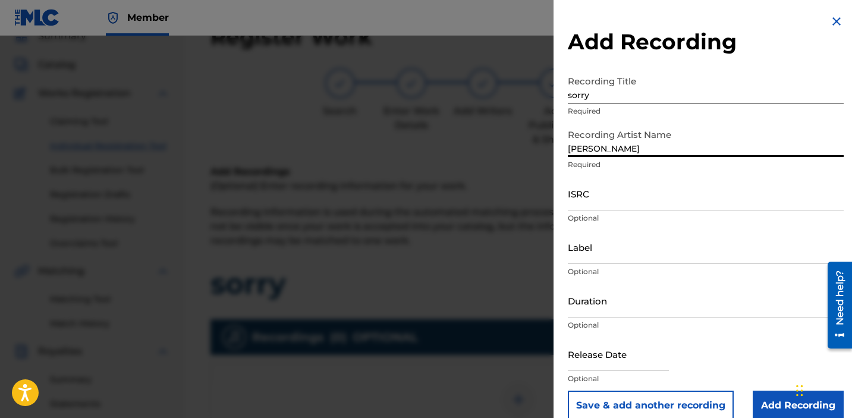
type input "[PERSON_NAME]"
click at [605, 192] on input "ISRC" at bounding box center [705, 193] width 276 height 34
paste input "USCGJ1929366"
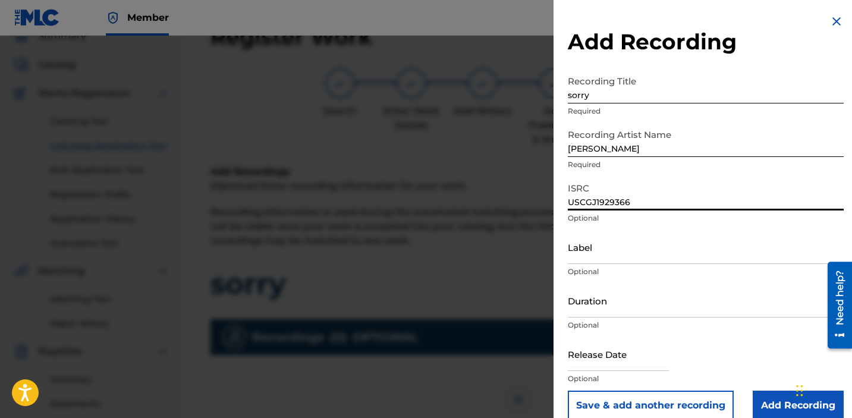
type input "USCGJ1929366"
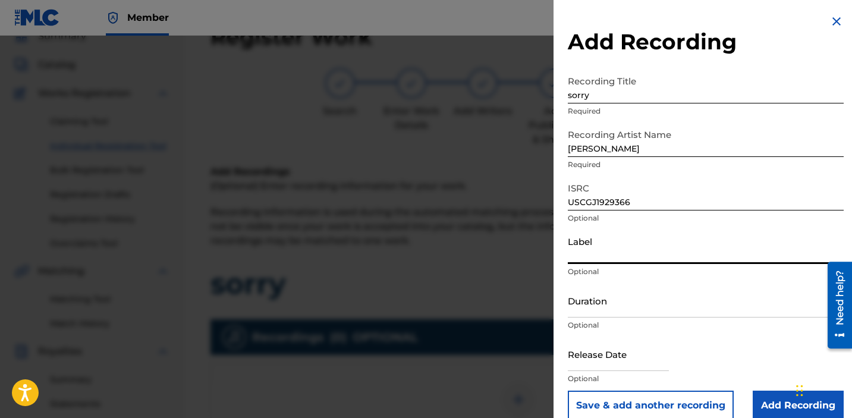
click at [609, 247] on input "Label" at bounding box center [705, 247] width 276 height 34
type input "Snart Snart Records"
click at [775, 411] on input "Add Recording" at bounding box center [797, 405] width 91 height 30
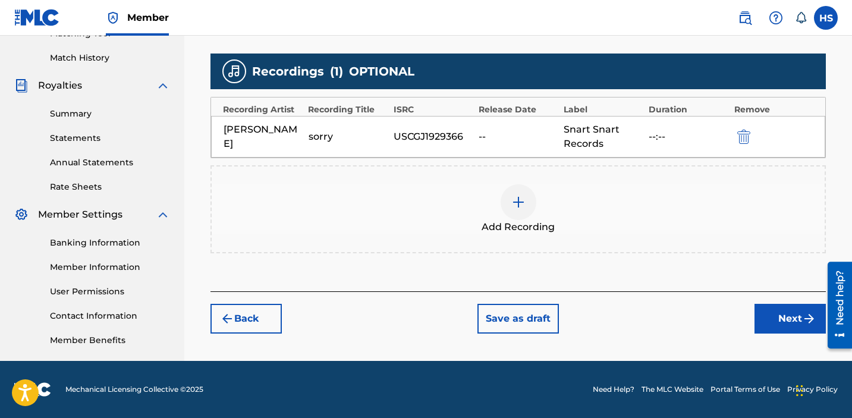
click at [806, 329] on button "Next" at bounding box center [789, 319] width 71 height 30
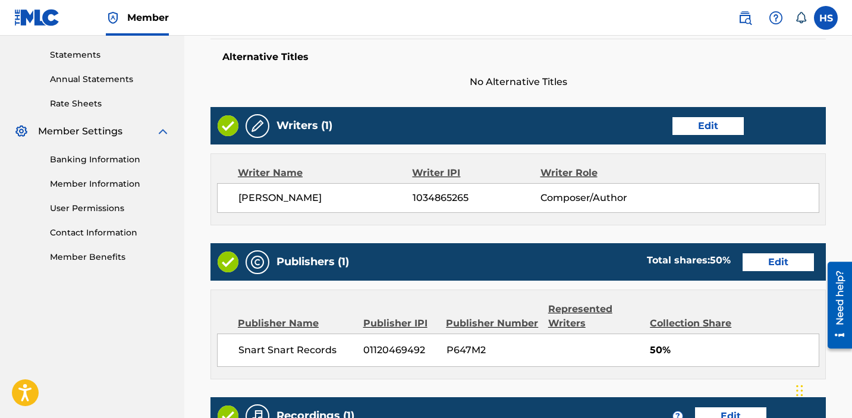
scroll to position [624, 0]
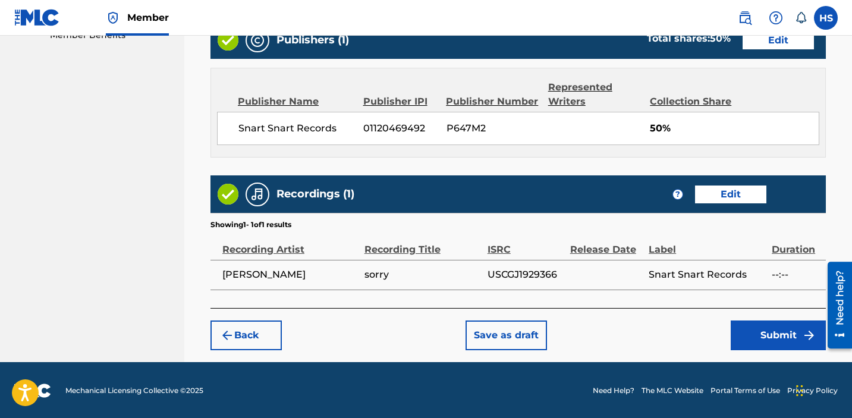
click at [806, 329] on img "submit" at bounding box center [809, 335] width 14 height 14
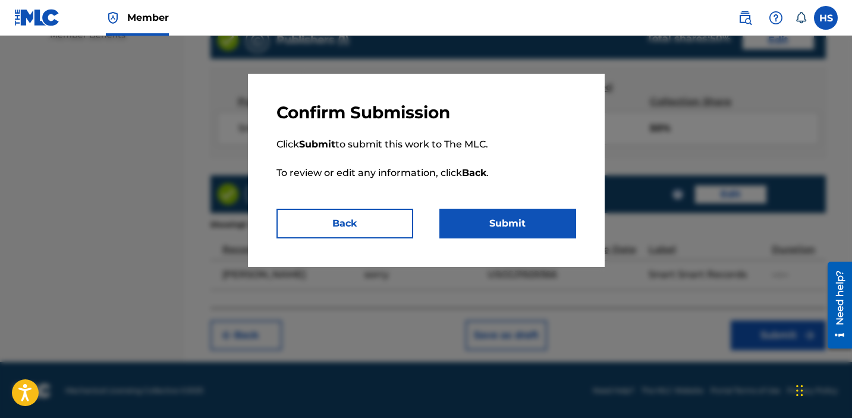
click at [522, 213] on button "Submit" at bounding box center [507, 224] width 137 height 30
